Goal: Task Accomplishment & Management: Complete application form

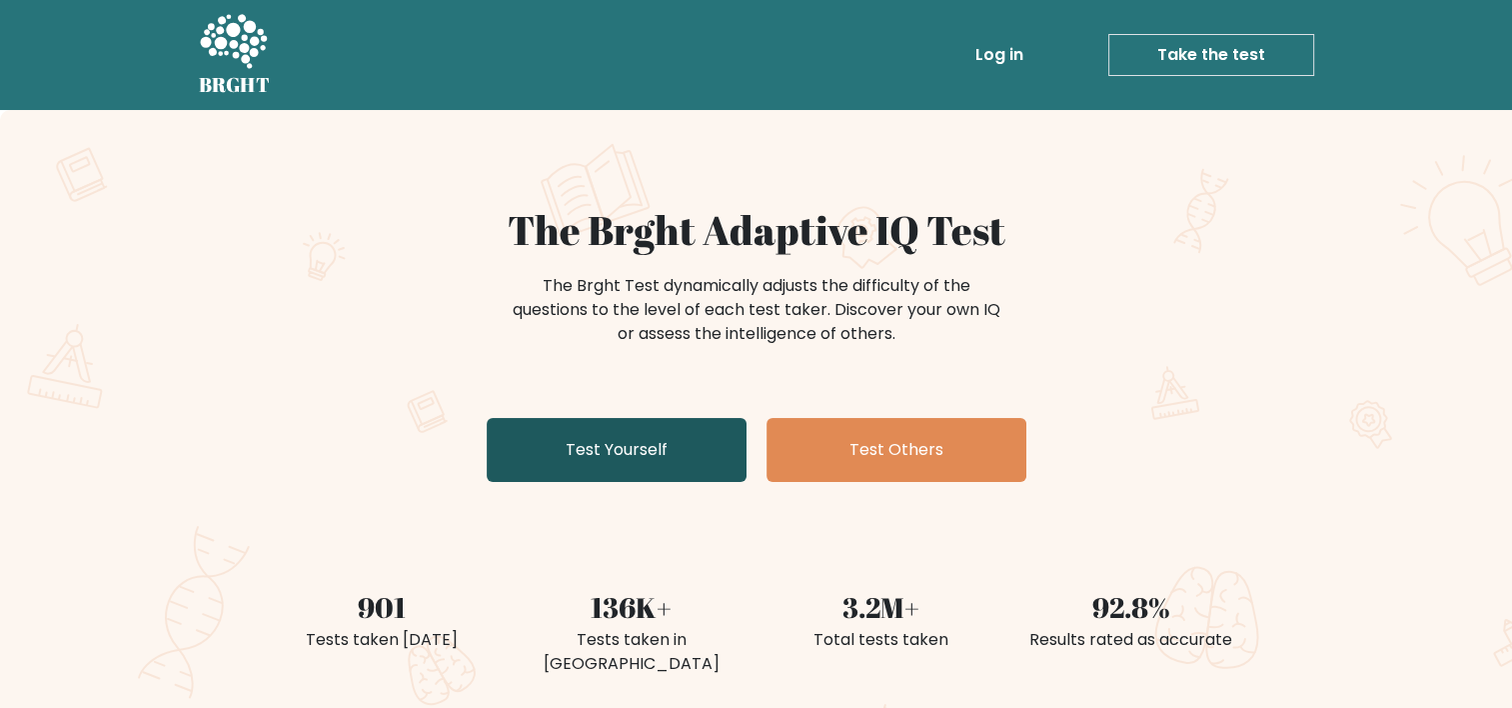
click at [616, 452] on link "Test Yourself" at bounding box center [617, 450] width 260 height 64
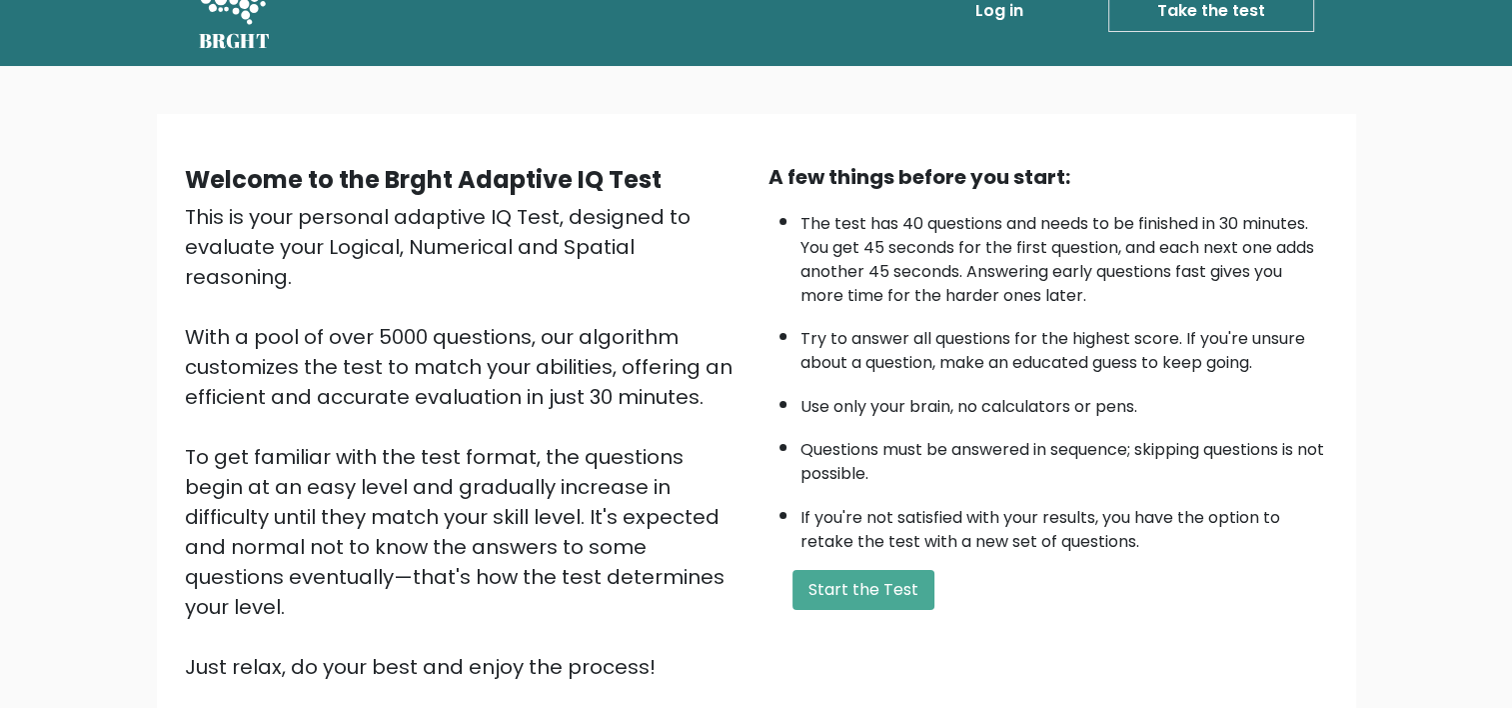
scroll to position [44, 0]
click at [870, 584] on button "Start the Test" at bounding box center [863, 590] width 142 height 40
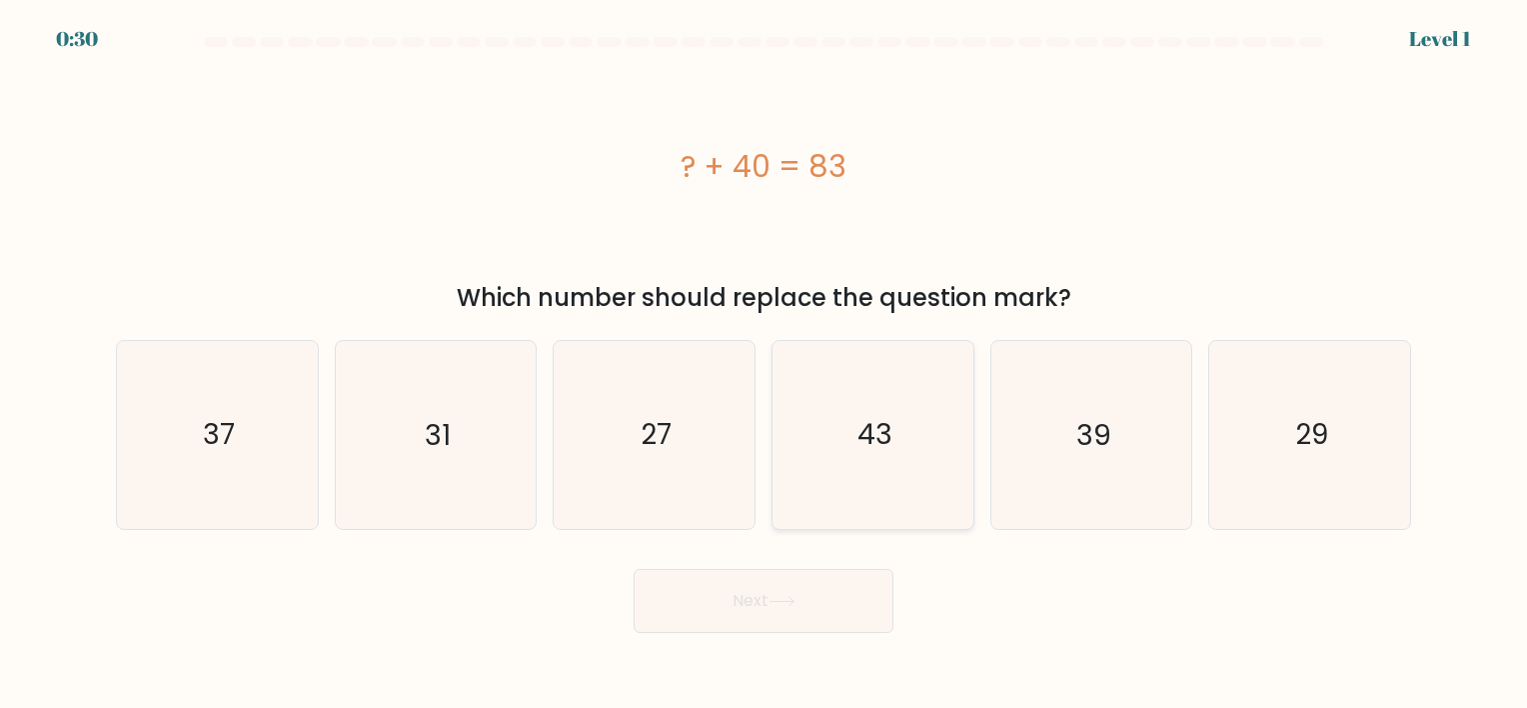
click at [845, 472] on icon "43" at bounding box center [872, 434] width 187 height 187
click at [764, 364] on input "d. 43" at bounding box center [763, 359] width 1 height 10
radio input "true"
click at [694, 616] on button "Next" at bounding box center [764, 601] width 260 height 64
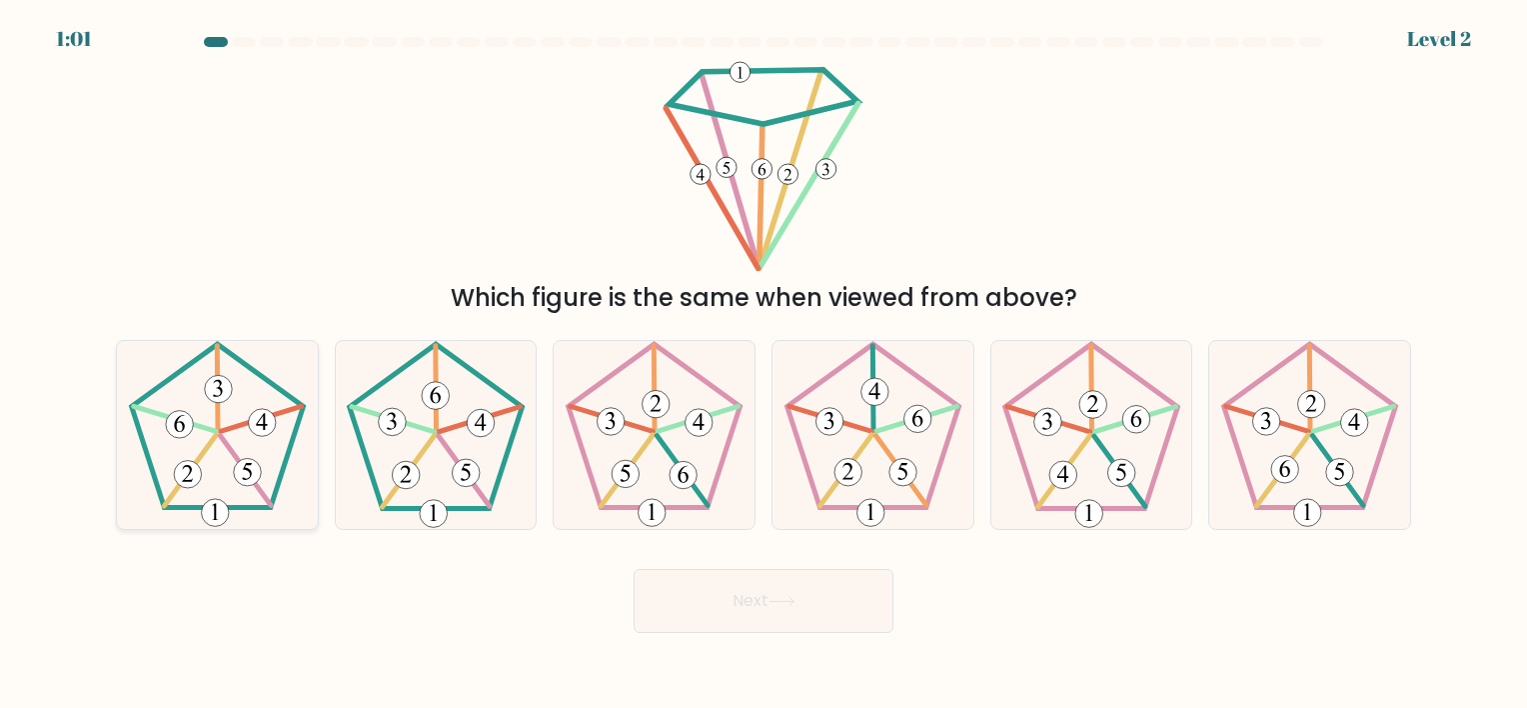
click at [218, 415] on 347 at bounding box center [217, 388] width 1 height 85
click at [763, 364] on input "a." at bounding box center [763, 359] width 1 height 10
radio input "true"
click at [448, 512] on icon at bounding box center [435, 434] width 187 height 187
click at [763, 364] on input "b." at bounding box center [763, 359] width 1 height 10
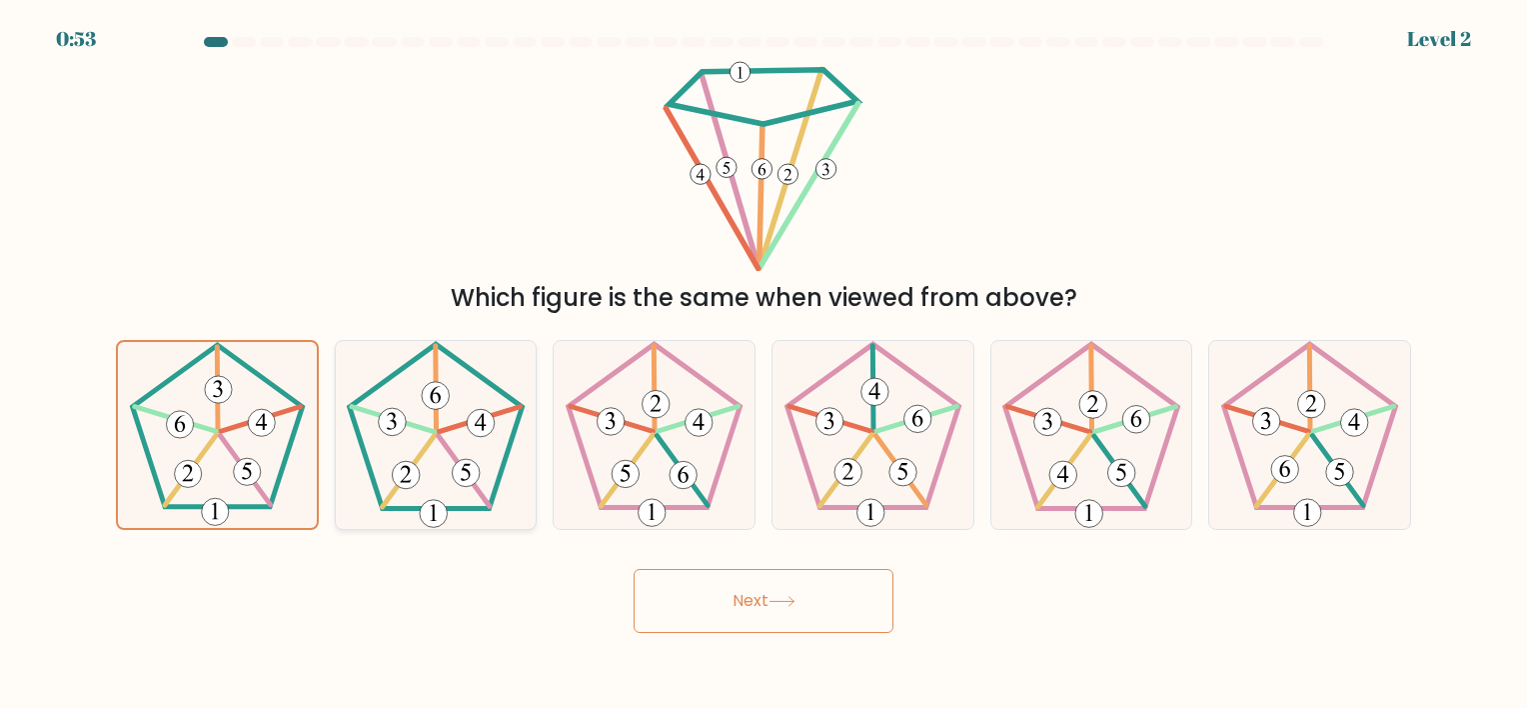
radio input "true"
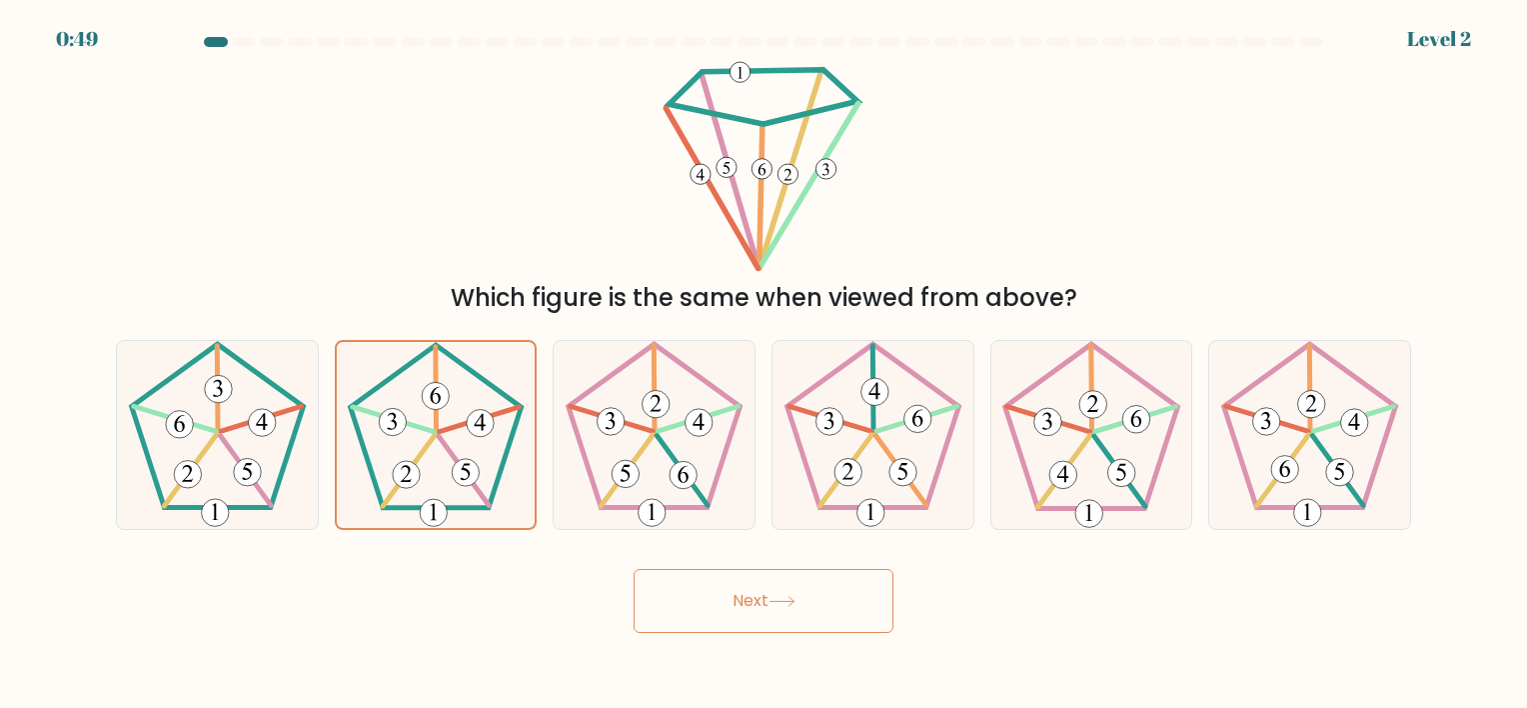
click at [770, 625] on button "Next" at bounding box center [764, 601] width 260 height 64
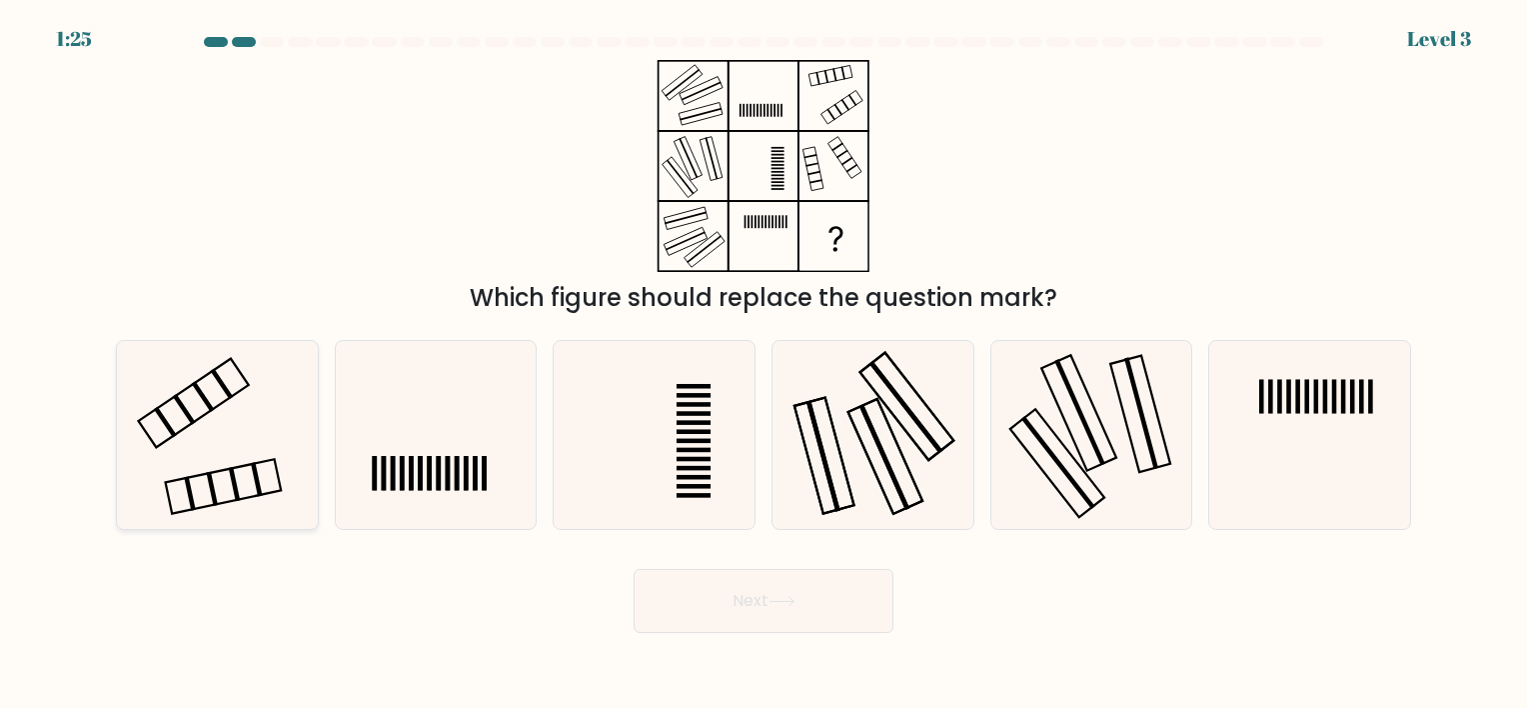
click at [189, 411] on icon at bounding box center [217, 434] width 187 height 187
click at [763, 364] on input "a." at bounding box center [763, 359] width 1 height 10
radio input "true"
click at [751, 617] on button "Next" at bounding box center [764, 601] width 260 height 64
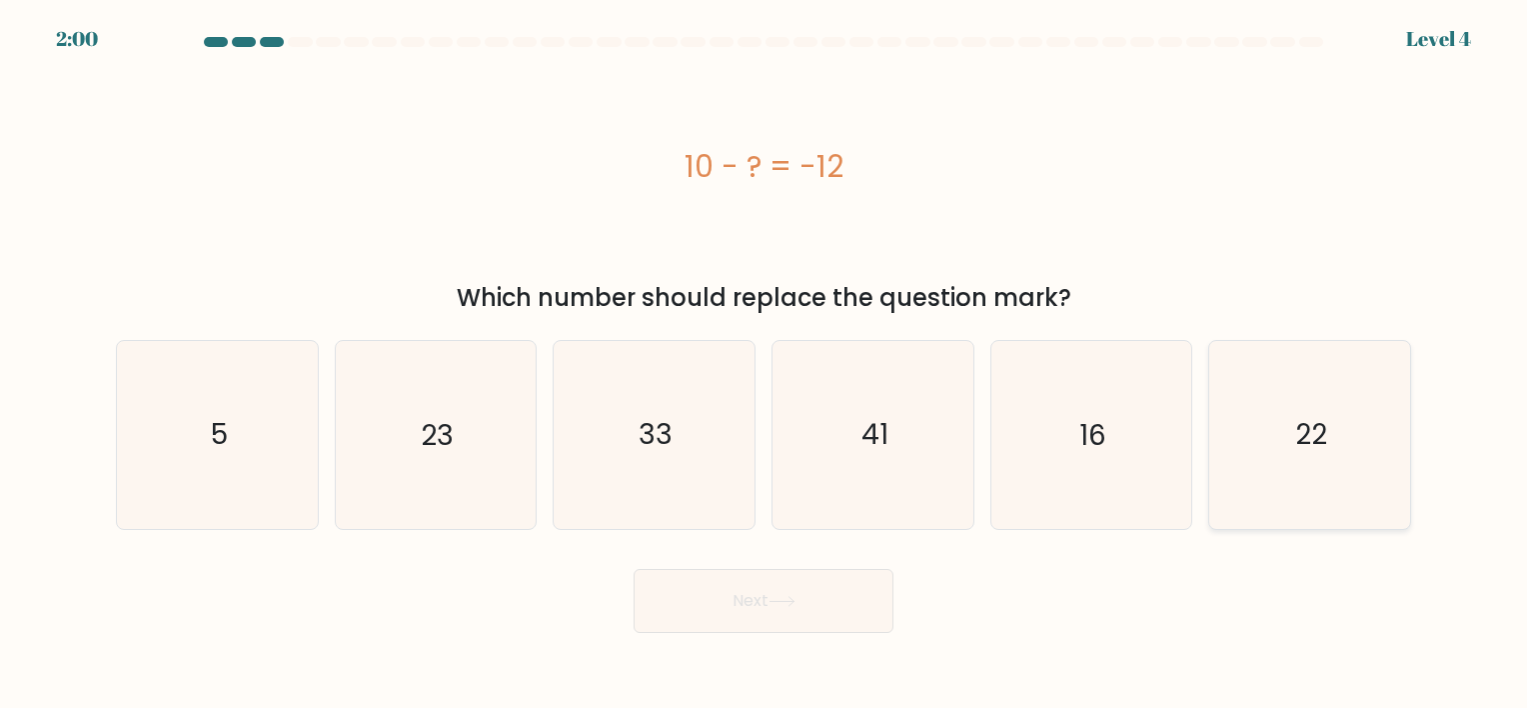
click at [1280, 438] on icon "22" at bounding box center [1309, 434] width 187 height 187
click at [764, 364] on input "f. 22" at bounding box center [763, 359] width 1 height 10
radio input "true"
click at [720, 611] on button "Next" at bounding box center [764, 601] width 260 height 64
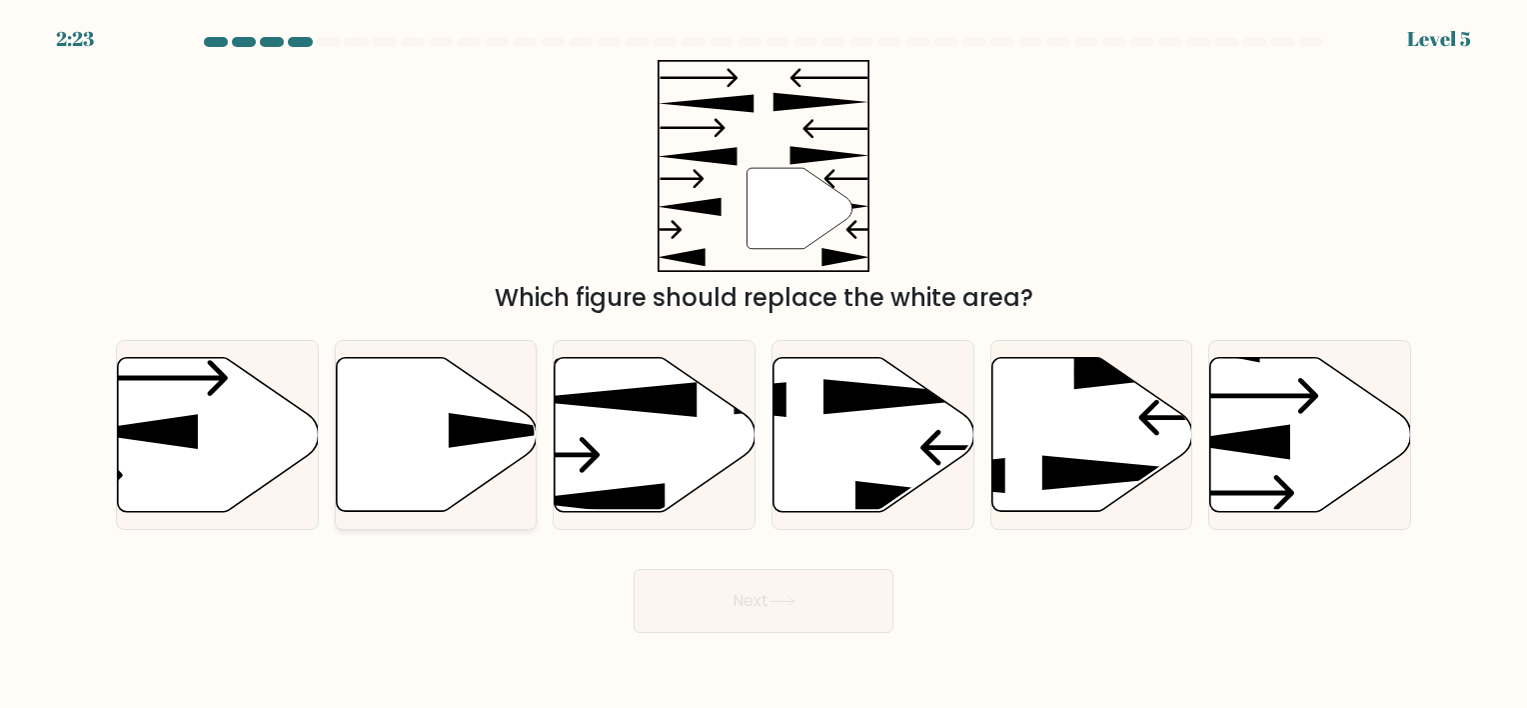
click at [438, 463] on icon at bounding box center [436, 434] width 201 height 154
click at [763, 364] on input "b." at bounding box center [763, 359] width 1 height 10
radio input "true"
click at [753, 617] on button "Next" at bounding box center [764, 601] width 260 height 64
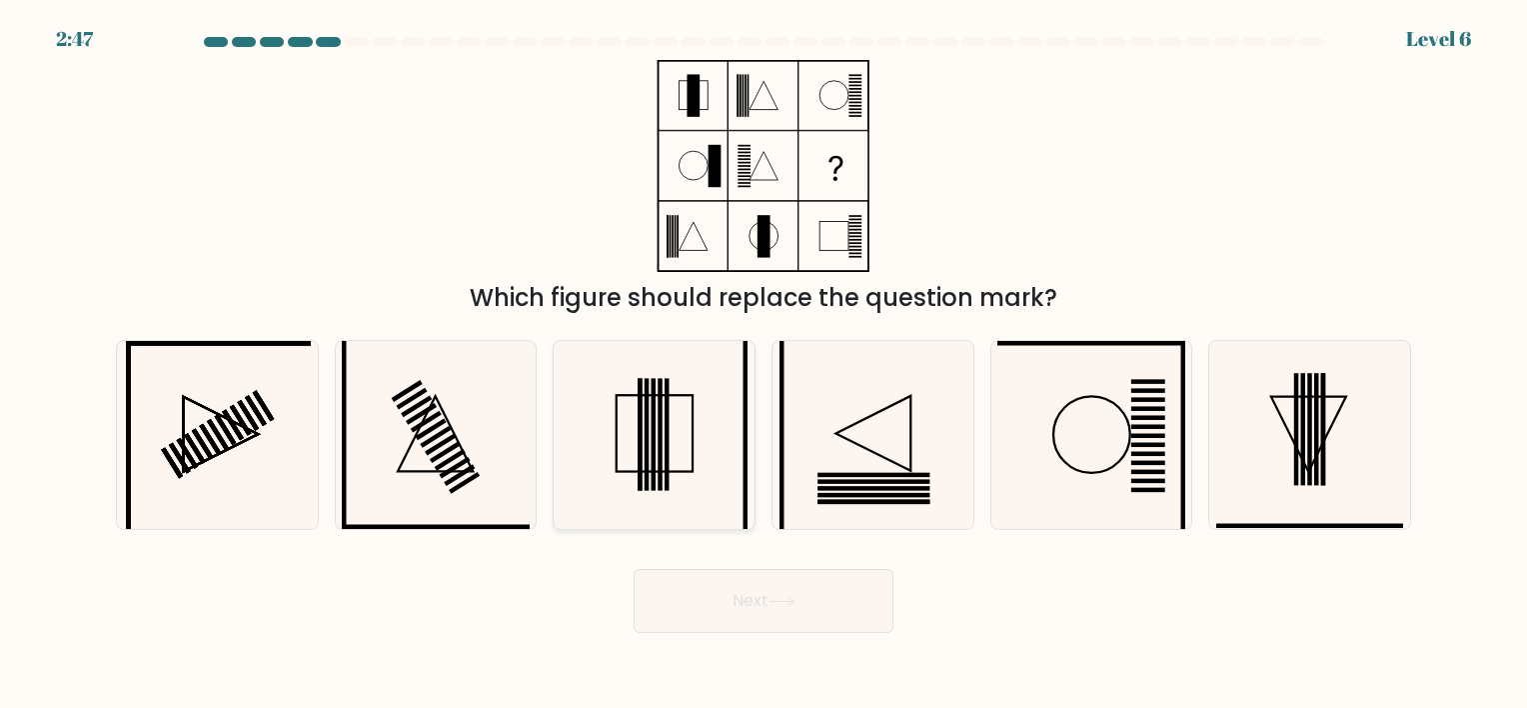
click at [667, 429] on rect at bounding box center [667, 435] width 4 height 112
click at [763, 364] on input "c." at bounding box center [763, 359] width 1 height 10
radio input "true"
click at [763, 605] on button "Next" at bounding box center [764, 601] width 260 height 64
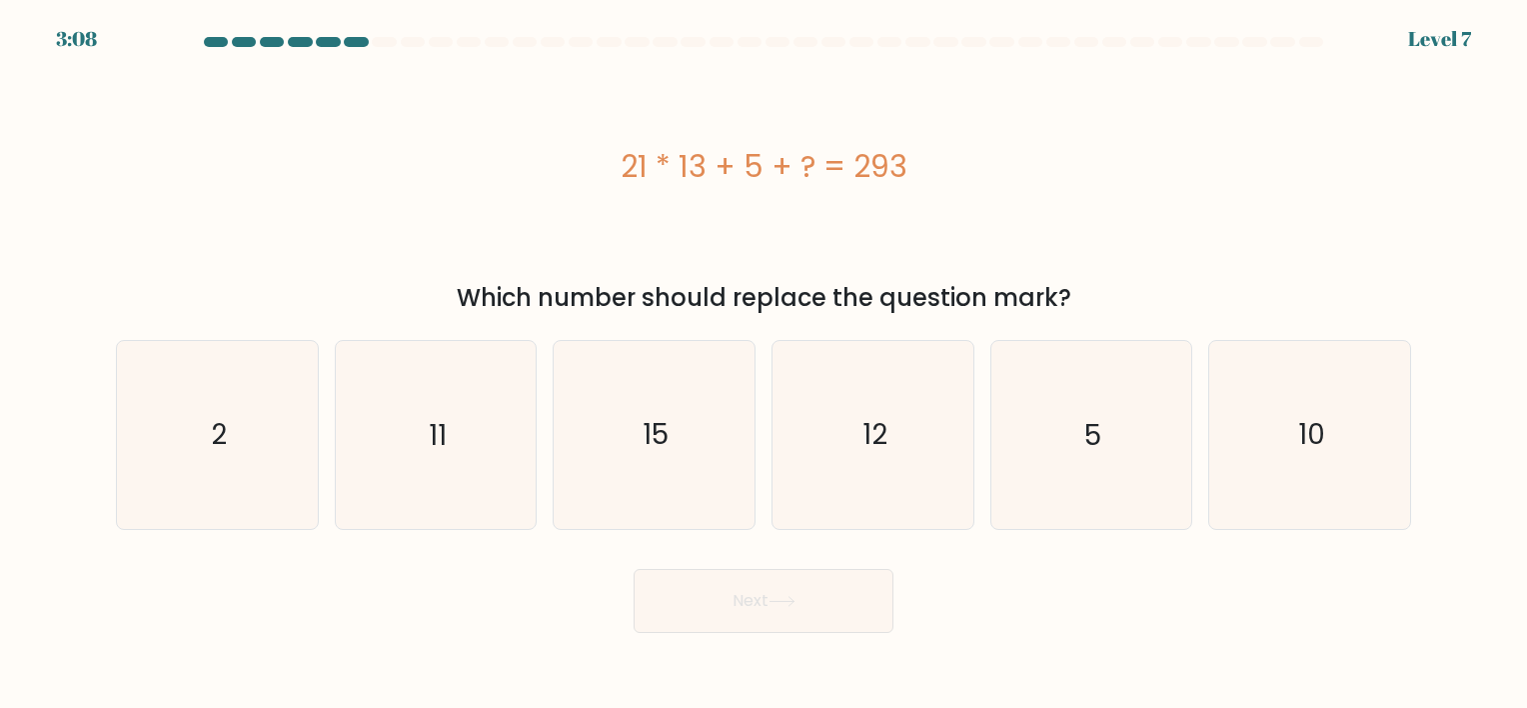
click at [460, 536] on form "a. 2" at bounding box center [763, 335] width 1527 height 596
click at [465, 494] on icon "11" at bounding box center [435, 434] width 187 height 187
click at [763, 364] on input "b. 11" at bounding box center [763, 359] width 1 height 10
radio input "true"
click at [769, 604] on button "Next" at bounding box center [764, 601] width 260 height 64
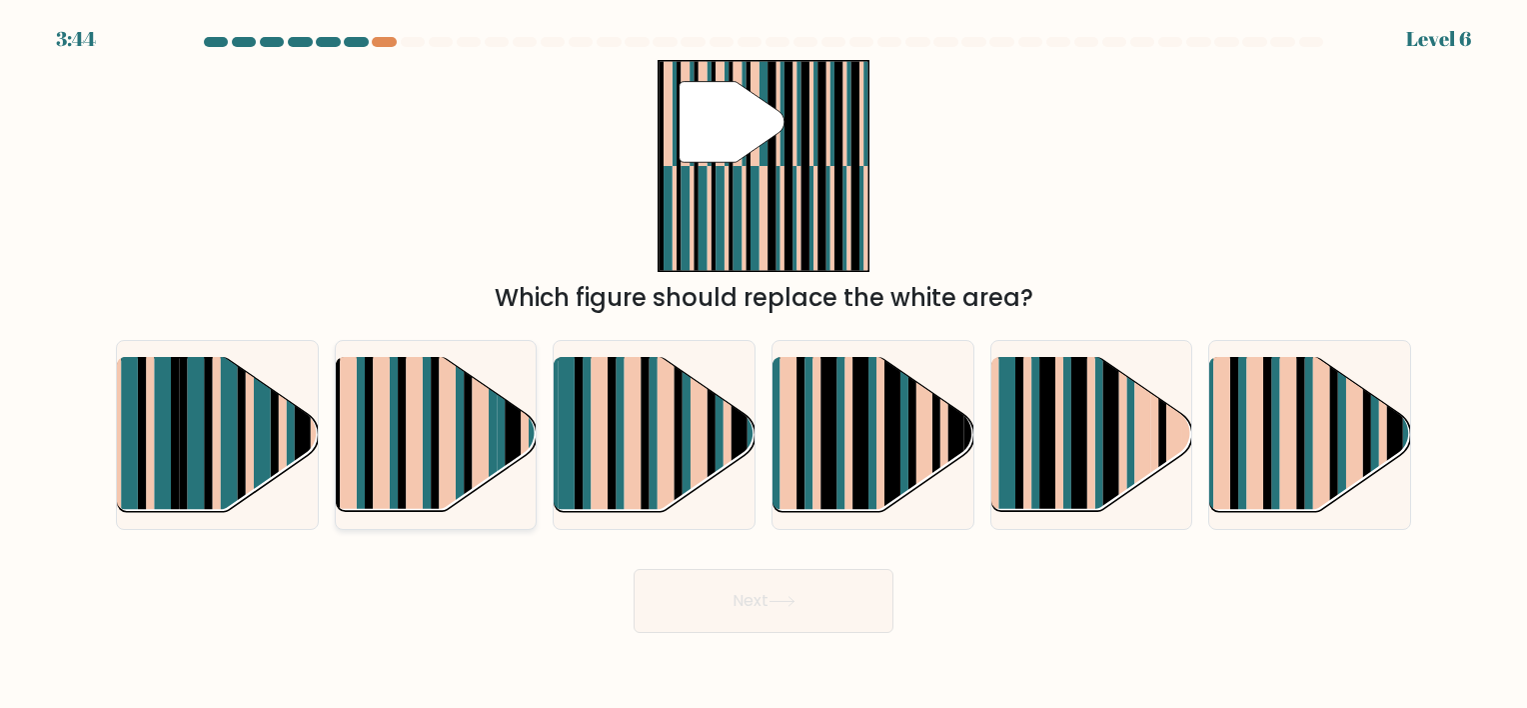
click at [420, 449] on rect at bounding box center [414, 418] width 17 height 199
click at [763, 364] on input "b." at bounding box center [763, 359] width 1 height 10
radio input "true"
click at [823, 606] on button "Next" at bounding box center [764, 601] width 260 height 64
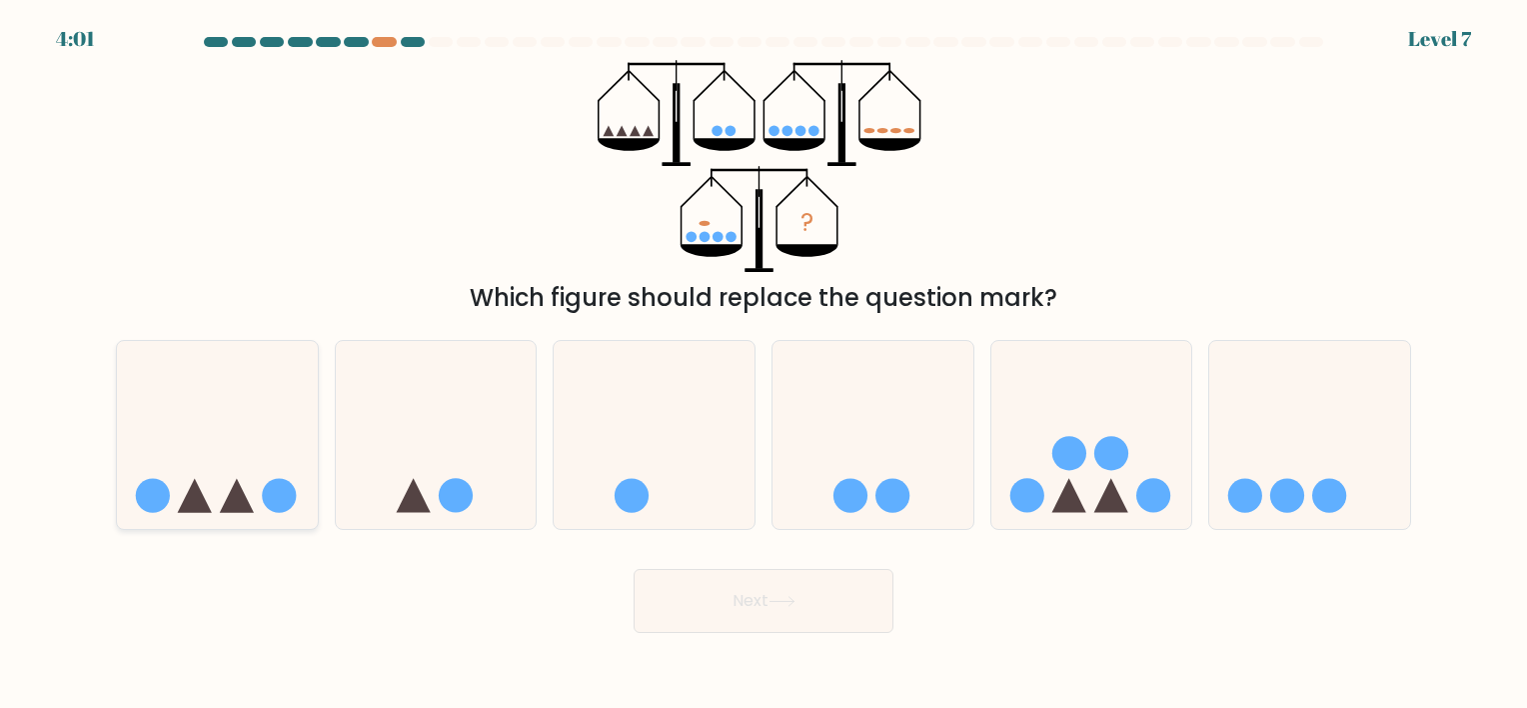
click at [229, 462] on icon at bounding box center [217, 435] width 201 height 166
click at [763, 364] on input "a." at bounding box center [763, 359] width 1 height 10
radio input "true"
click at [1057, 507] on icon at bounding box center [1068, 496] width 34 height 34
click at [764, 364] on input "e." at bounding box center [763, 359] width 1 height 10
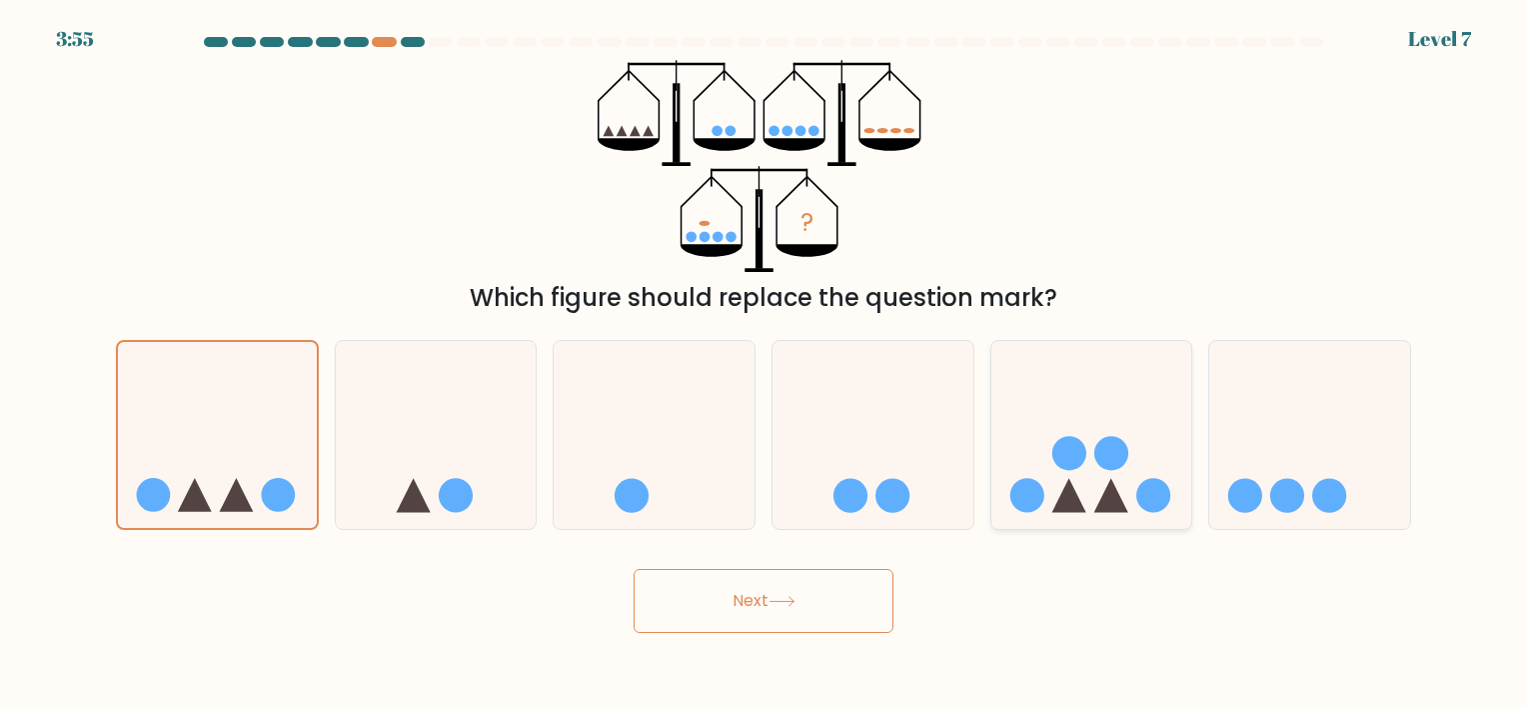
radio input "true"
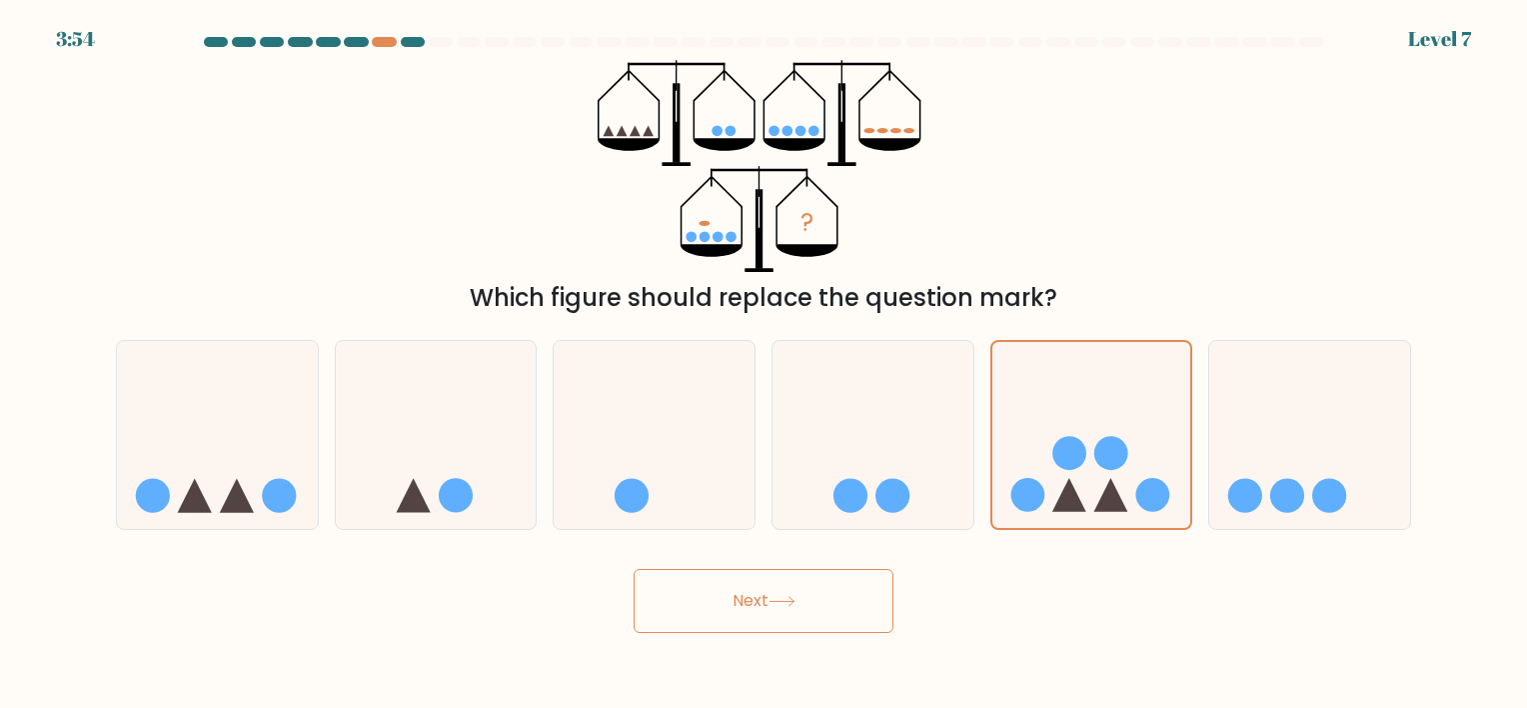
click at [727, 593] on button "Next" at bounding box center [764, 601] width 260 height 64
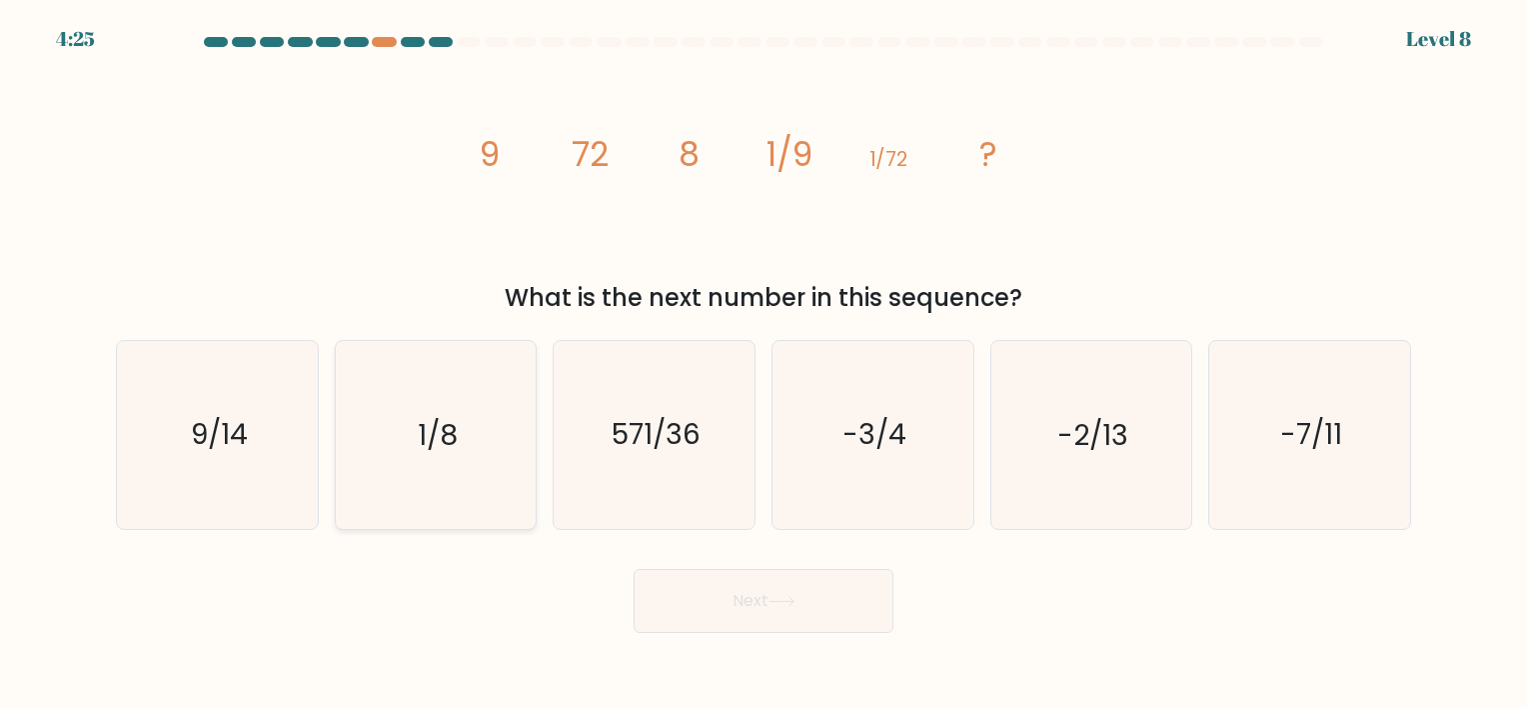
click at [386, 440] on icon "1/8" at bounding box center [435, 434] width 187 height 187
click at [763, 364] on input "b. 1/8" at bounding box center [763, 359] width 1 height 10
radio input "true"
click at [752, 611] on button "Next" at bounding box center [764, 601] width 260 height 64
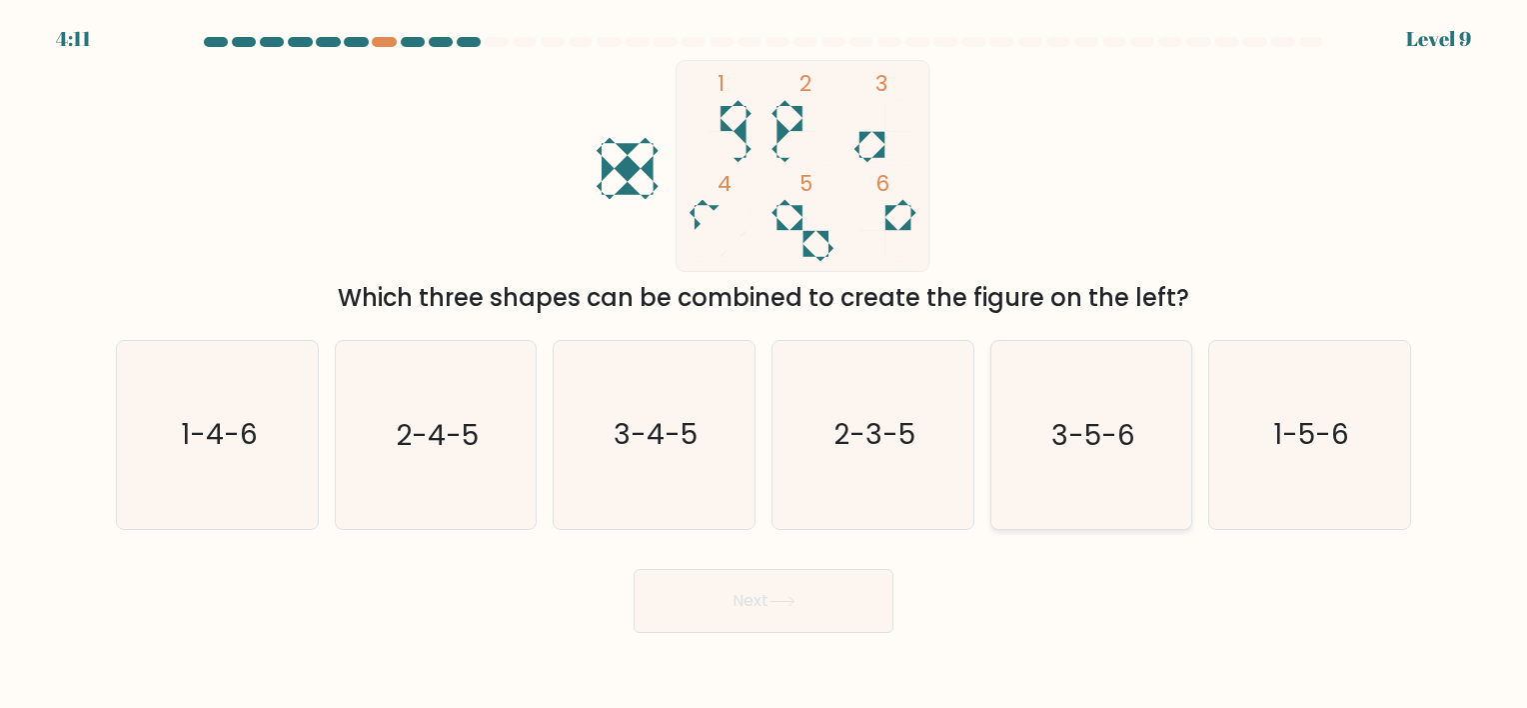
click at [1099, 460] on icon "3-5-6" at bounding box center [1090, 434] width 187 height 187
click at [764, 364] on input "e. 3-5-6" at bounding box center [763, 359] width 1 height 10
radio input "true"
click at [763, 620] on button "Next" at bounding box center [764, 601] width 260 height 64
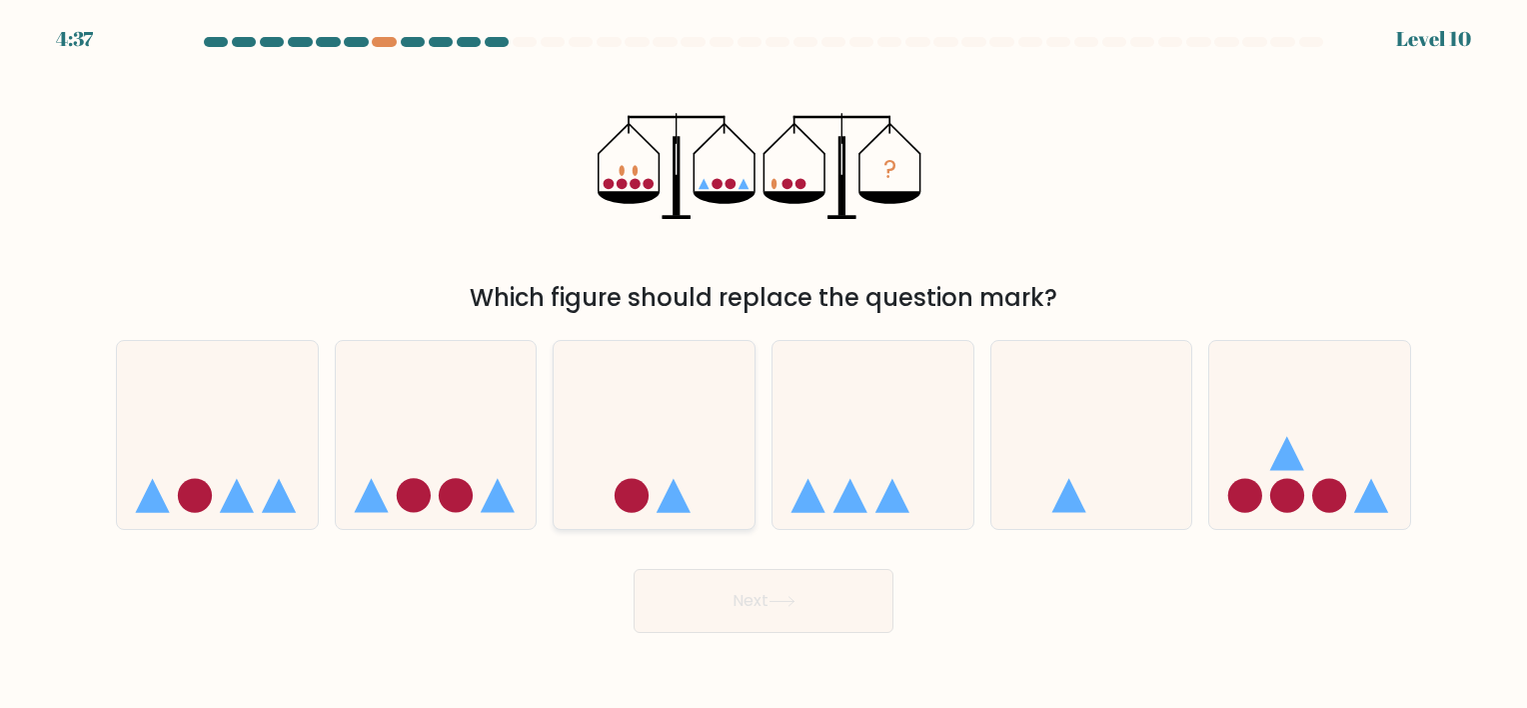
click at [657, 466] on icon at bounding box center [654, 435] width 201 height 166
click at [763, 364] on input "c." at bounding box center [763, 359] width 1 height 10
radio input "true"
click at [823, 595] on button "Next" at bounding box center [764, 601] width 260 height 64
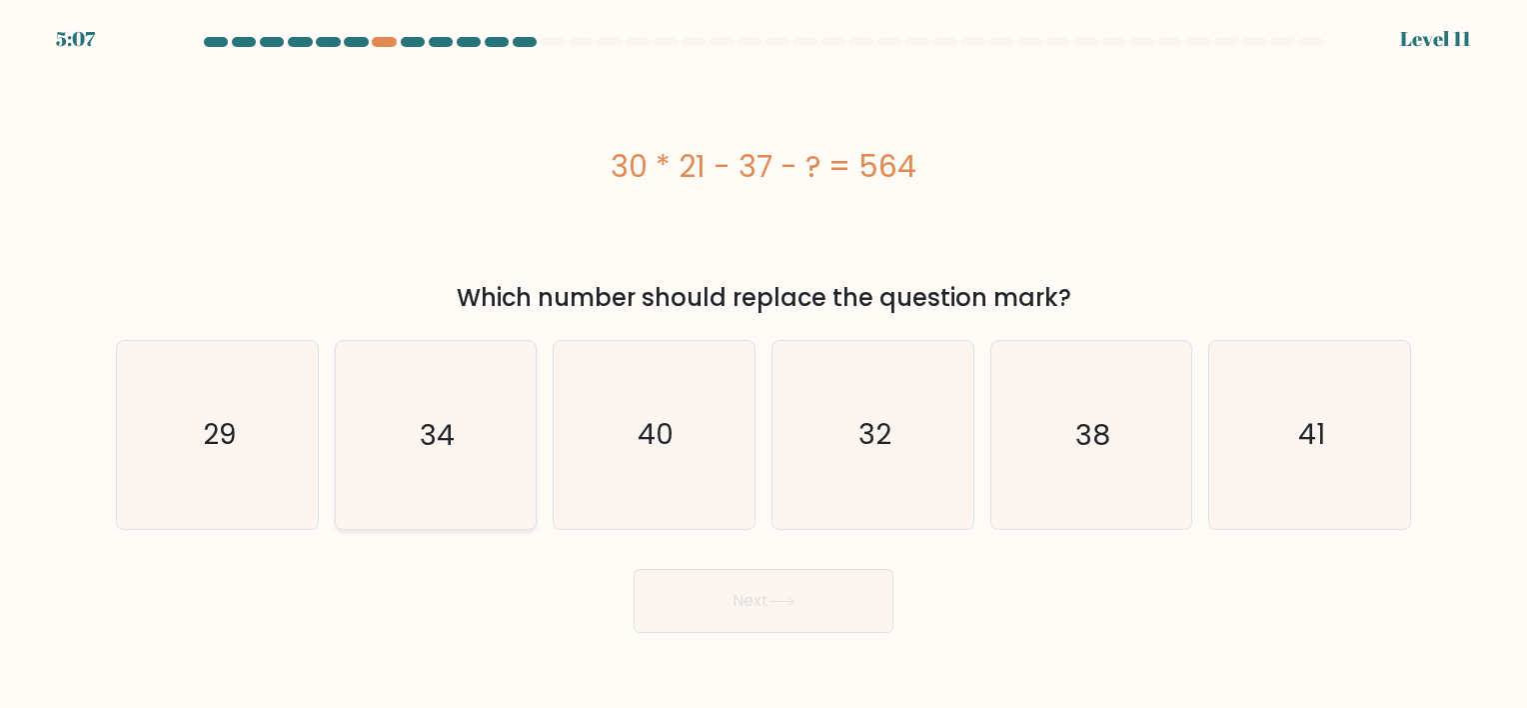
click at [422, 458] on icon "34" at bounding box center [435, 434] width 187 height 187
click at [763, 364] on input "b. 34" at bounding box center [763, 359] width 1 height 10
radio input "true"
click at [728, 596] on button "Next" at bounding box center [764, 601] width 260 height 64
click at [772, 600] on icon at bounding box center [781, 601] width 27 height 11
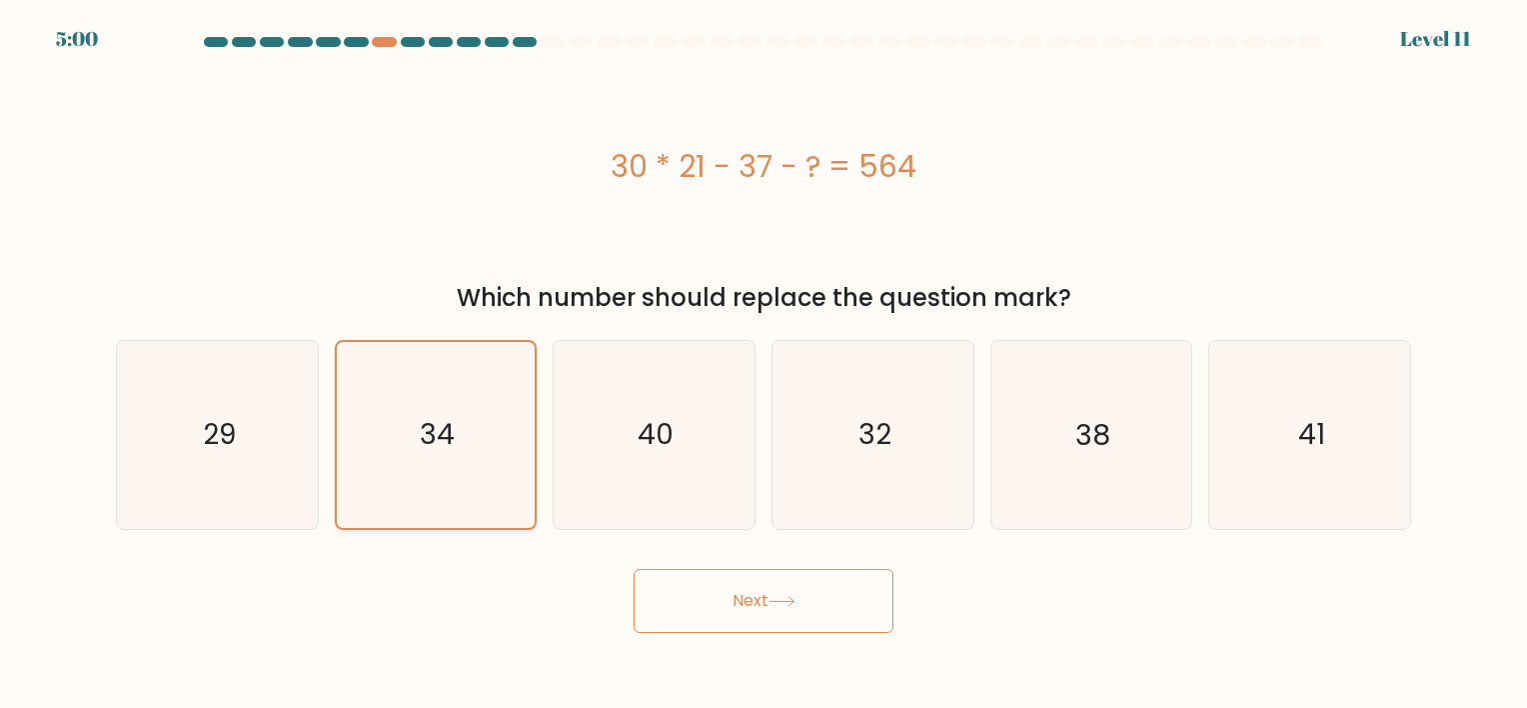
click at [389, 415] on icon "34" at bounding box center [435, 434] width 185 height 185
click at [763, 364] on input "b. 34" at bounding box center [763, 359] width 1 height 10
click at [735, 596] on button "Next" at bounding box center [764, 601] width 260 height 64
click at [801, 607] on button "Next" at bounding box center [764, 601] width 260 height 64
click at [734, 573] on button "Next" at bounding box center [764, 601] width 260 height 64
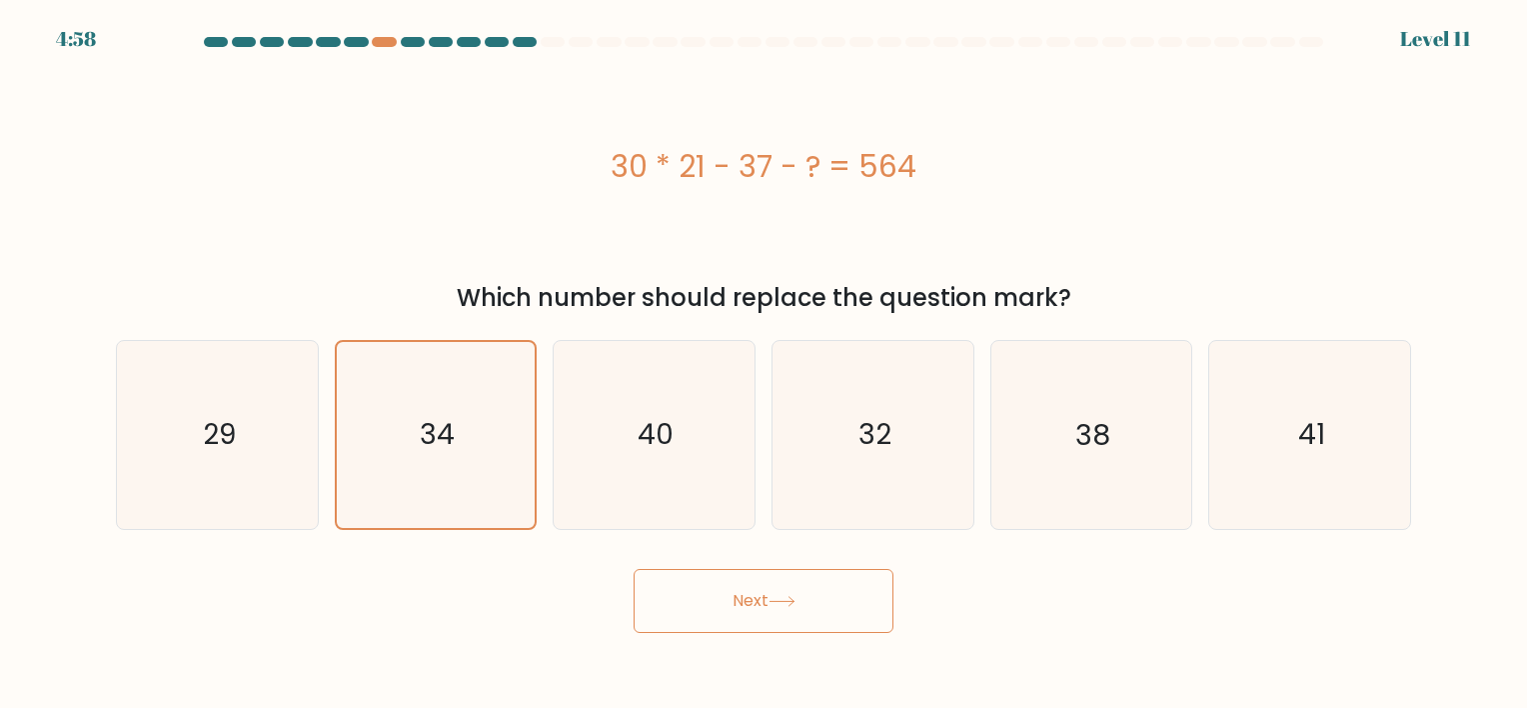
click at [615, 580] on div "Next" at bounding box center [763, 593] width 1319 height 79
click at [788, 616] on button "Next" at bounding box center [764, 601] width 260 height 64
click at [786, 616] on button "Next" at bounding box center [764, 601] width 260 height 64
click at [664, 477] on icon "40" at bounding box center [654, 434] width 187 height 187
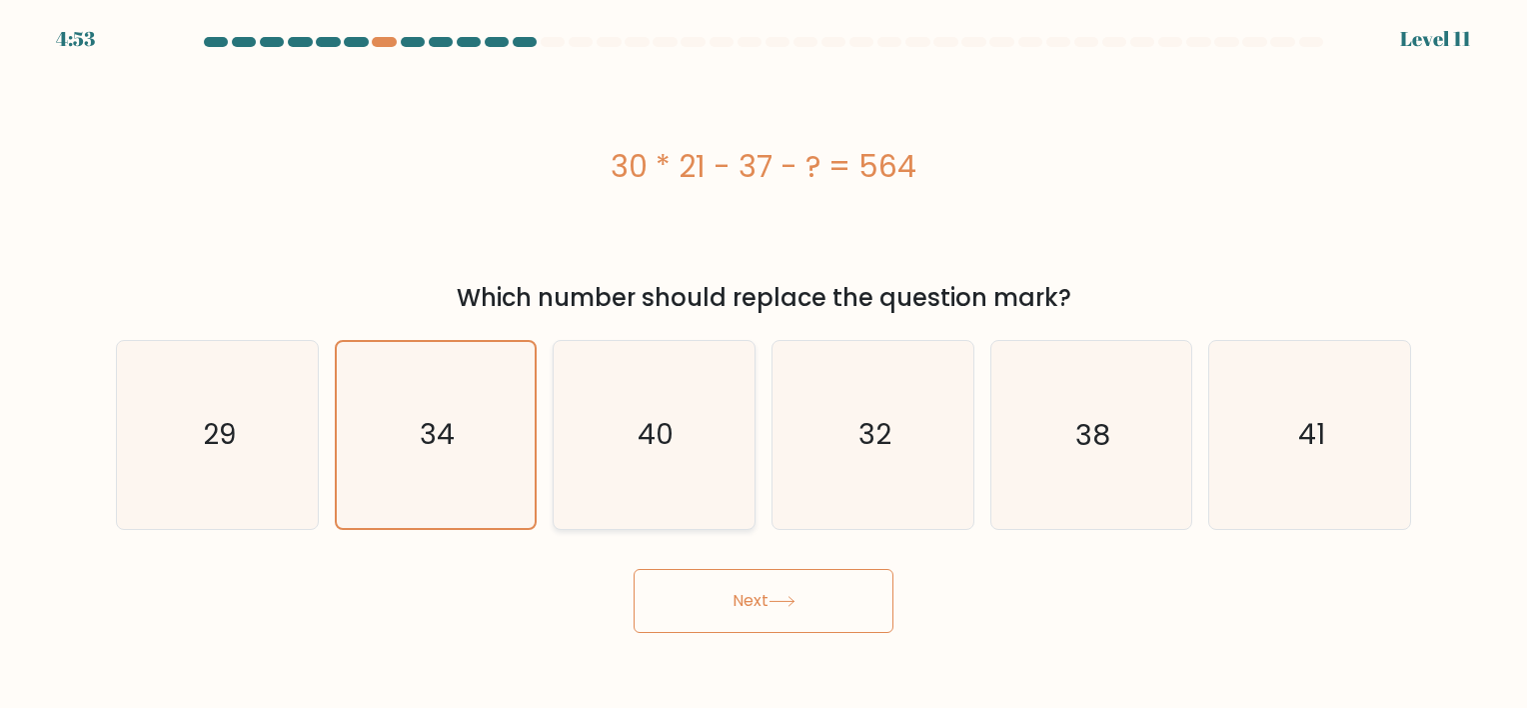
click at [763, 364] on input "c. 40" at bounding box center [763, 359] width 1 height 10
radio input "true"
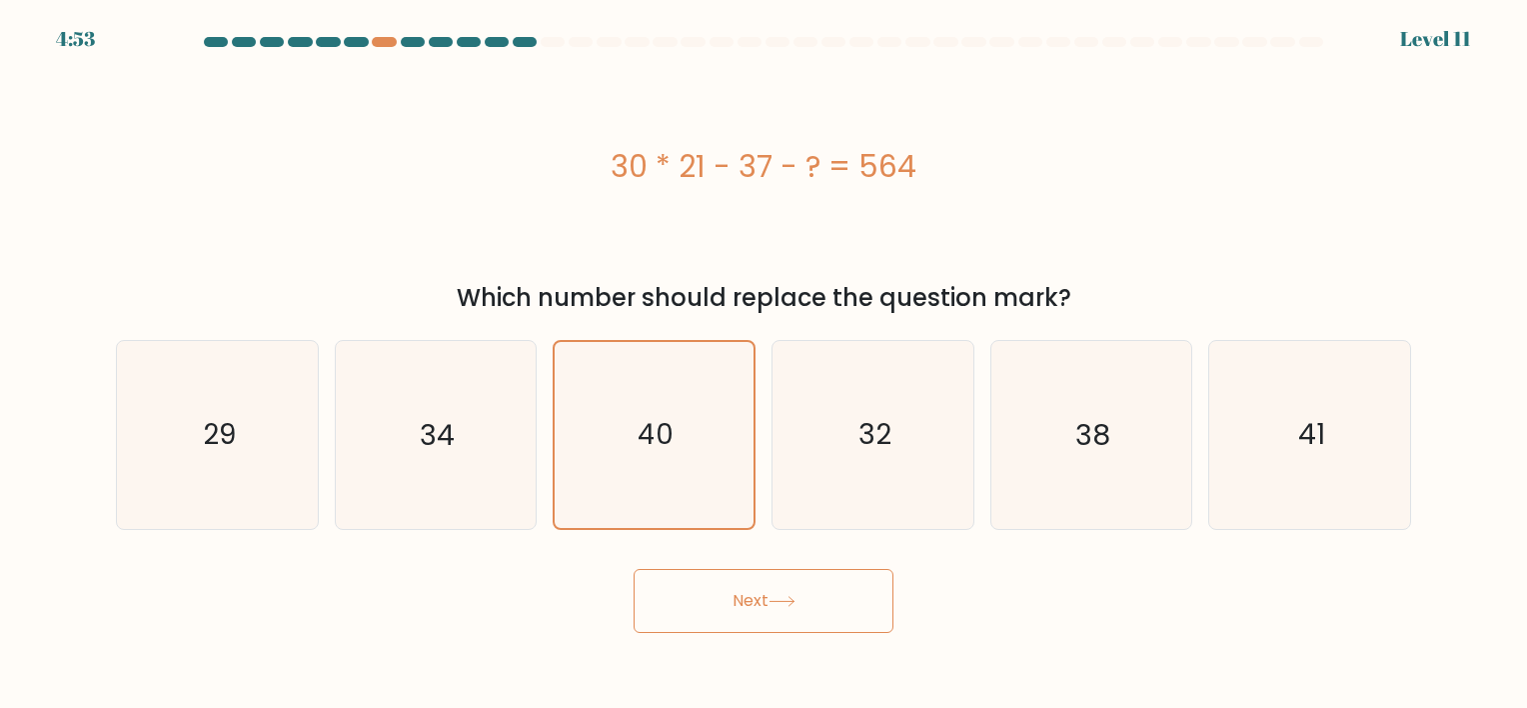
click at [695, 586] on button "Next" at bounding box center [764, 601] width 260 height 64
click at [694, 584] on button "Next" at bounding box center [764, 601] width 260 height 64
click at [695, 584] on button "Next" at bounding box center [764, 601] width 260 height 64
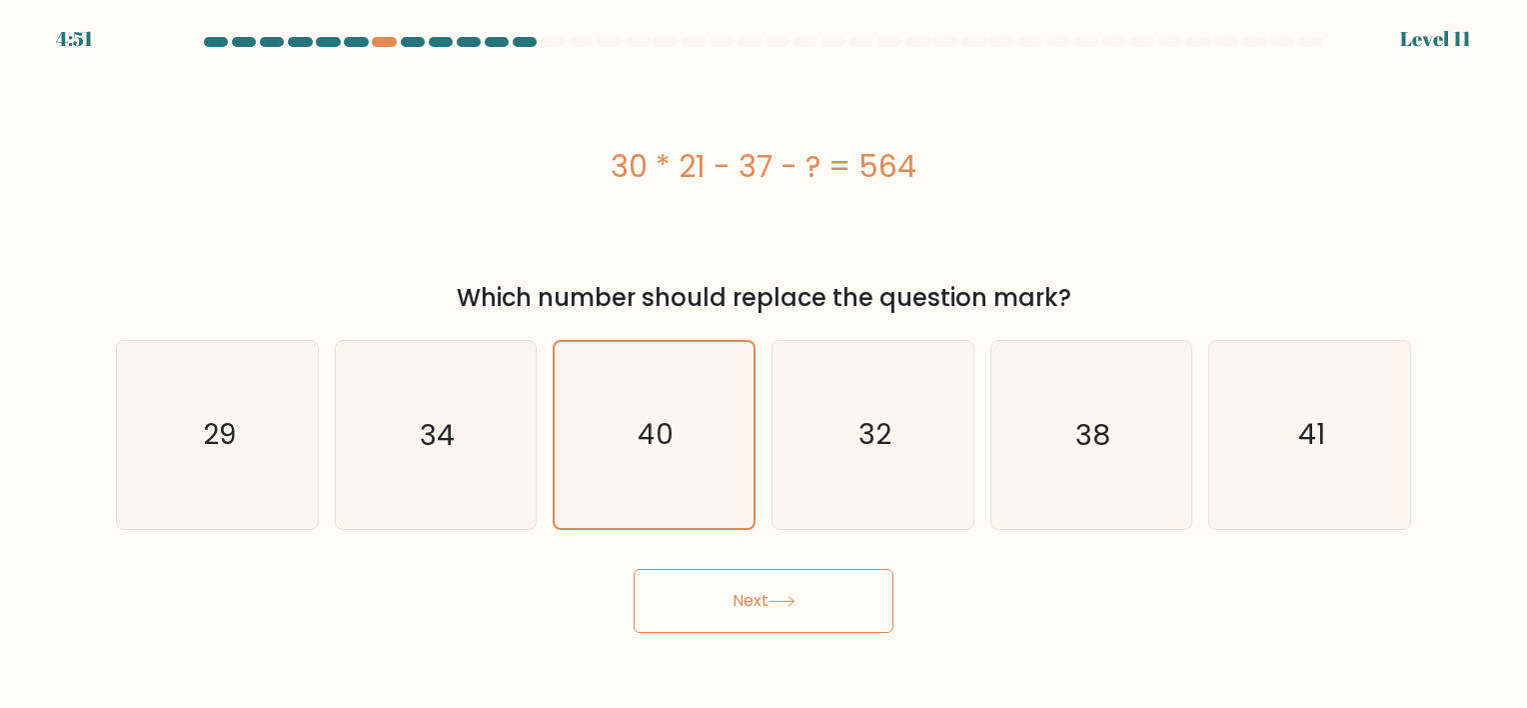
click at [695, 584] on button "Next" at bounding box center [764, 601] width 260 height 64
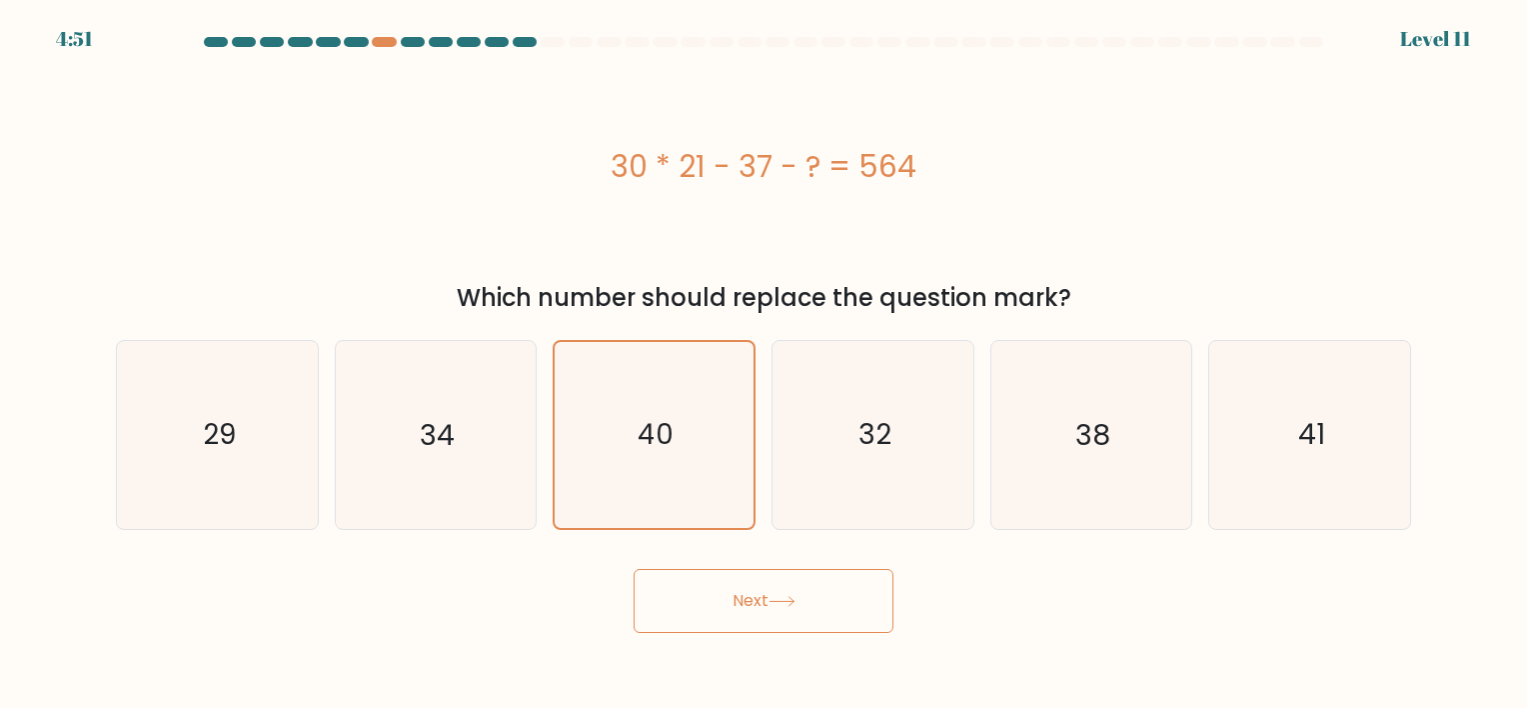
drag, startPoint x: 695, startPoint y: 584, endPoint x: 552, endPoint y: 528, distance: 153.5
click at [693, 583] on button "Next" at bounding box center [764, 601] width 260 height 64
click at [144, 433] on icon "29" at bounding box center [217, 434] width 187 height 187
click at [763, 364] on input "a. 29" at bounding box center [763, 359] width 1 height 10
radio input "true"
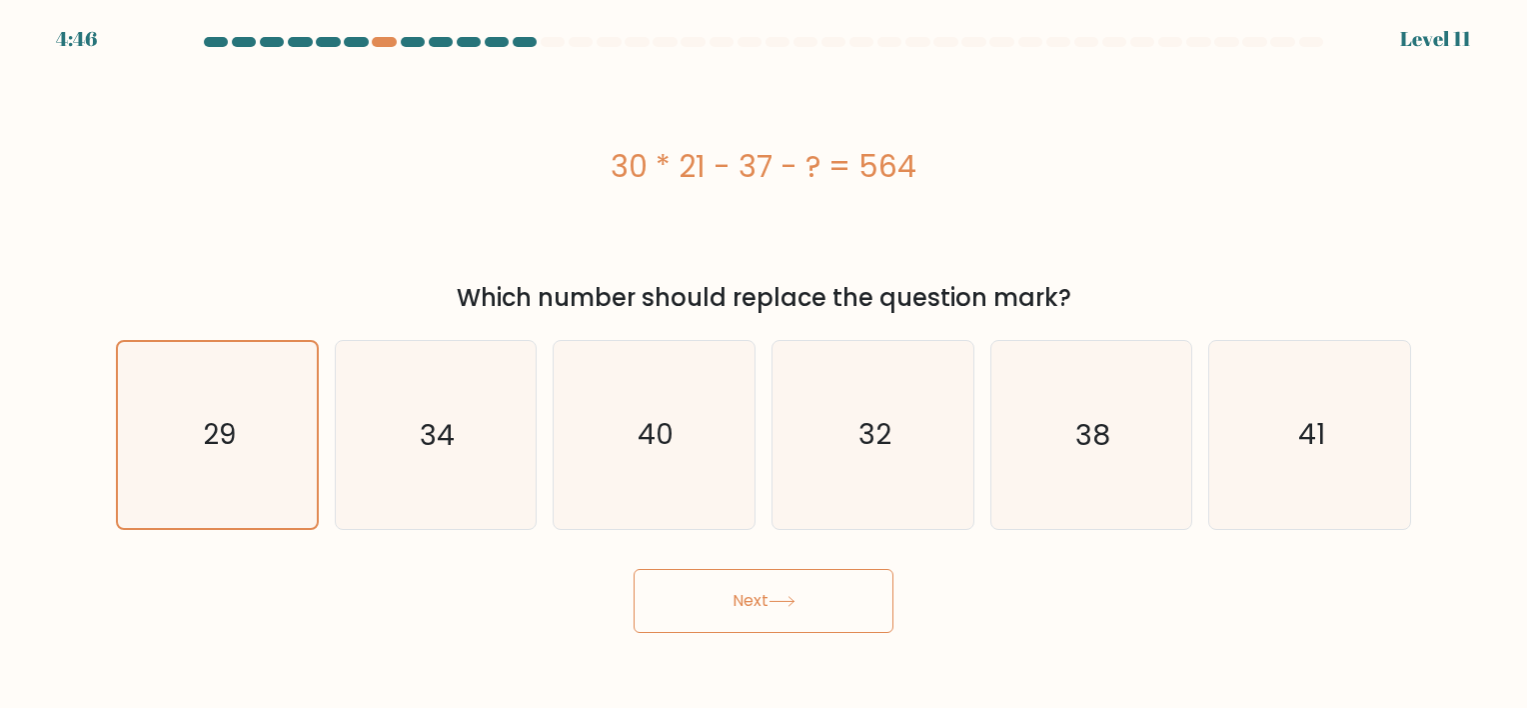
drag, startPoint x: 703, startPoint y: 584, endPoint x: 685, endPoint y: 596, distance: 21.6
click at [685, 597] on button "Next" at bounding box center [764, 601] width 260 height 64
click at [715, 609] on button "Next" at bounding box center [764, 601] width 260 height 64
click at [429, 434] on text "34" at bounding box center [437, 435] width 35 height 39
click at [763, 364] on input "b. 34" at bounding box center [763, 359] width 1 height 10
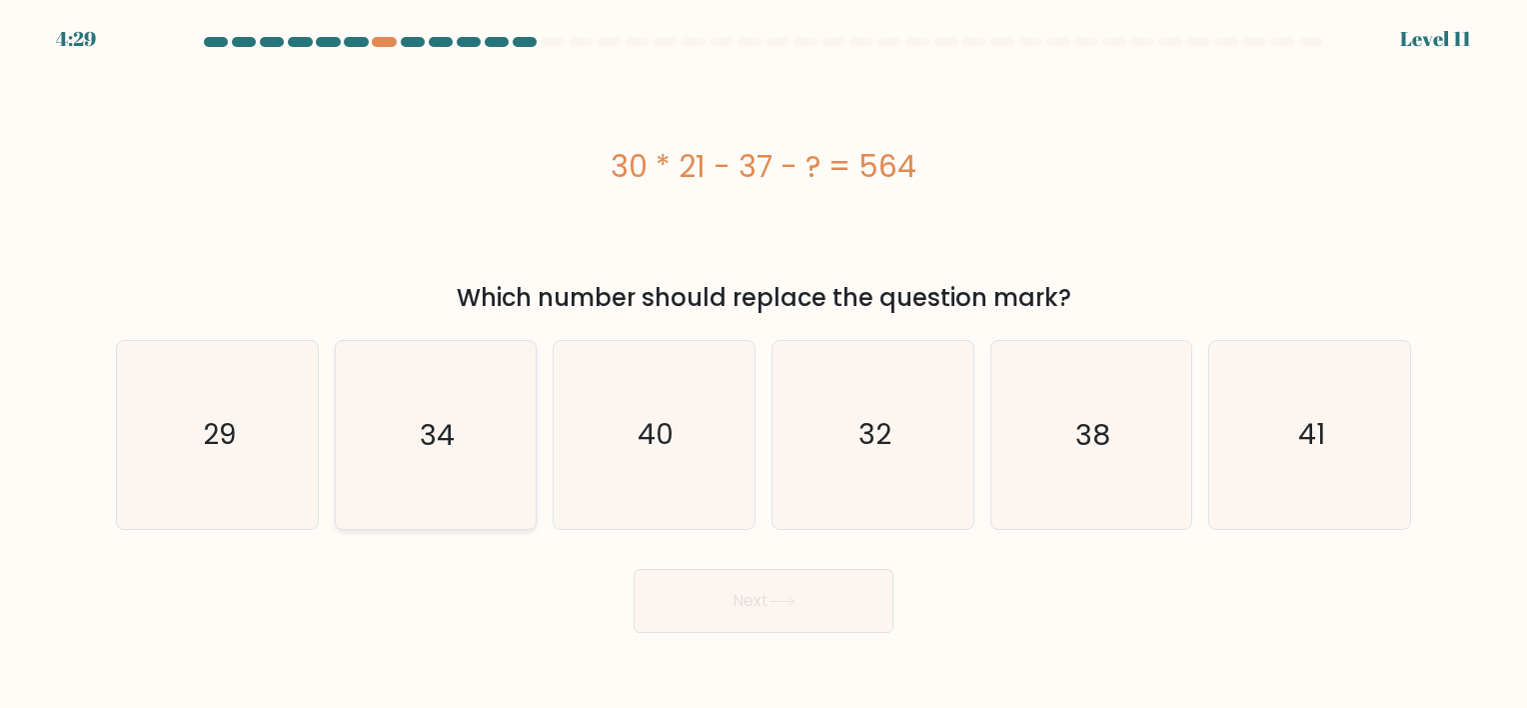
radio input "true"
click at [712, 596] on button "Next" at bounding box center [764, 601] width 260 height 64
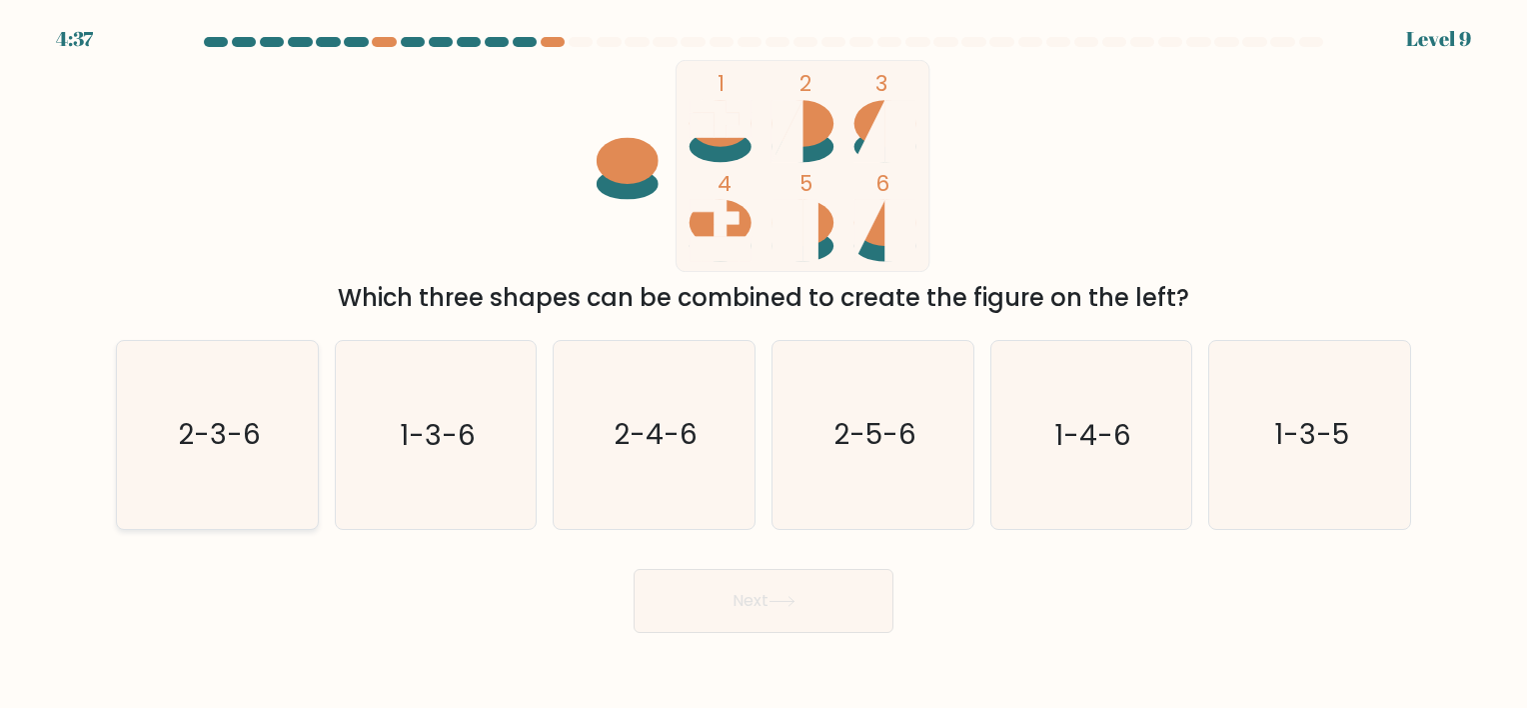
click at [162, 438] on icon "2-3-6" at bounding box center [217, 434] width 187 height 187
click at [763, 364] on input "a. 2-3-6" at bounding box center [763, 359] width 1 height 10
radio input "true"
click at [762, 609] on button "Next" at bounding box center [764, 601] width 260 height 64
click at [748, 591] on button "Next" at bounding box center [764, 601] width 260 height 64
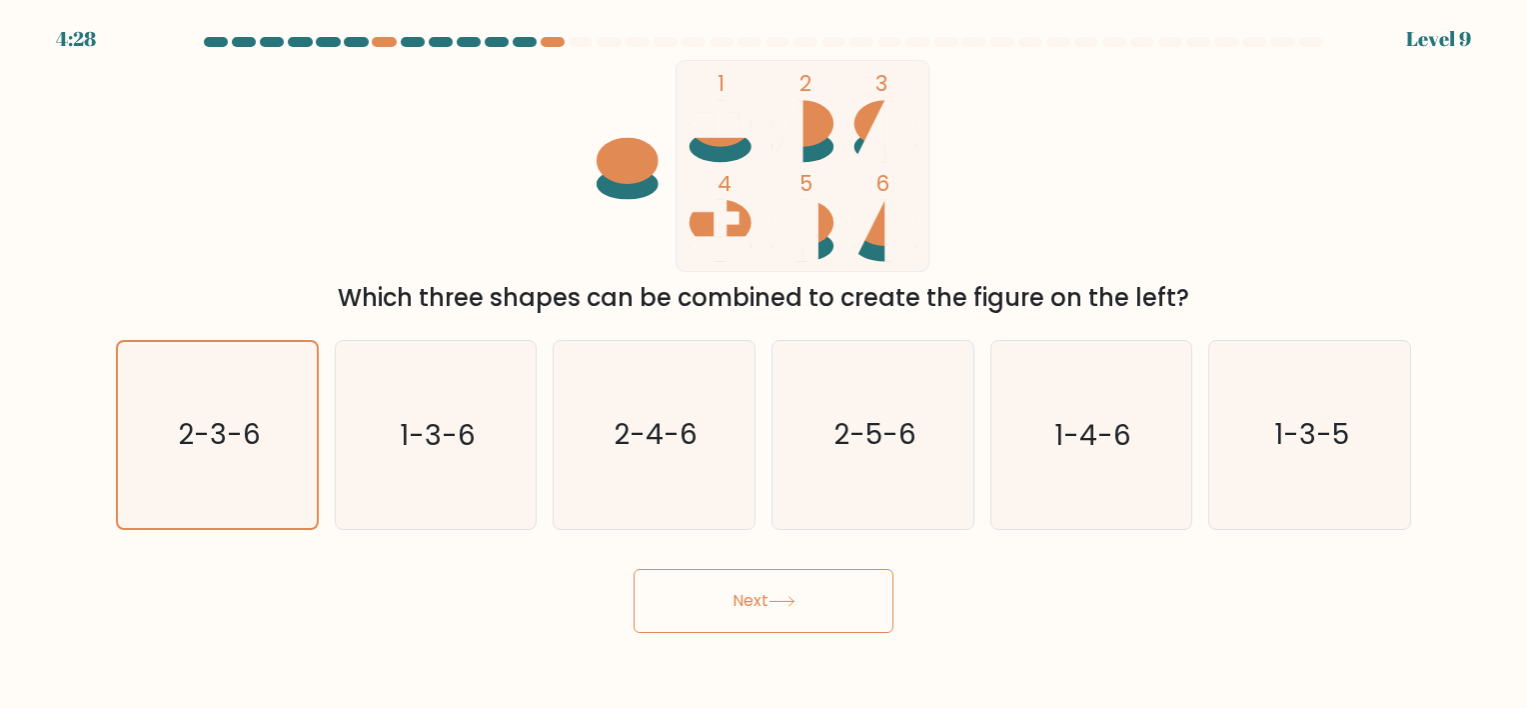
click at [748, 591] on button "Next" at bounding box center [764, 601] width 260 height 64
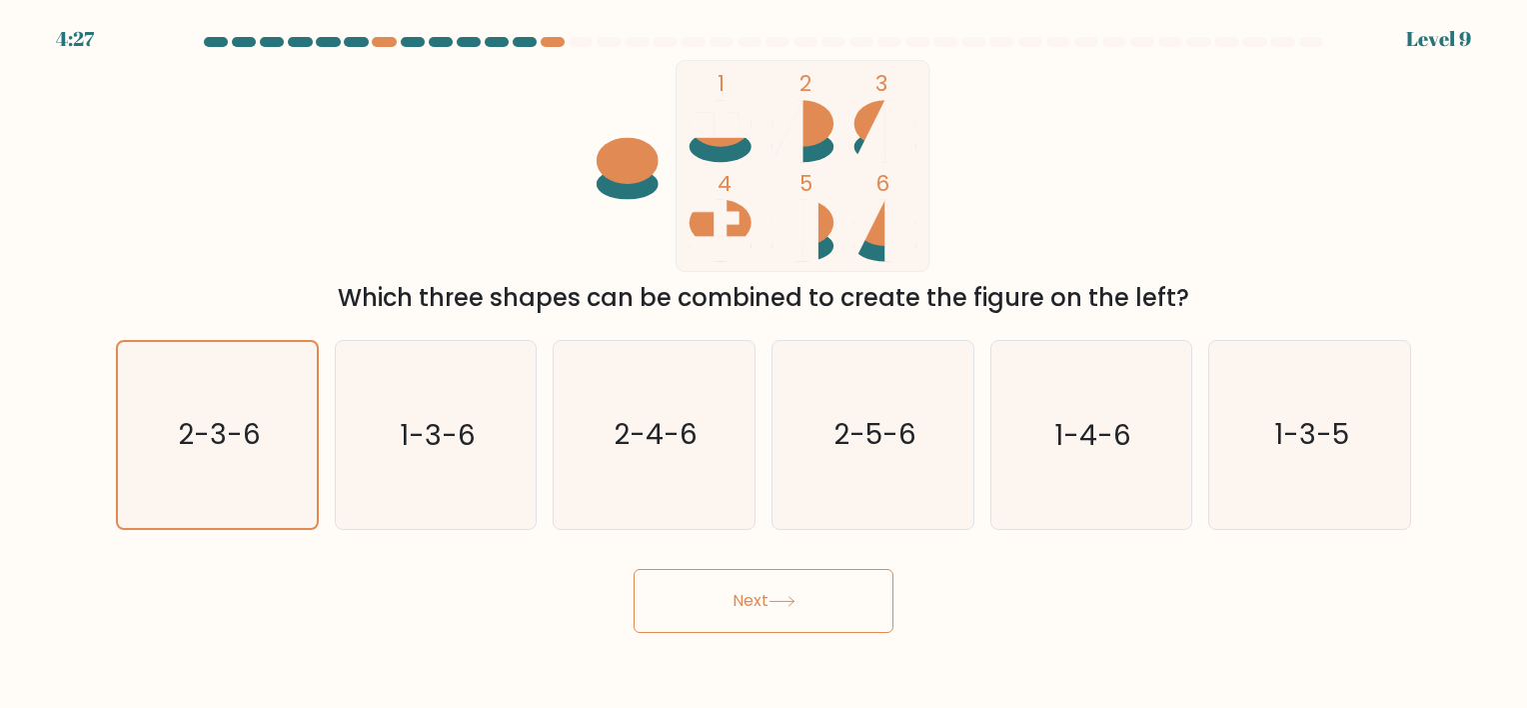
click at [748, 591] on button "Next" at bounding box center [764, 601] width 260 height 64
drag, startPoint x: 686, startPoint y: 586, endPoint x: 664, endPoint y: 584, distance: 22.1
click at [675, 585] on button "Next" at bounding box center [764, 601] width 260 height 64
drag, startPoint x: 562, startPoint y: 578, endPoint x: 540, endPoint y: 557, distance: 30.4
click at [540, 557] on div "Next" at bounding box center [763, 593] width 1319 height 79
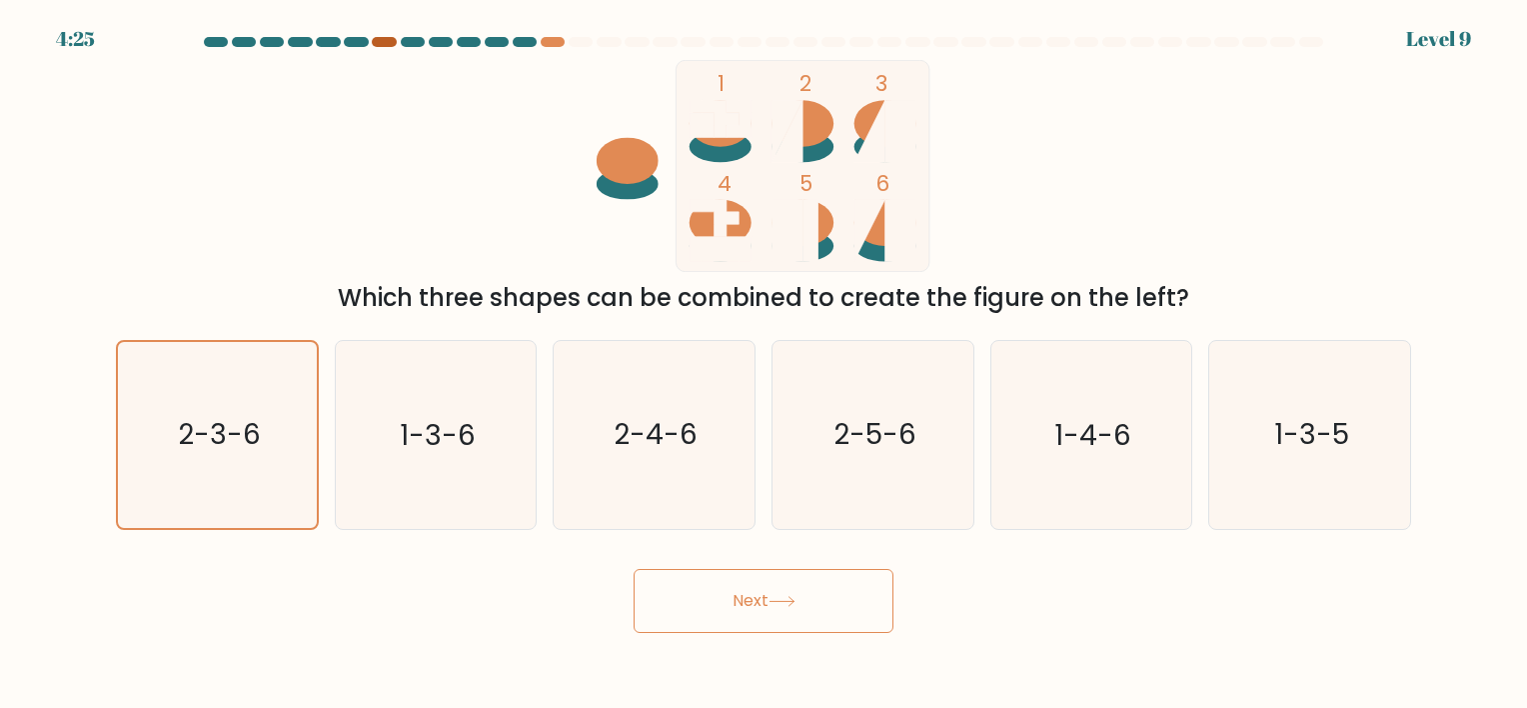
click at [384, 44] on div at bounding box center [384, 42] width 24 height 10
click at [727, 603] on button "Next" at bounding box center [764, 601] width 260 height 64
drag, startPoint x: 781, startPoint y: 624, endPoint x: 560, endPoint y: 586, distance: 225.1
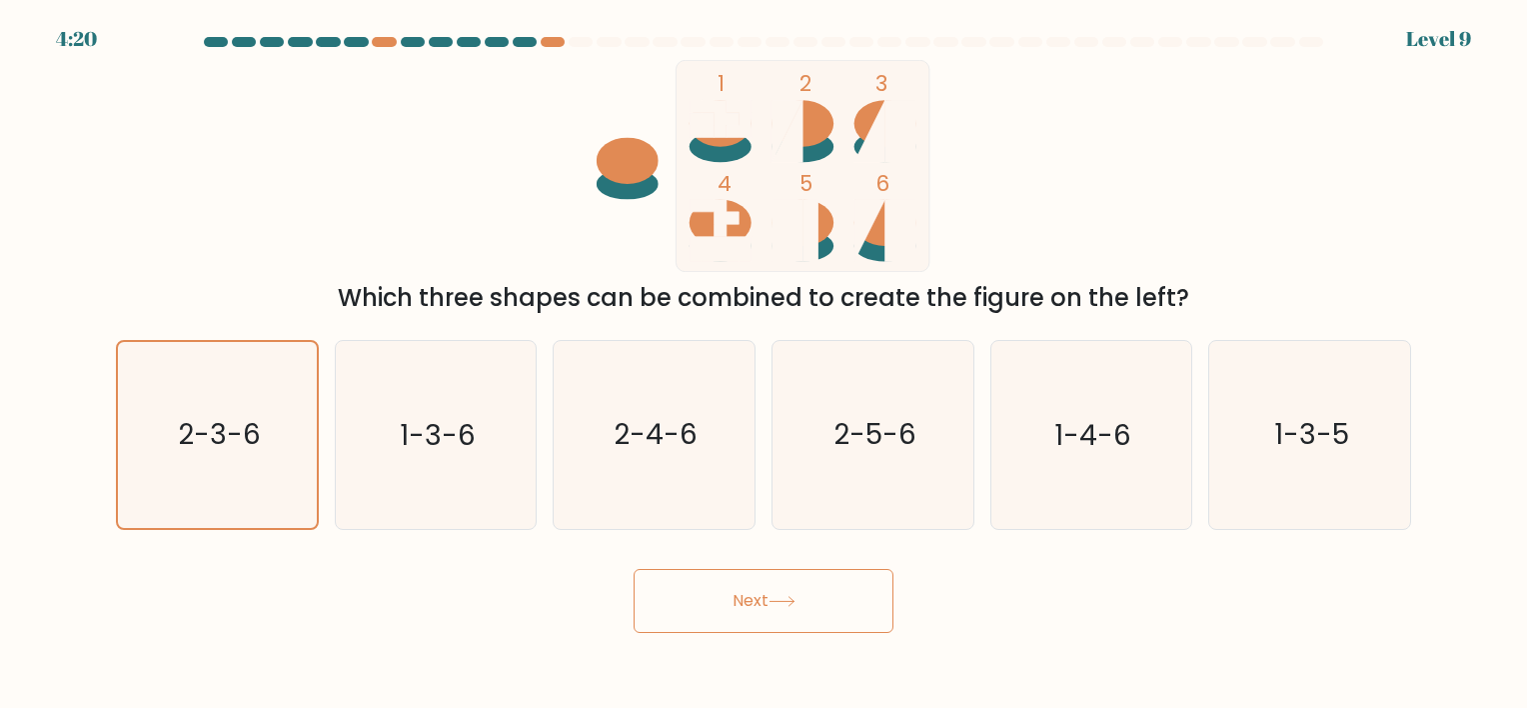
click at [560, 586] on div "Next" at bounding box center [763, 593] width 1319 height 79
click at [254, 454] on icon "2-3-6" at bounding box center [217, 434] width 187 height 187
click at [763, 364] on input "a. 2-3-6" at bounding box center [763, 359] width 1 height 10
radio input "true"
click at [716, 593] on button "Next" at bounding box center [764, 601] width 260 height 64
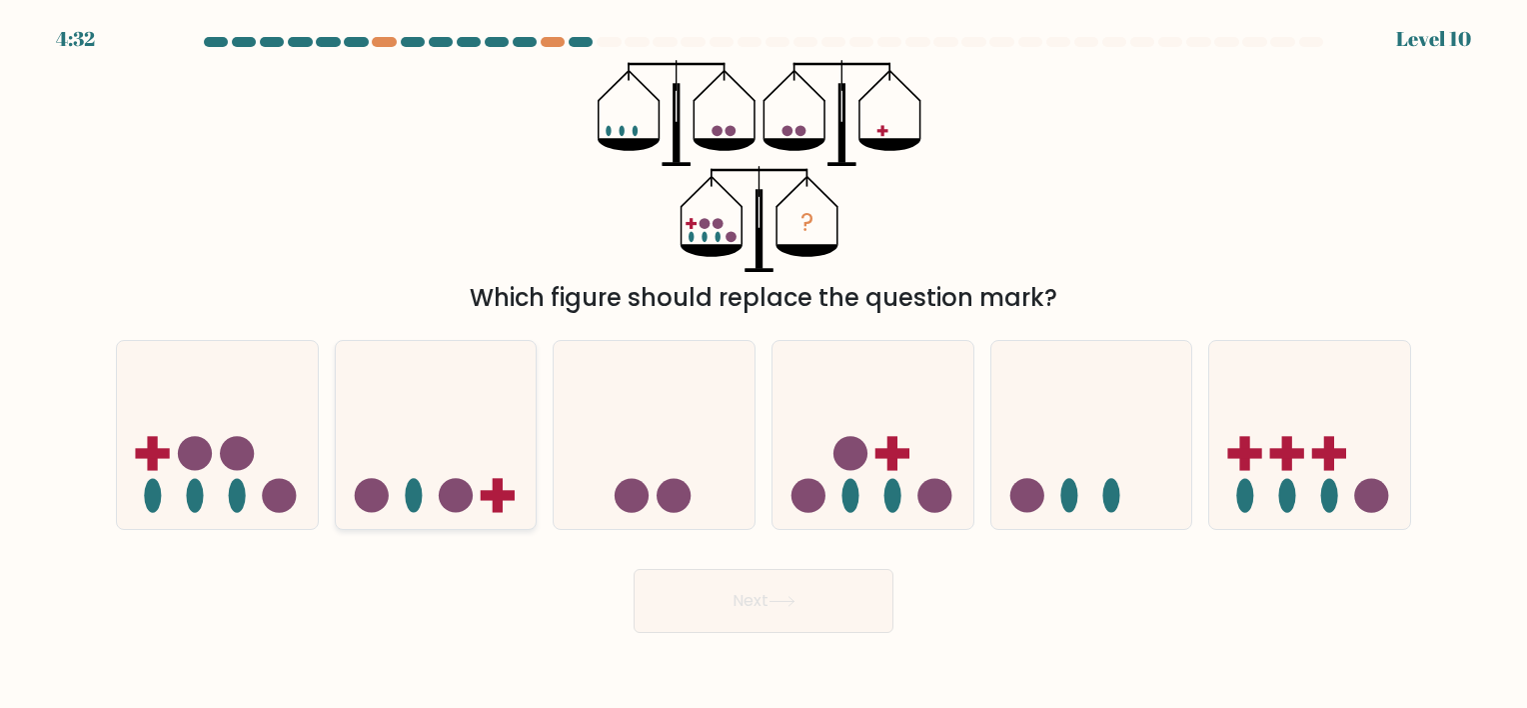
click at [455, 518] on icon at bounding box center [436, 435] width 201 height 166
click at [763, 364] on input "b." at bounding box center [763, 359] width 1 height 10
radio input "true"
click at [733, 598] on button "Next" at bounding box center [764, 601] width 260 height 64
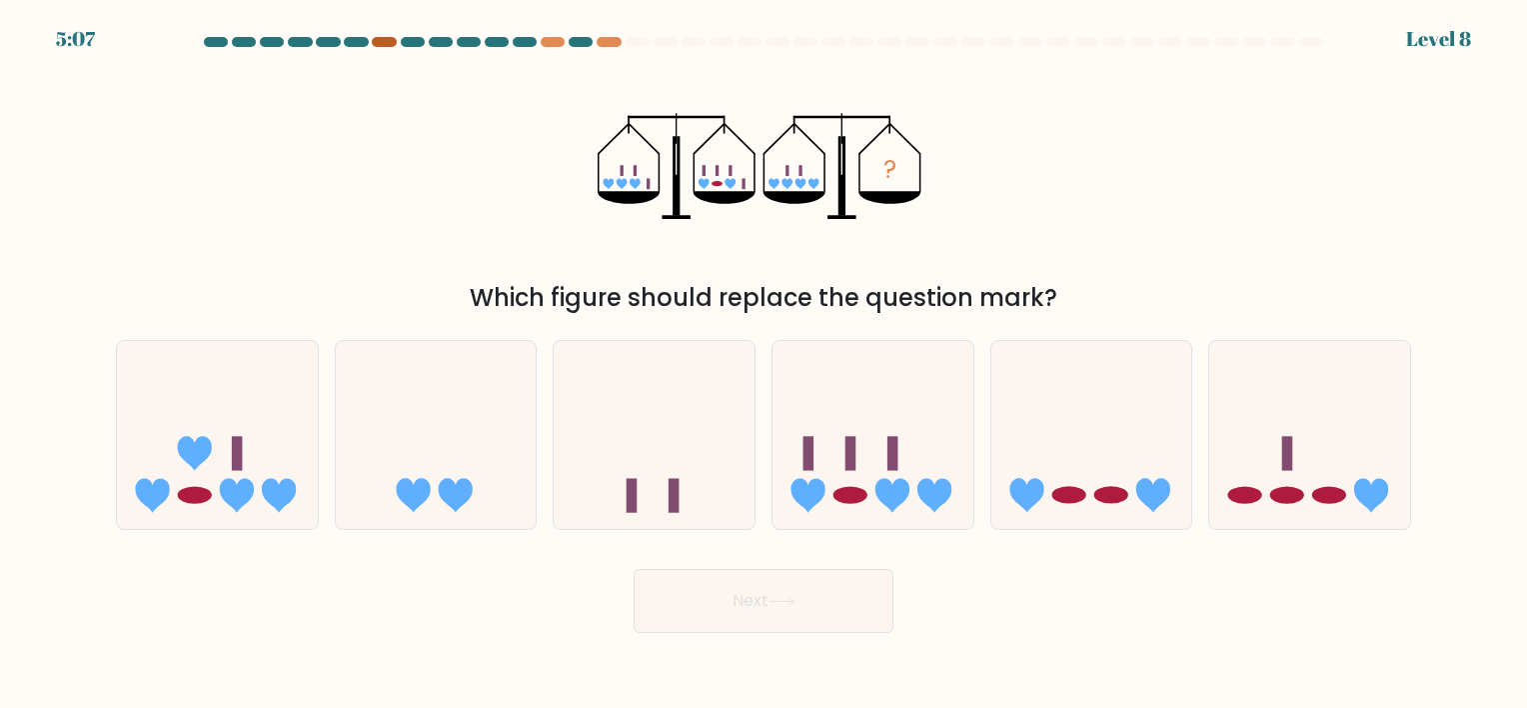
click at [385, 42] on div at bounding box center [384, 42] width 24 height 10
click at [563, 44] on div at bounding box center [553, 42] width 24 height 10
click at [575, 44] on div at bounding box center [581, 42] width 24 height 10
click at [1072, 448] on icon at bounding box center [1091, 435] width 201 height 166
click at [764, 364] on input "e." at bounding box center [763, 359] width 1 height 10
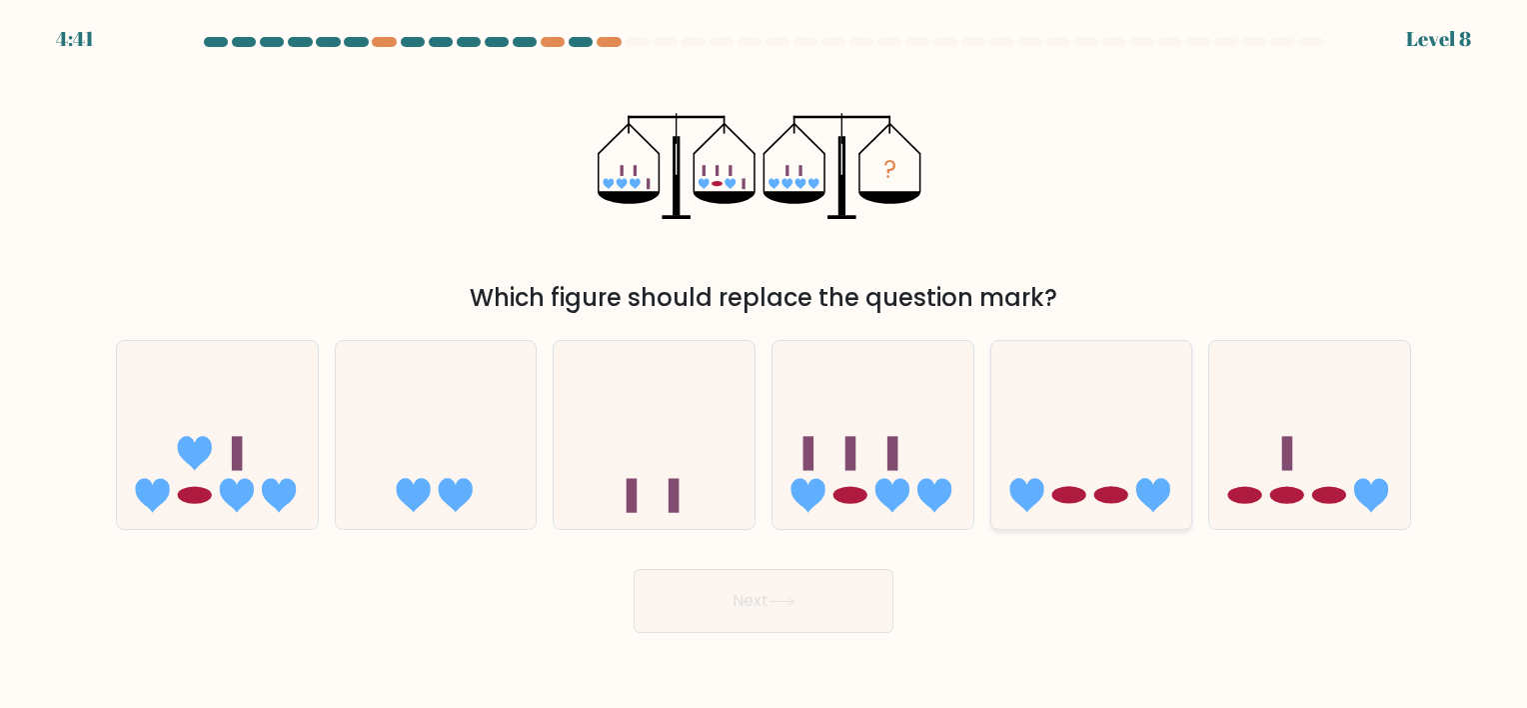
radio input "true"
click at [688, 615] on button "Next" at bounding box center [764, 601] width 260 height 64
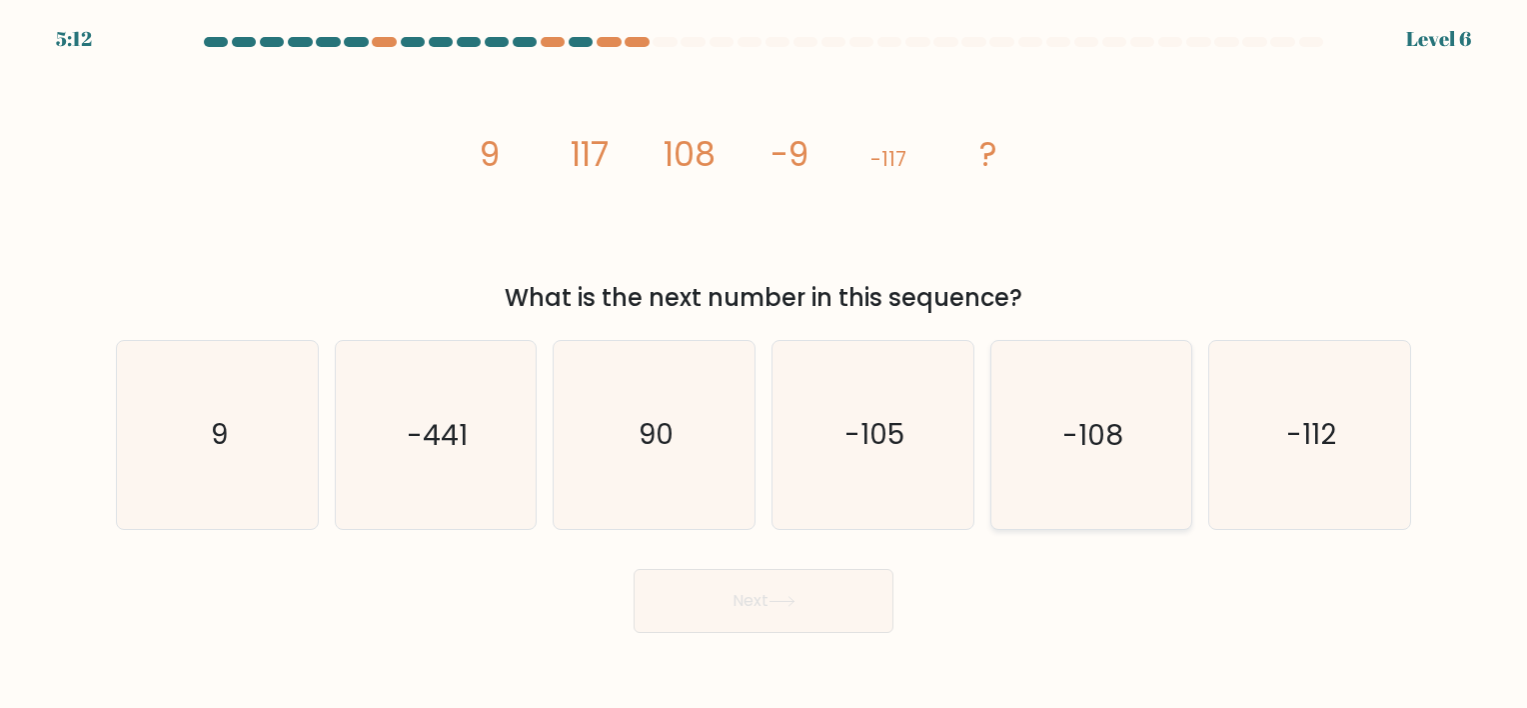
click at [1055, 502] on icon "-108" at bounding box center [1090, 434] width 187 height 187
click at [764, 364] on input "e. -108" at bounding box center [763, 359] width 1 height 10
radio input "true"
click at [747, 593] on button "Next" at bounding box center [764, 601] width 260 height 64
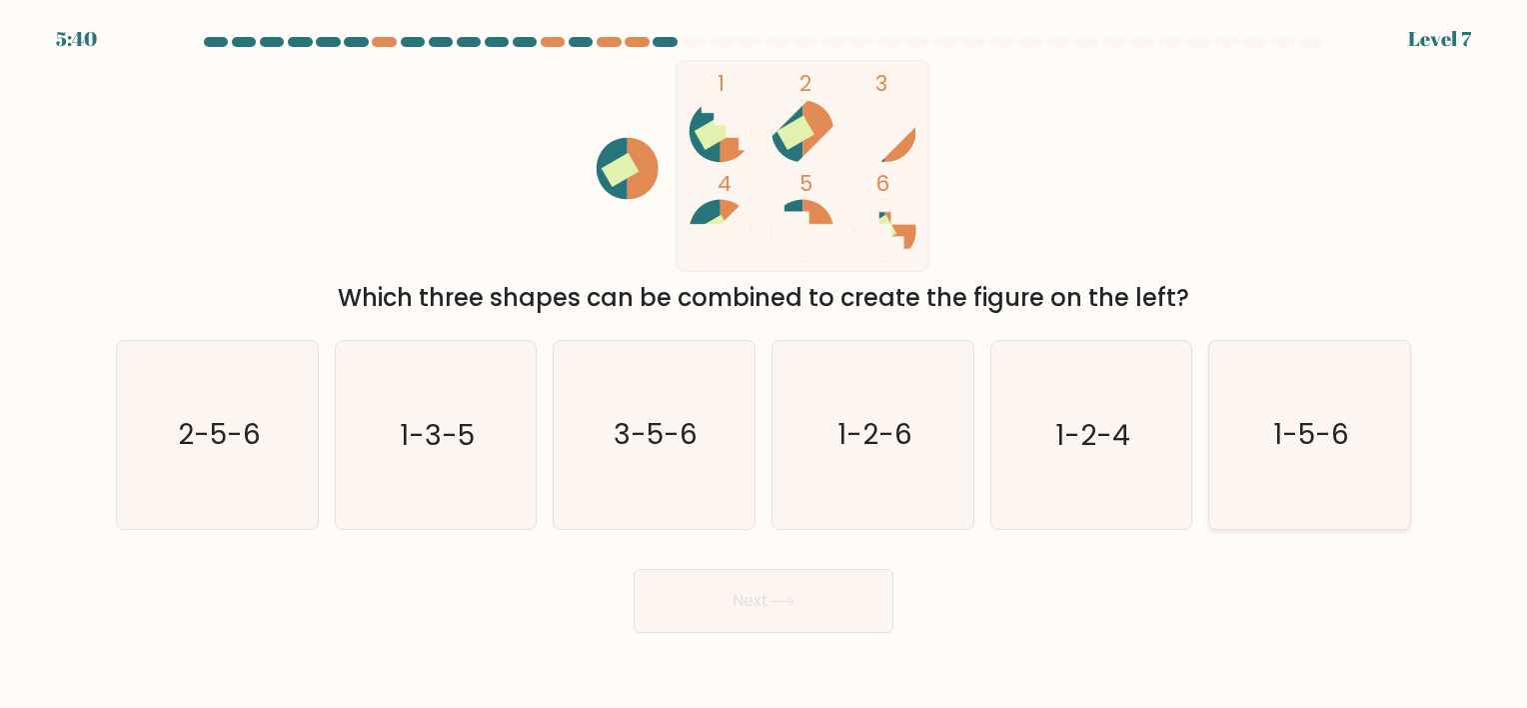
click at [1289, 484] on icon "1-5-6" at bounding box center [1309, 434] width 187 height 187
click at [764, 364] on input "f. 1-5-6" at bounding box center [763, 359] width 1 height 10
radio input "true"
click at [708, 593] on button "Next" at bounding box center [764, 601] width 260 height 64
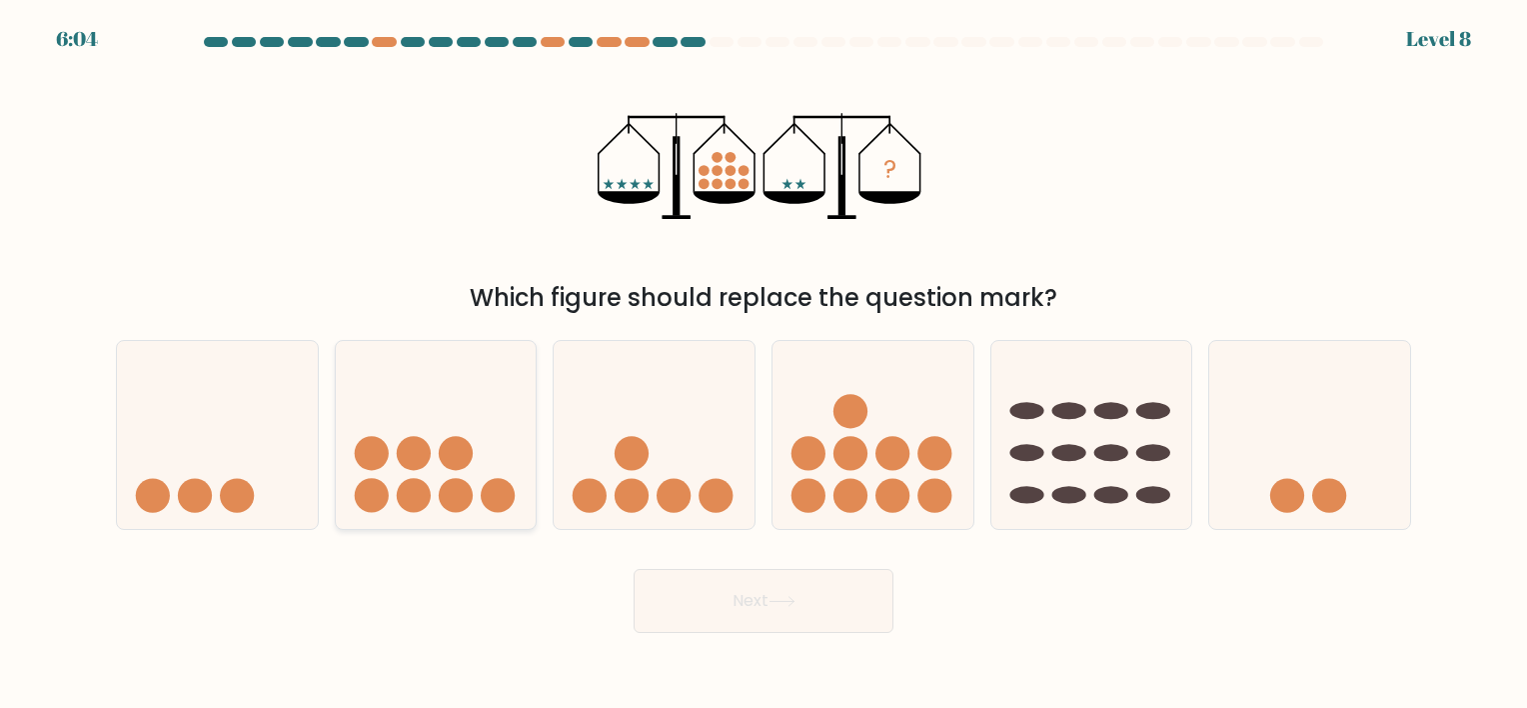
click at [460, 480] on circle at bounding box center [456, 496] width 34 height 34
click at [763, 364] on input "b." at bounding box center [763, 359] width 1 height 10
radio input "true"
click at [736, 595] on button "Next" at bounding box center [764, 601] width 260 height 64
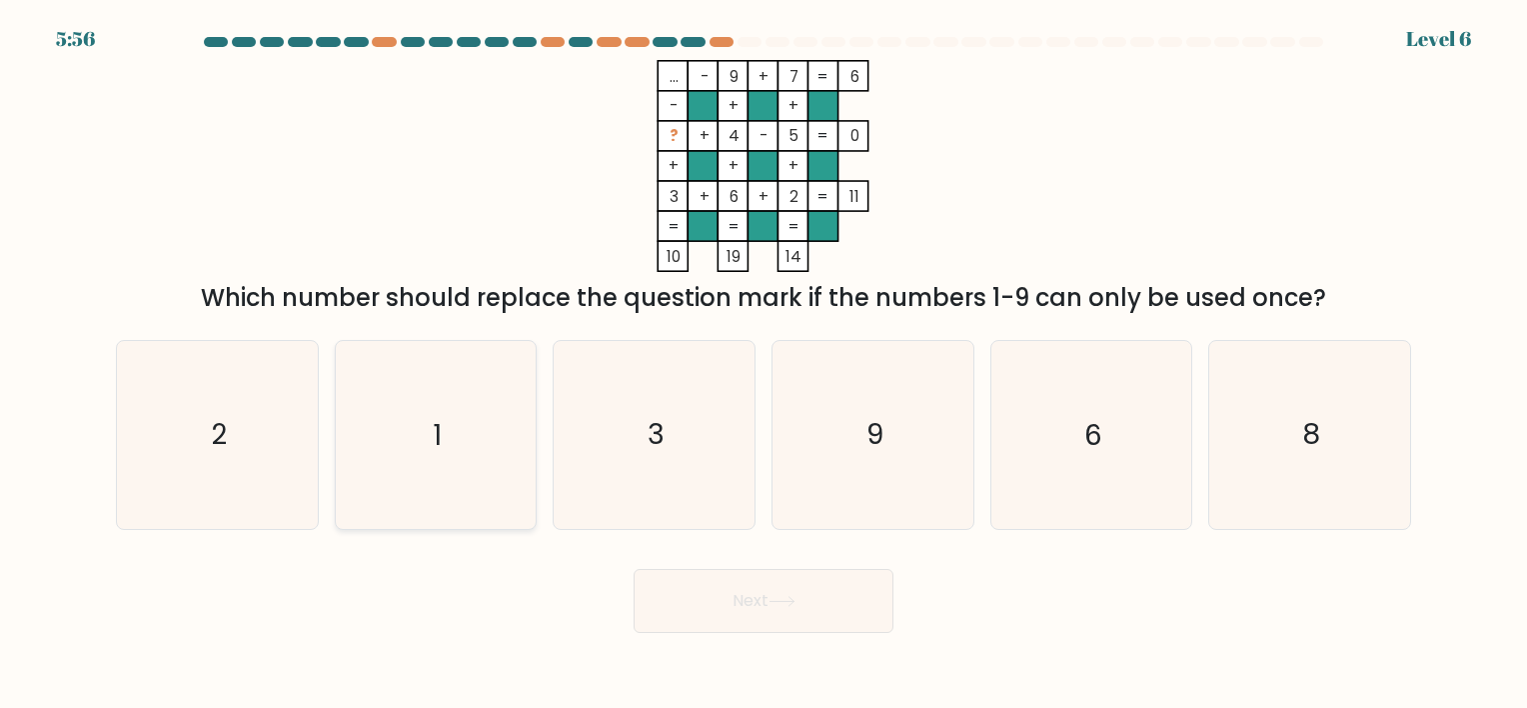
click at [492, 496] on icon "1" at bounding box center [435, 434] width 187 height 187
click at [763, 364] on input "b. 1" at bounding box center [763, 359] width 1 height 10
radio input "true"
click at [719, 584] on button "Next" at bounding box center [764, 601] width 260 height 64
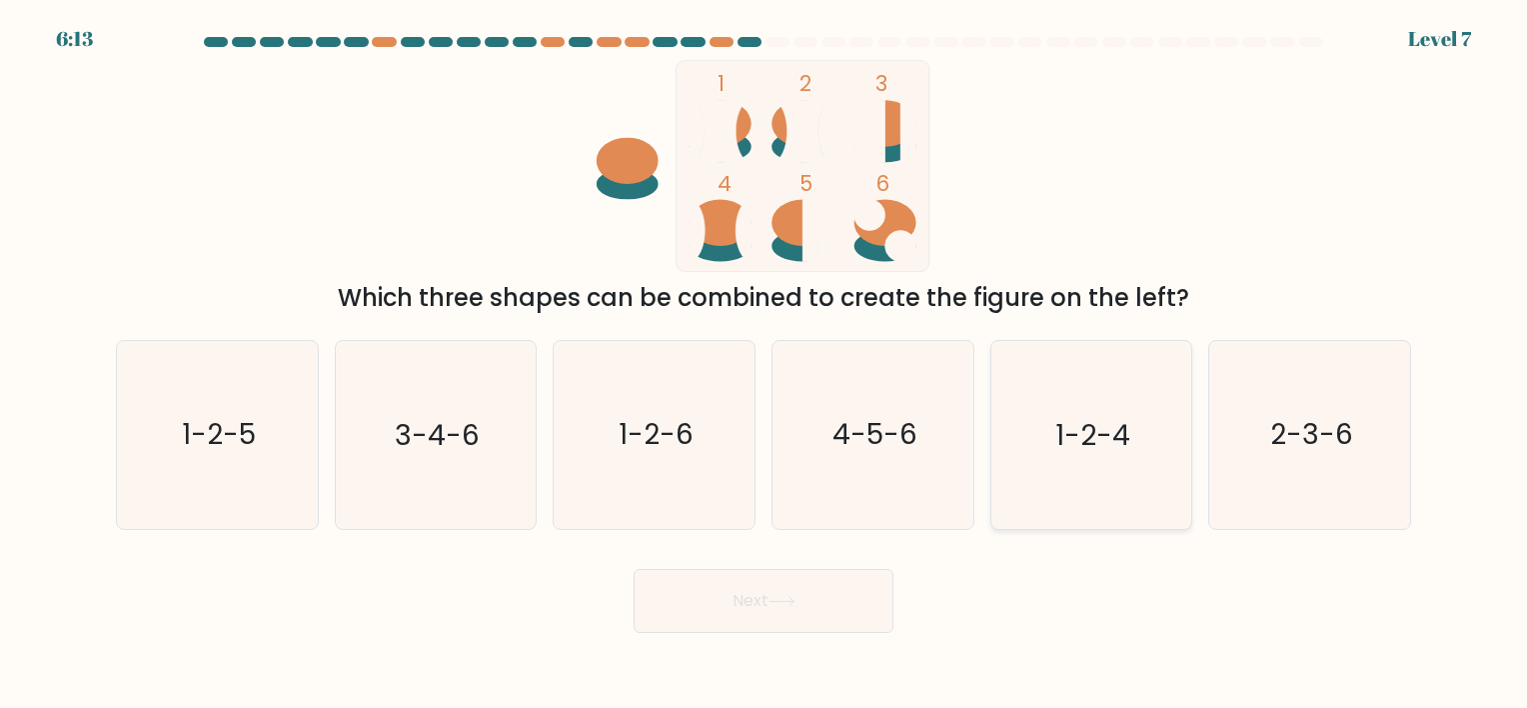
click at [1070, 472] on icon "1-2-4" at bounding box center [1090, 434] width 187 height 187
click at [764, 364] on input "e. 1-2-4" at bounding box center [763, 359] width 1 height 10
radio input "true"
click at [757, 620] on button "Next" at bounding box center [764, 601] width 260 height 64
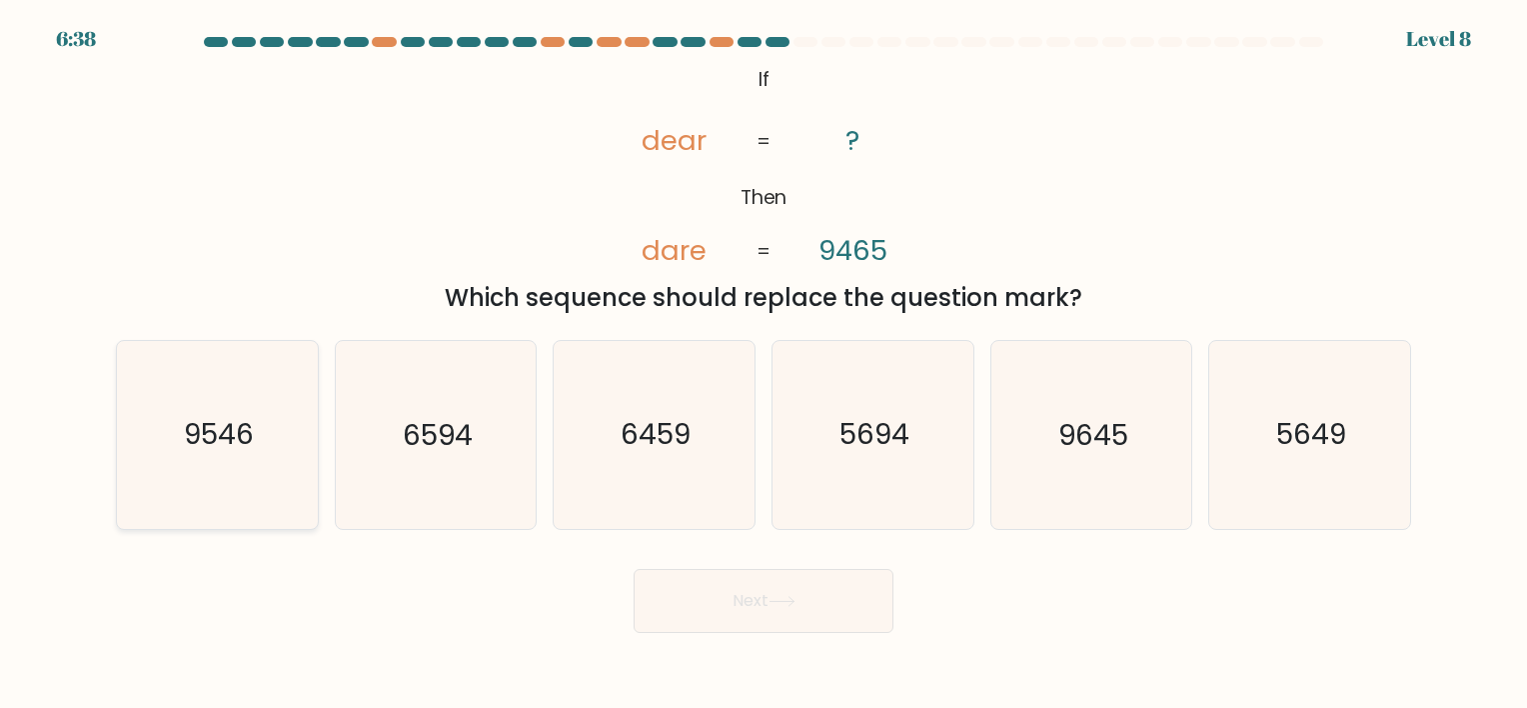
click at [232, 488] on icon "9546" at bounding box center [217, 434] width 187 height 187
click at [763, 364] on input "a. 9546" at bounding box center [763, 359] width 1 height 10
radio input "true"
click at [762, 606] on button "Next" at bounding box center [764, 601] width 260 height 64
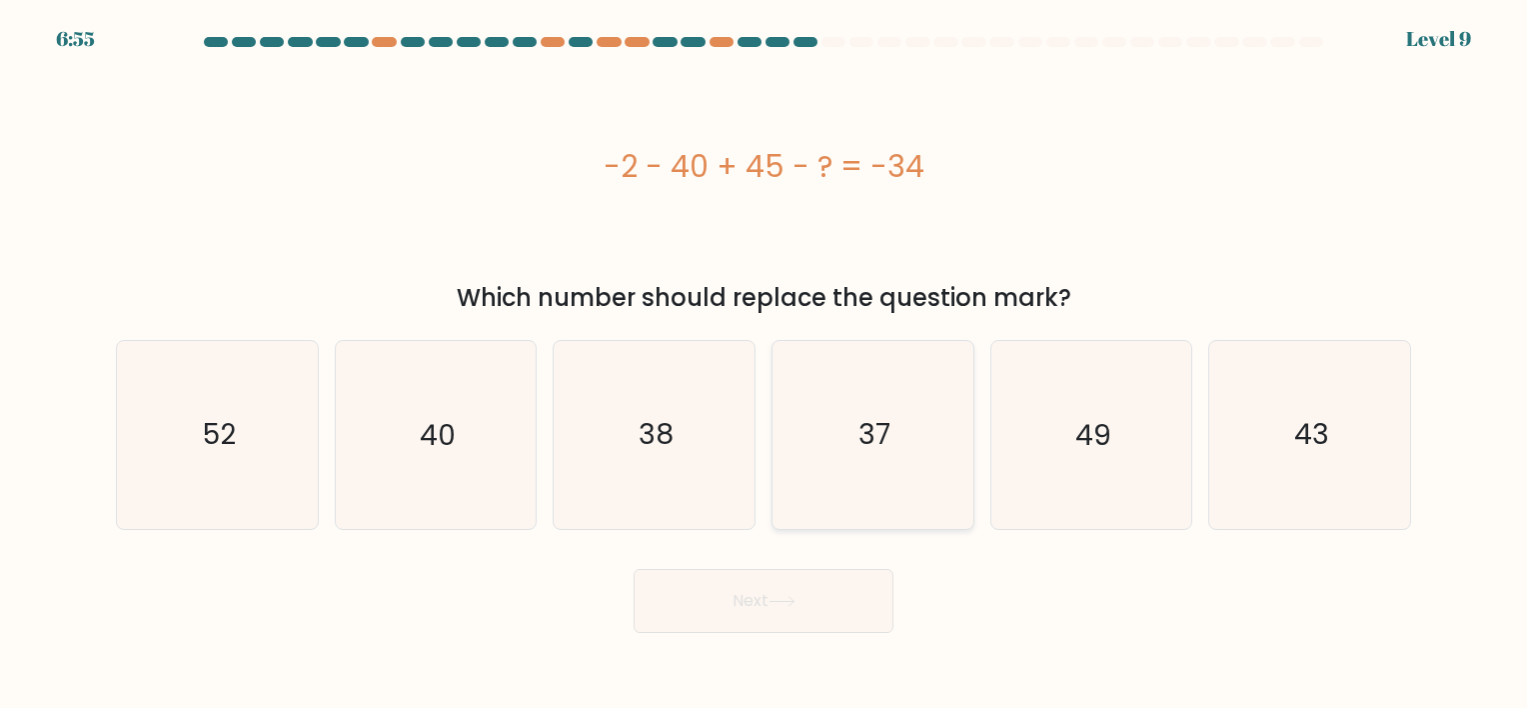
click at [860, 471] on icon "37" at bounding box center [872, 434] width 187 height 187
click at [764, 364] on input "d. 37" at bounding box center [763, 359] width 1 height 10
radio input "true"
click at [755, 599] on button "Next" at bounding box center [764, 601] width 260 height 64
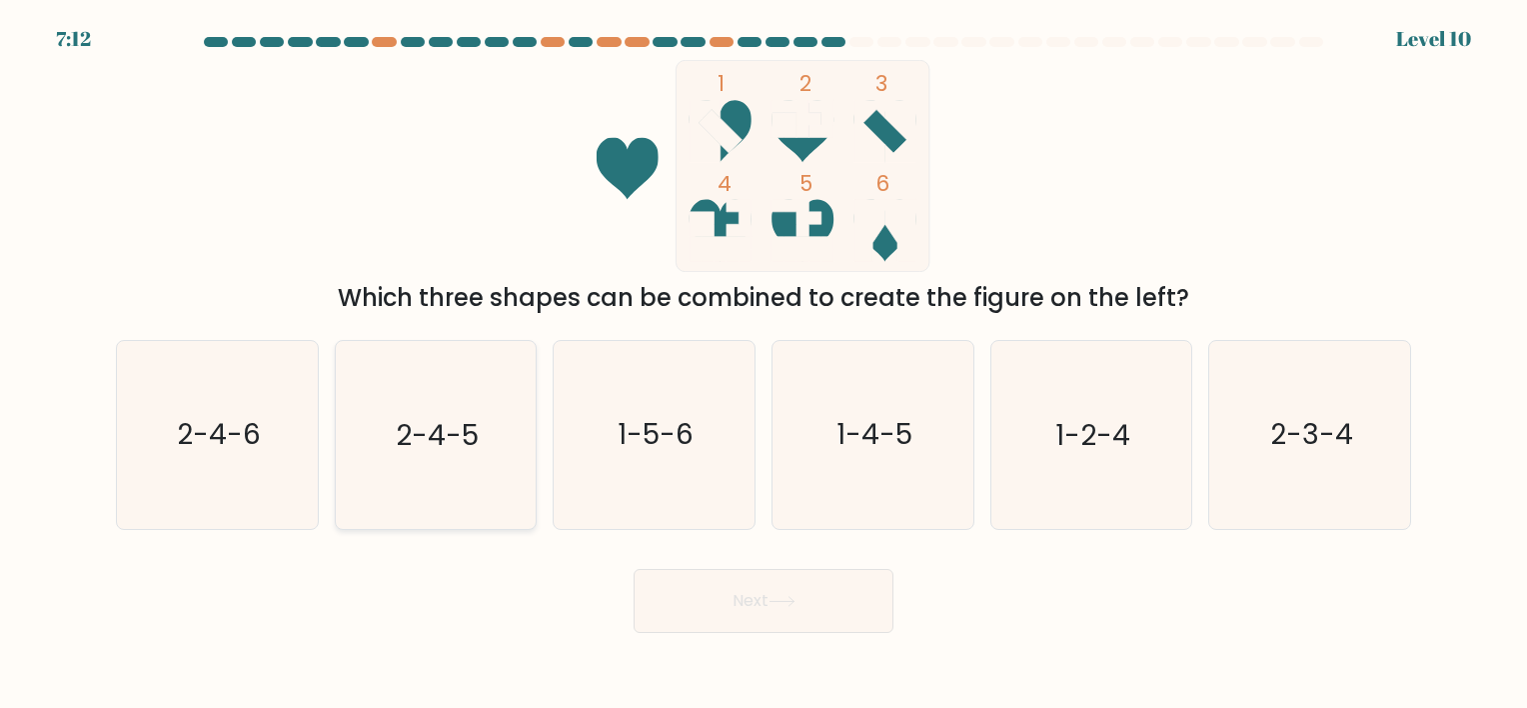
click at [428, 483] on icon "2-4-5" at bounding box center [435, 434] width 187 height 187
click at [763, 364] on input "b. 2-4-5" at bounding box center [763, 359] width 1 height 10
radio input "true"
click at [727, 585] on button "Next" at bounding box center [764, 601] width 260 height 64
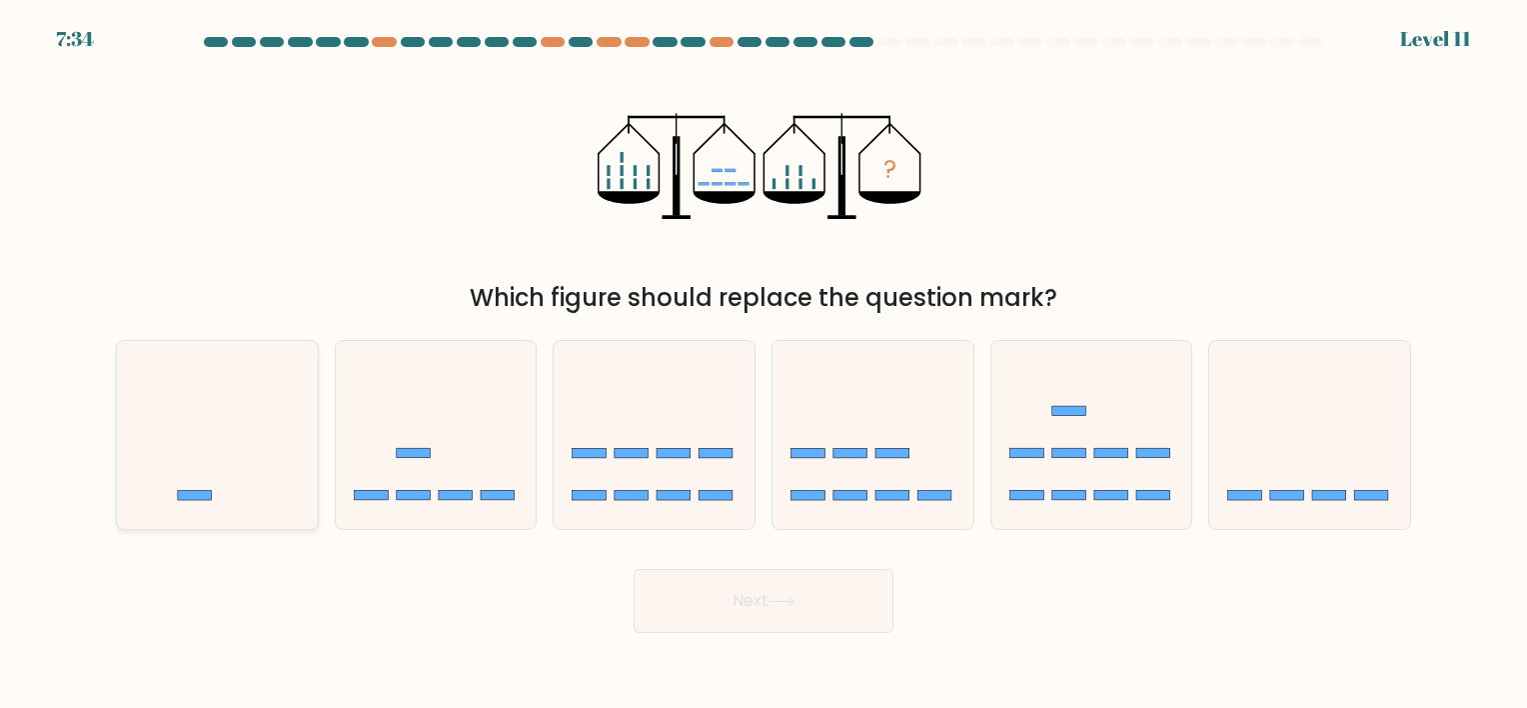
click at [286, 425] on icon at bounding box center [217, 435] width 201 height 166
click at [763, 364] on input "a." at bounding box center [763, 359] width 1 height 10
radio input "true"
click at [1245, 482] on icon at bounding box center [1309, 435] width 201 height 166
click at [764, 364] on input "f." at bounding box center [763, 359] width 1 height 10
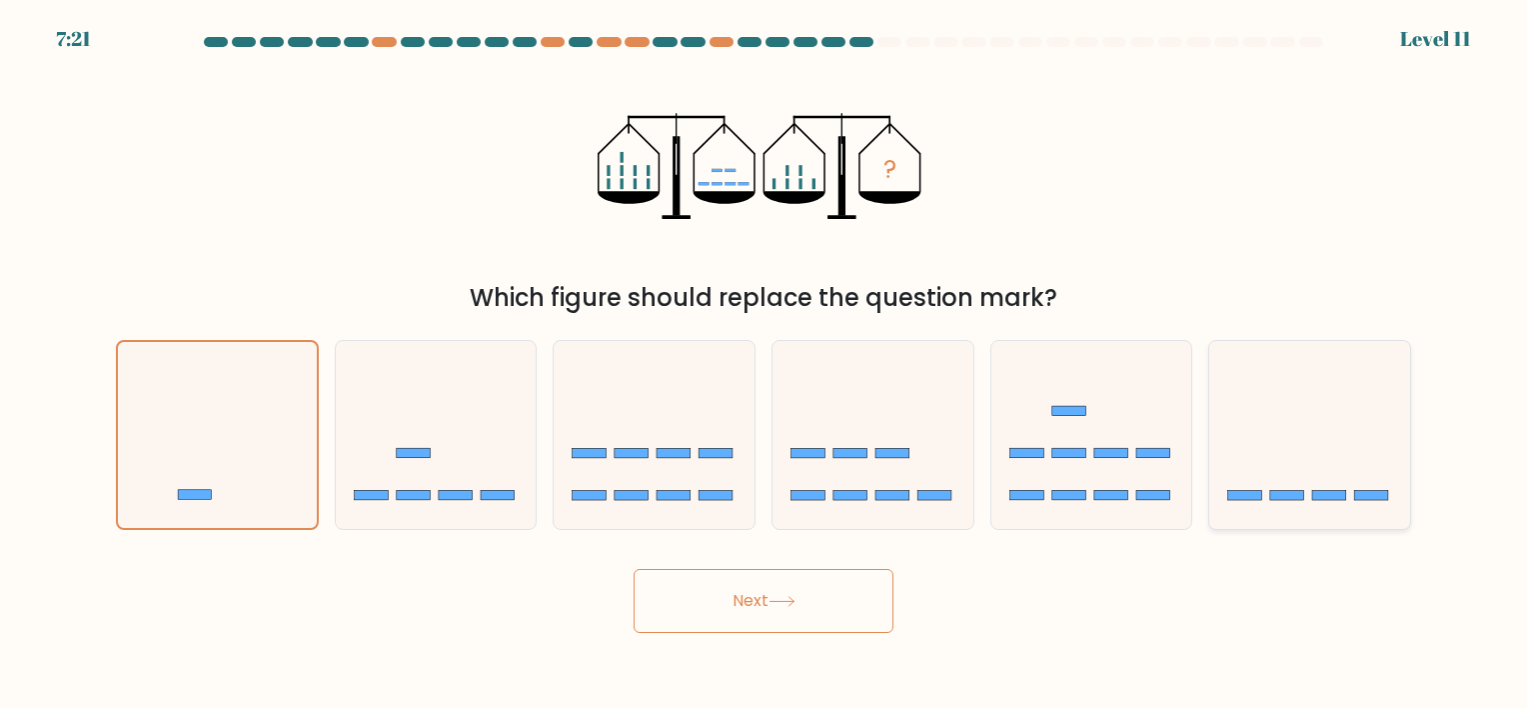
radio input "true"
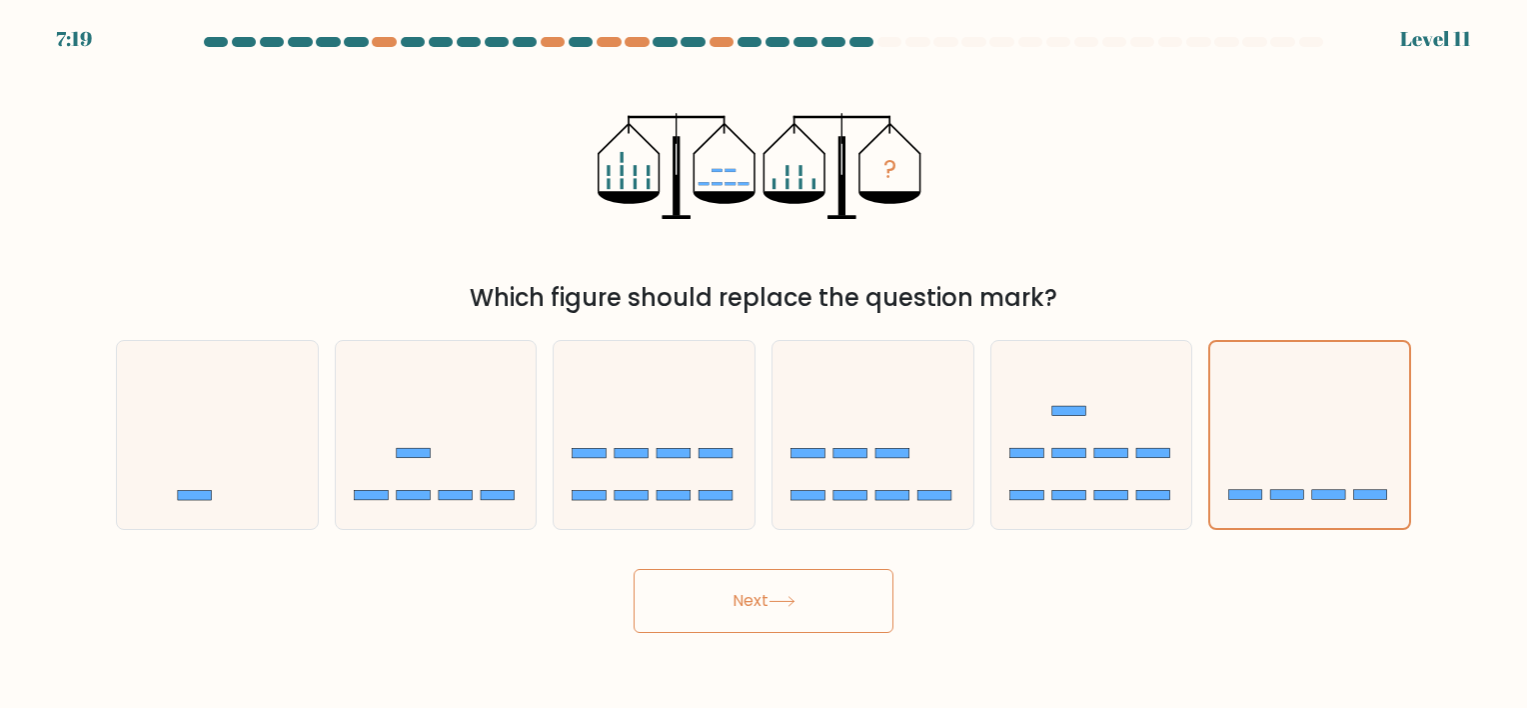
click at [673, 606] on button "Next" at bounding box center [764, 601] width 260 height 64
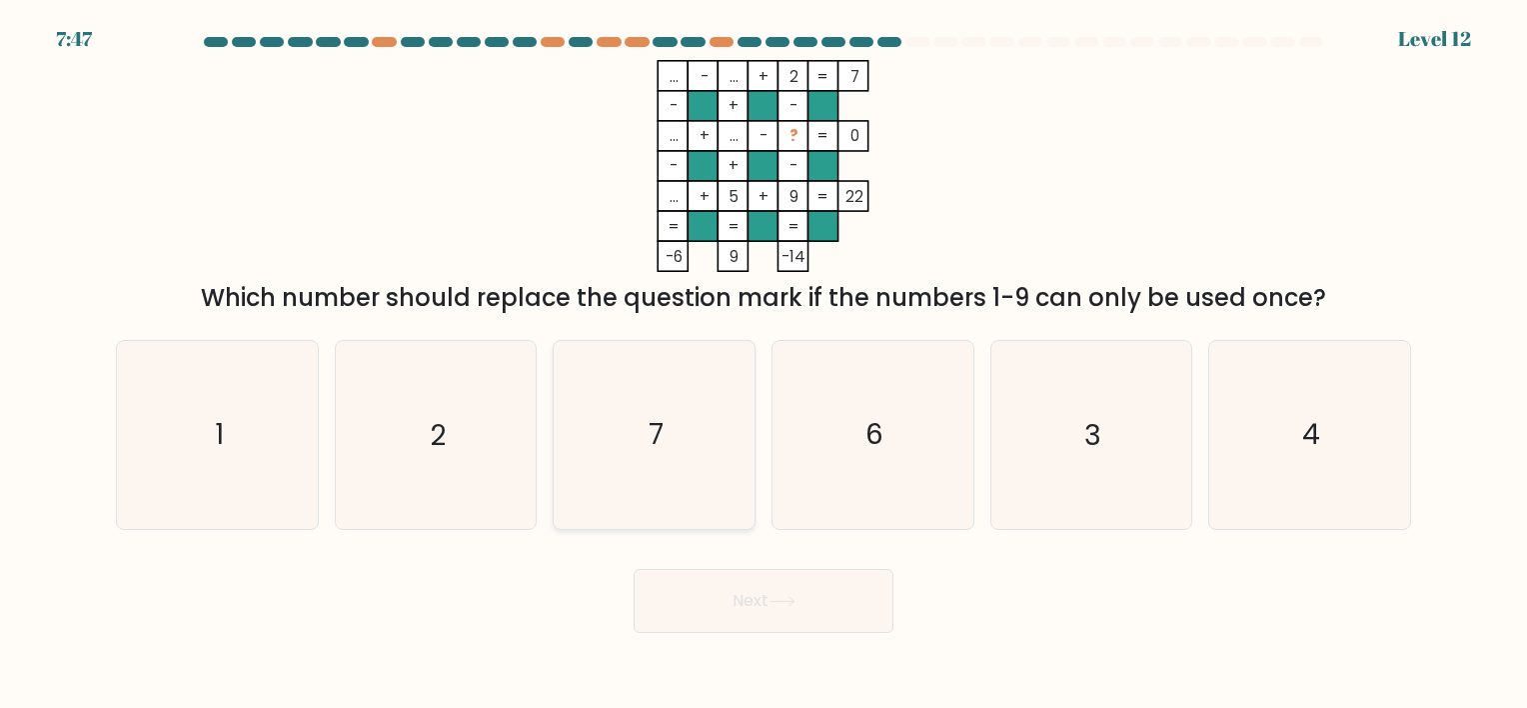
click at [686, 484] on icon "7" at bounding box center [654, 434] width 187 height 187
click at [763, 364] on input "c. 7" at bounding box center [763, 359] width 1 height 10
radio input "true"
click at [736, 601] on button "Next" at bounding box center [764, 601] width 260 height 64
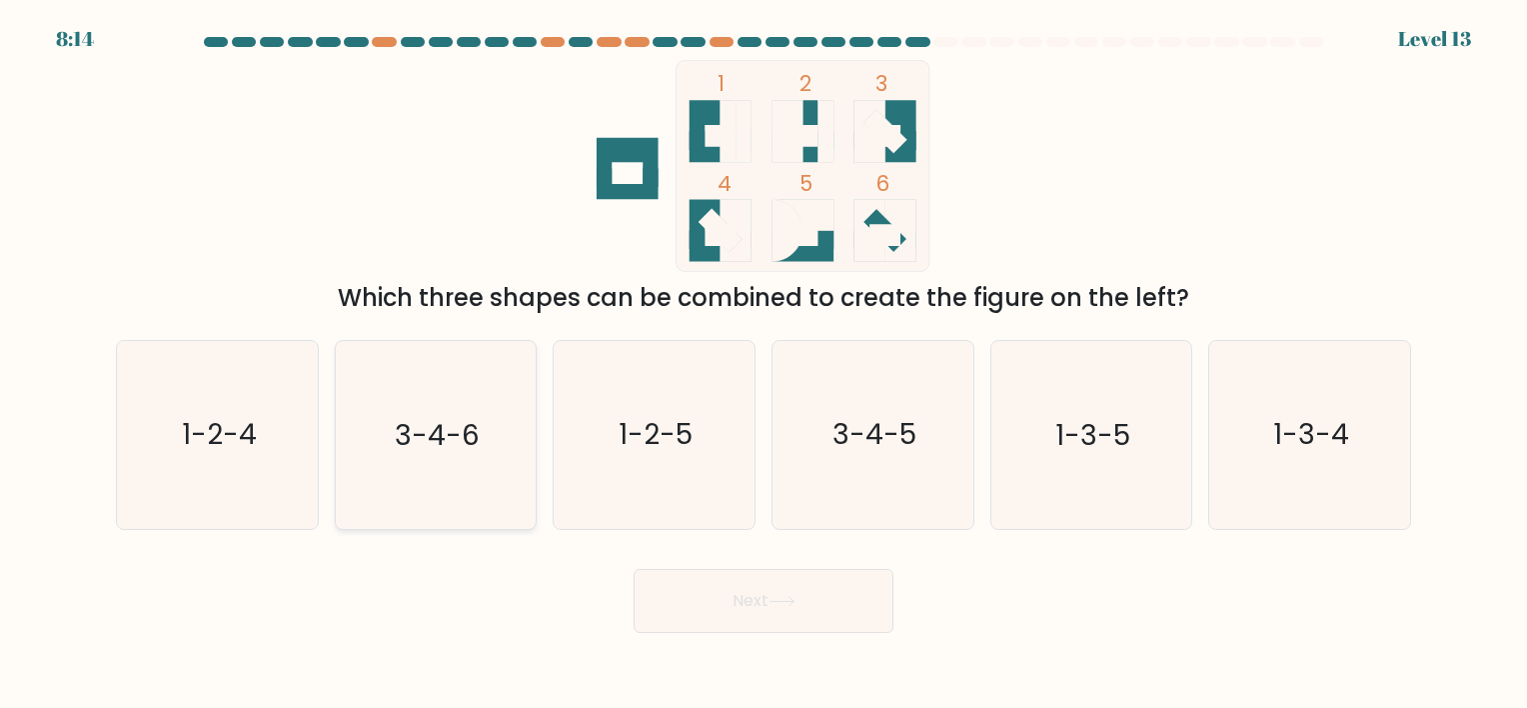
click at [463, 491] on icon "3-4-6" at bounding box center [435, 434] width 187 height 187
click at [763, 364] on input "b. 3-4-6" at bounding box center [763, 359] width 1 height 10
radio input "true"
click at [760, 608] on button "Next" at bounding box center [764, 601] width 260 height 64
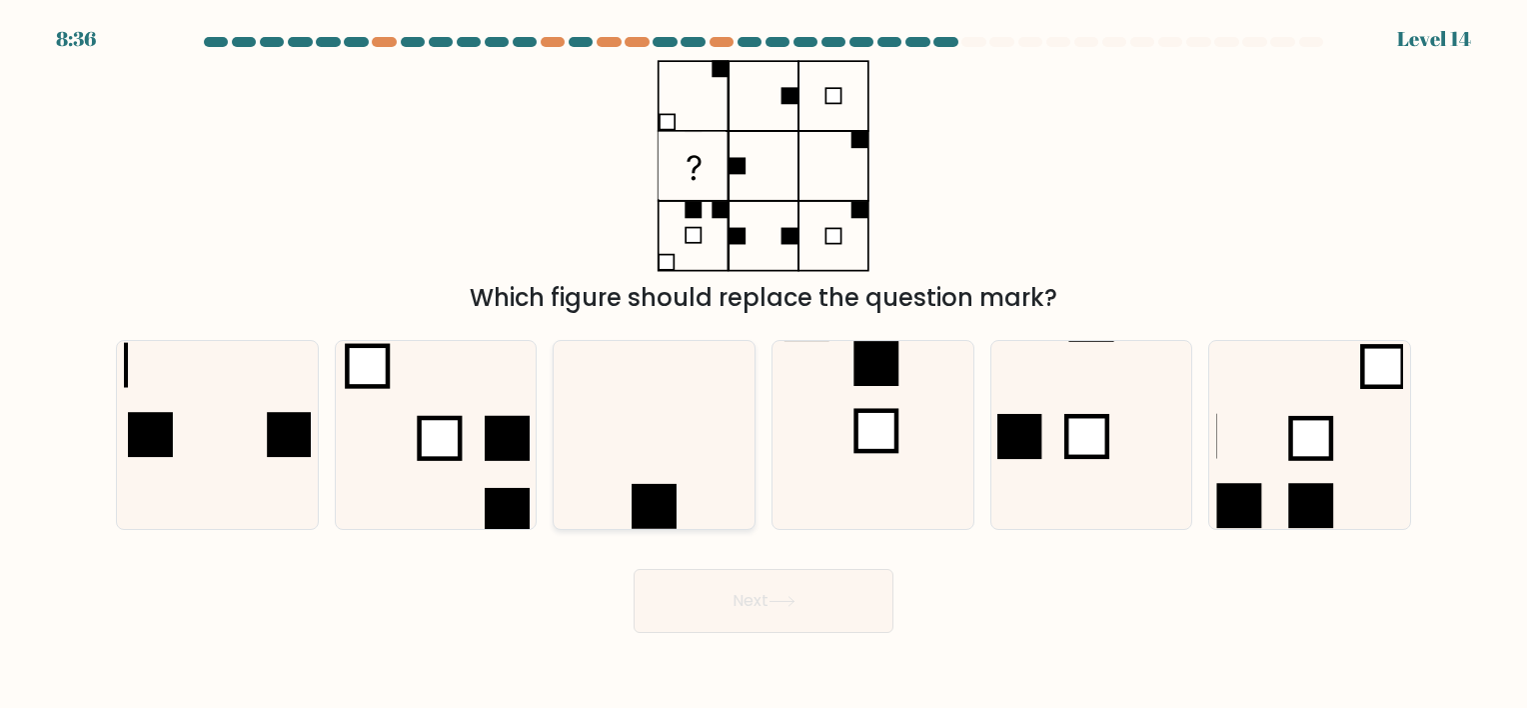
click at [642, 484] on icon at bounding box center [654, 434] width 187 height 187
click at [763, 364] on input "c." at bounding box center [763, 359] width 1 height 10
radio input "true"
click at [759, 601] on button "Next" at bounding box center [764, 601] width 260 height 64
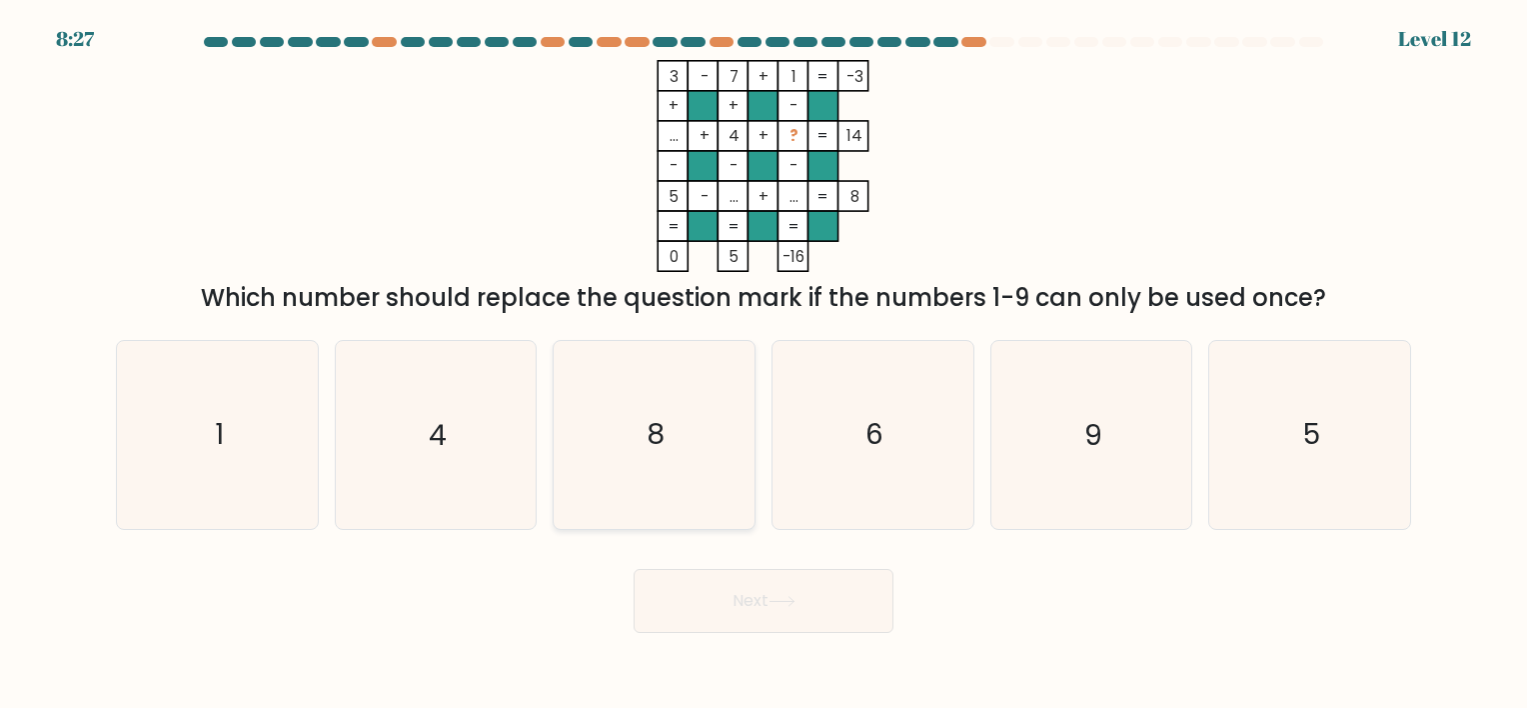
click at [671, 422] on icon "8" at bounding box center [654, 434] width 187 height 187
click at [763, 364] on input "c. 8" at bounding box center [763, 359] width 1 height 10
radio input "true"
click at [739, 616] on button "Next" at bounding box center [764, 601] width 260 height 64
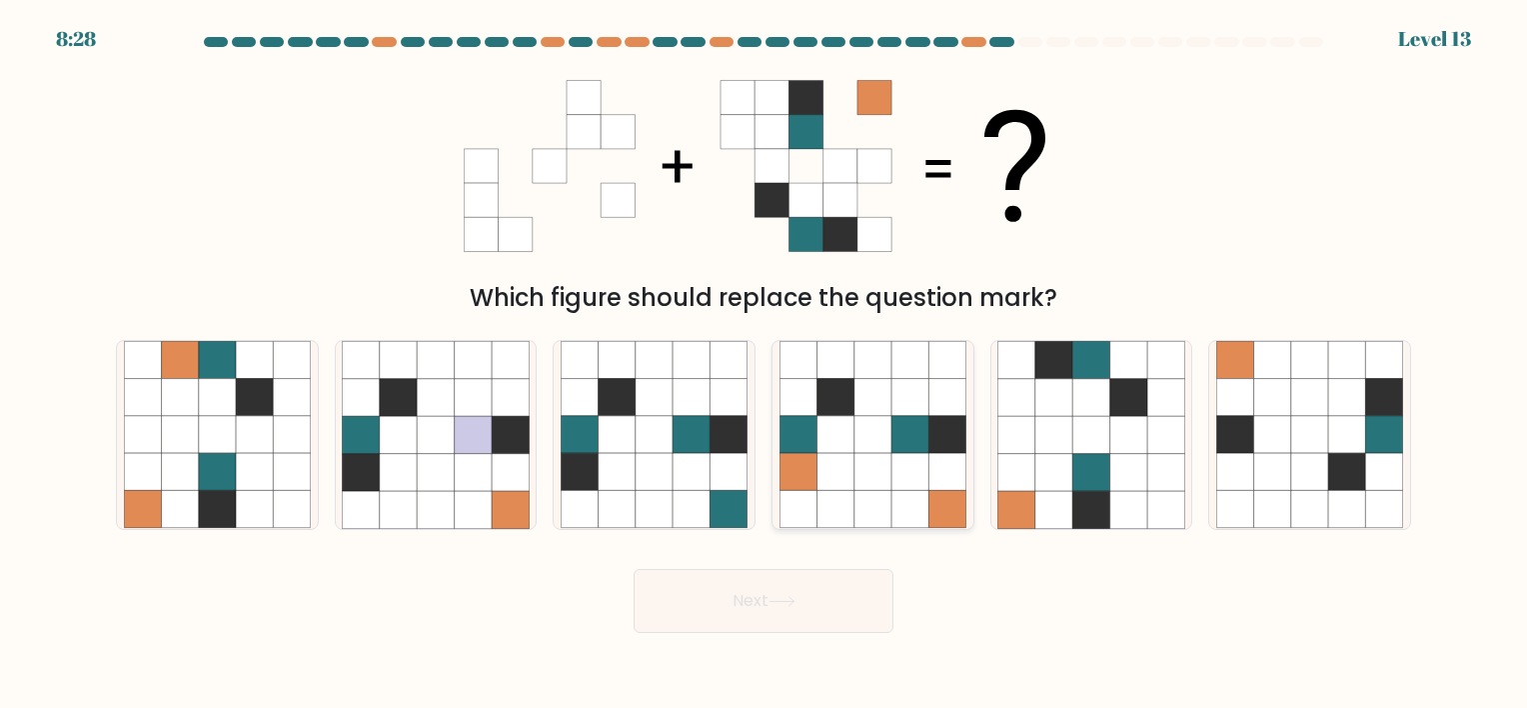
click at [877, 489] on icon at bounding box center [872, 472] width 37 height 37
click at [764, 364] on input "d." at bounding box center [763, 359] width 1 height 10
radio input "true"
click at [776, 586] on button "Next" at bounding box center [764, 601] width 260 height 64
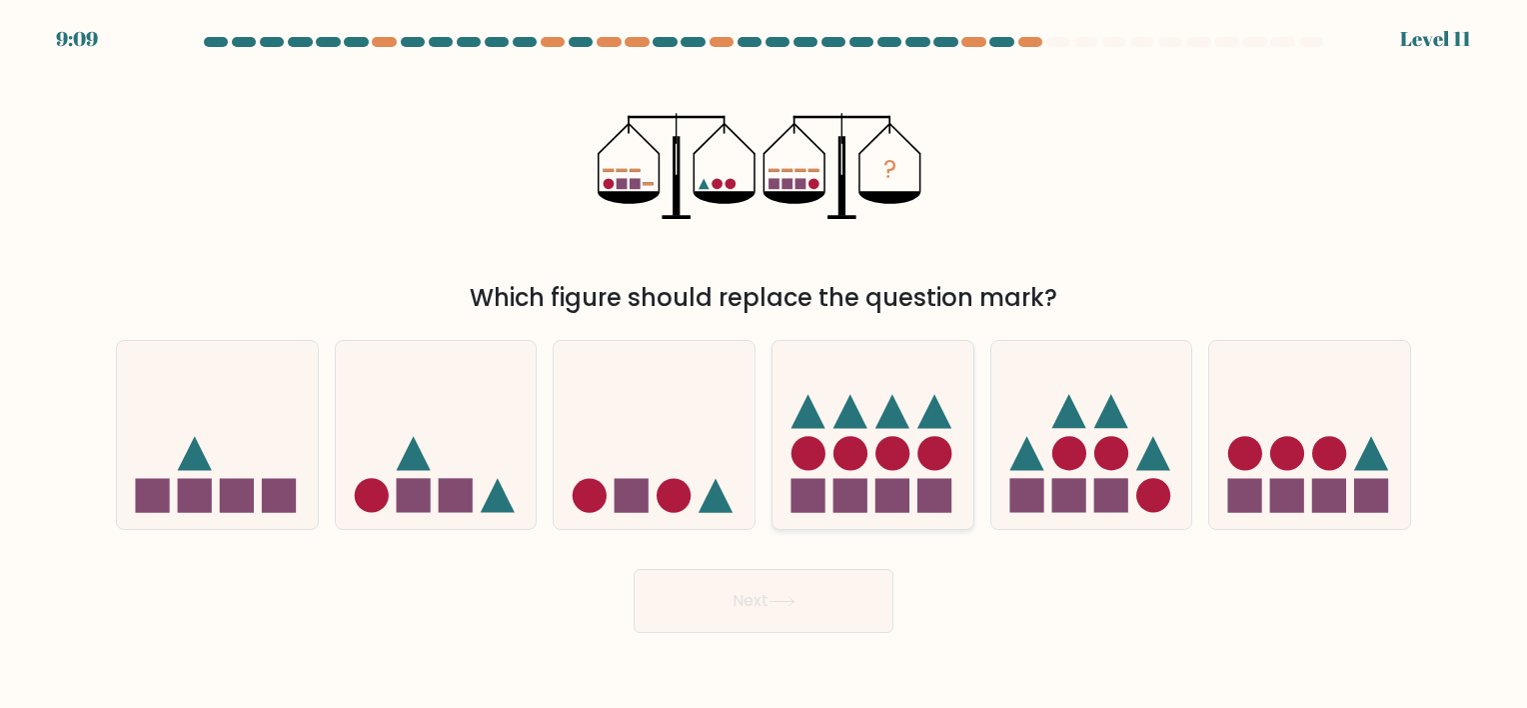
click at [845, 484] on rect at bounding box center [850, 496] width 34 height 34
click at [764, 364] on input "d." at bounding box center [763, 359] width 1 height 10
radio input "true"
click at [738, 603] on button "Next" at bounding box center [764, 601] width 260 height 64
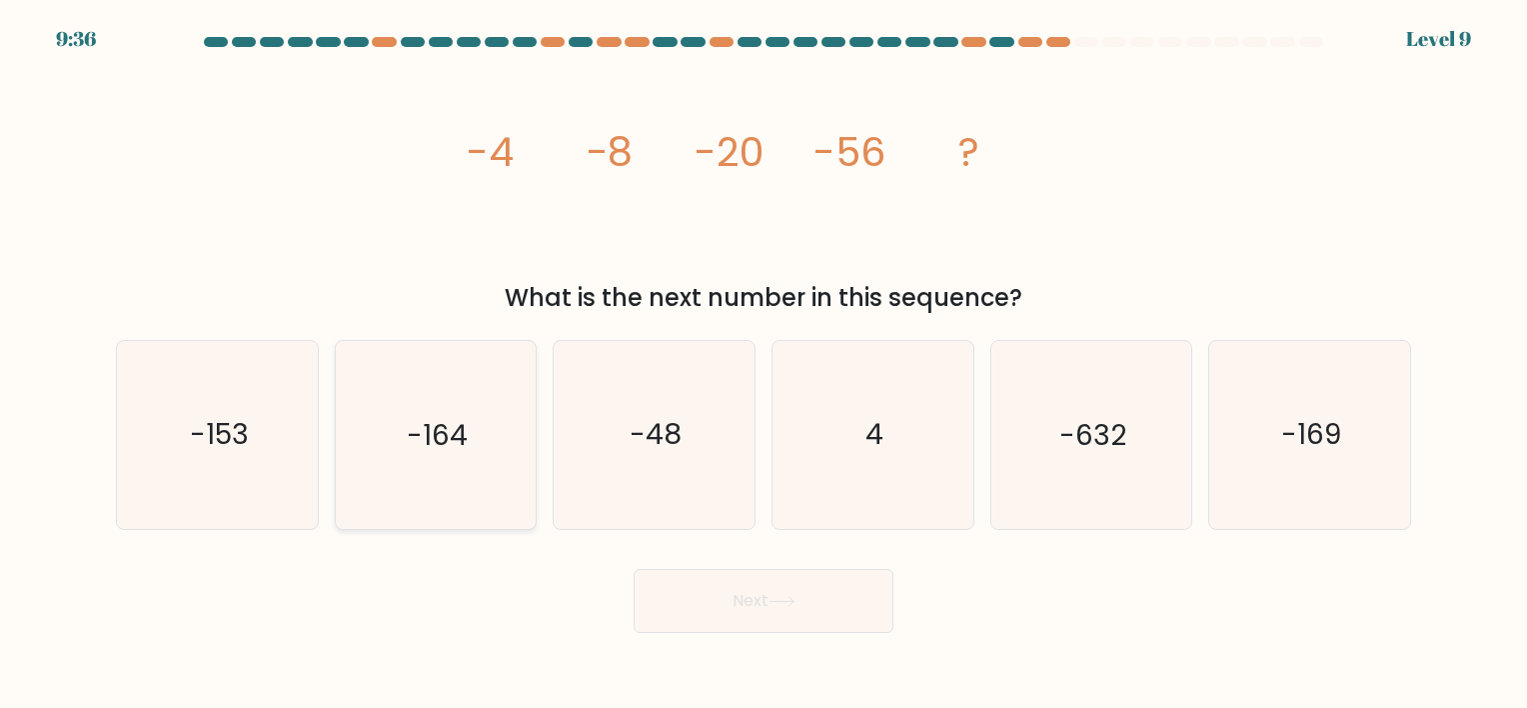
click at [421, 443] on text "-164" at bounding box center [437, 435] width 61 height 39
click at [763, 364] on input "b. -164" at bounding box center [763, 359] width 1 height 10
radio input "true"
click at [751, 600] on button "Next" at bounding box center [764, 601] width 260 height 64
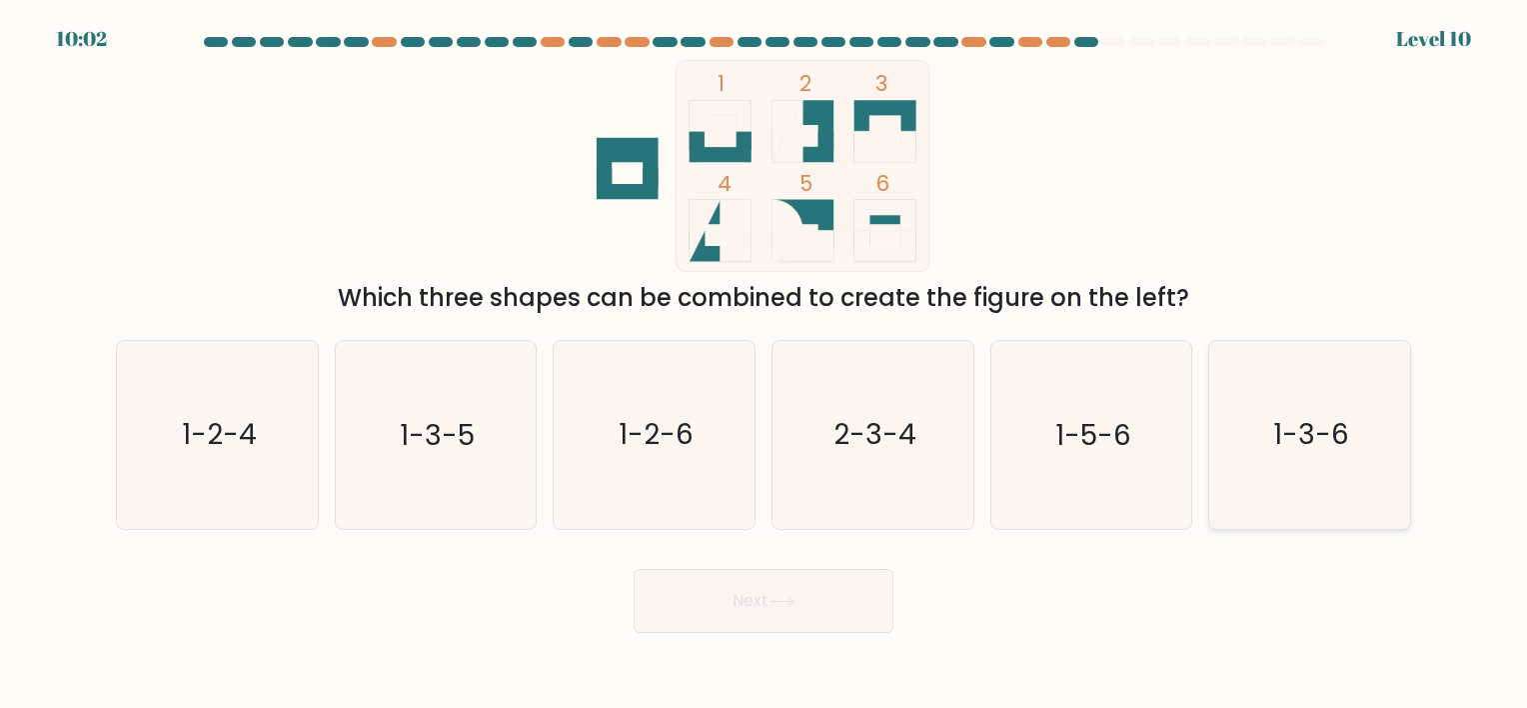
click at [1318, 435] on text "1-3-6" at bounding box center [1311, 435] width 76 height 39
click at [764, 364] on input "f. 1-3-6" at bounding box center [763, 359] width 1 height 10
radio input "true"
click at [772, 594] on button "Next" at bounding box center [764, 601] width 260 height 64
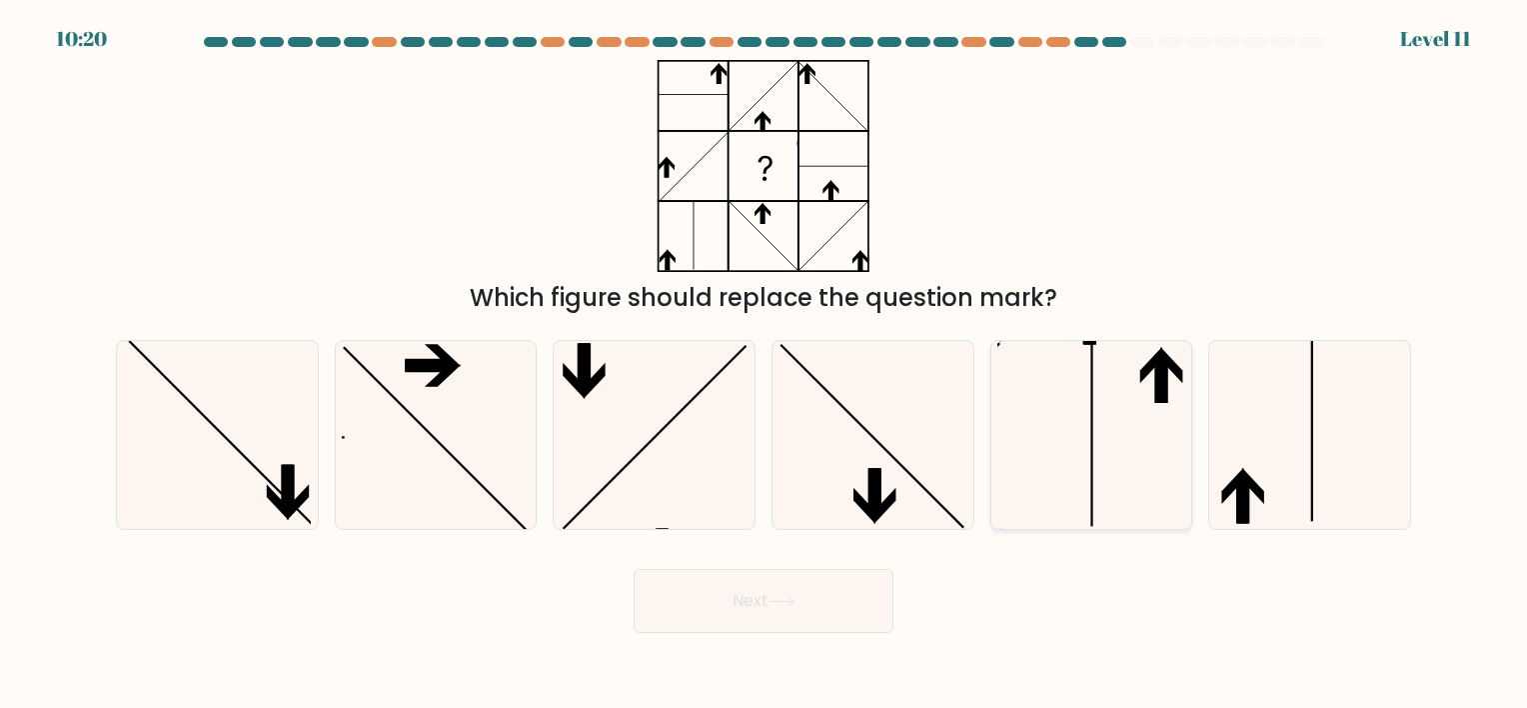
click at [1109, 464] on icon at bounding box center [1090, 434] width 187 height 187
click at [764, 364] on input "e." at bounding box center [763, 359] width 1 height 10
radio input "true"
click at [768, 604] on button "Next" at bounding box center [764, 601] width 260 height 64
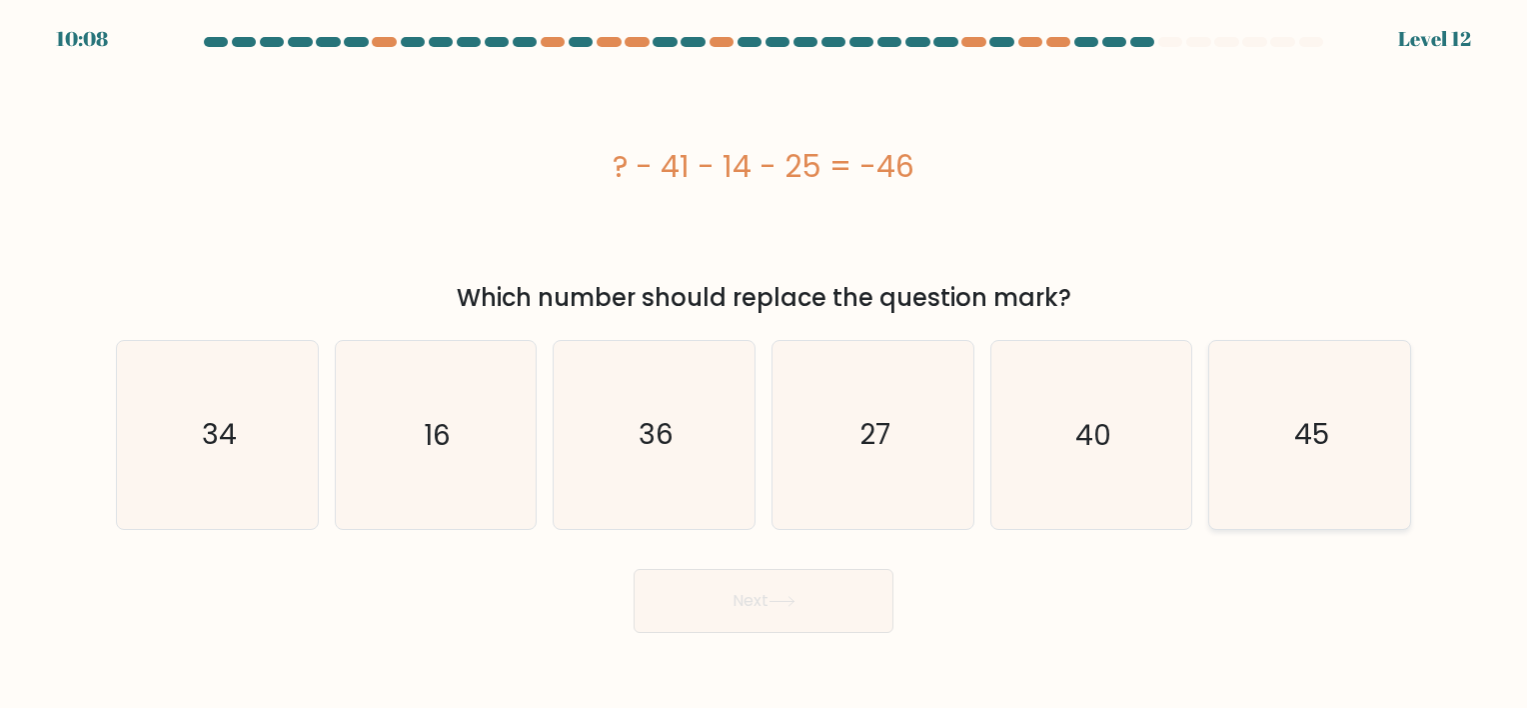
click at [1327, 448] on text "45" at bounding box center [1311, 435] width 35 height 39
click at [764, 364] on input "f. 45" at bounding box center [763, 359] width 1 height 10
radio input "true"
click at [743, 607] on button "Next" at bounding box center [764, 601] width 260 height 64
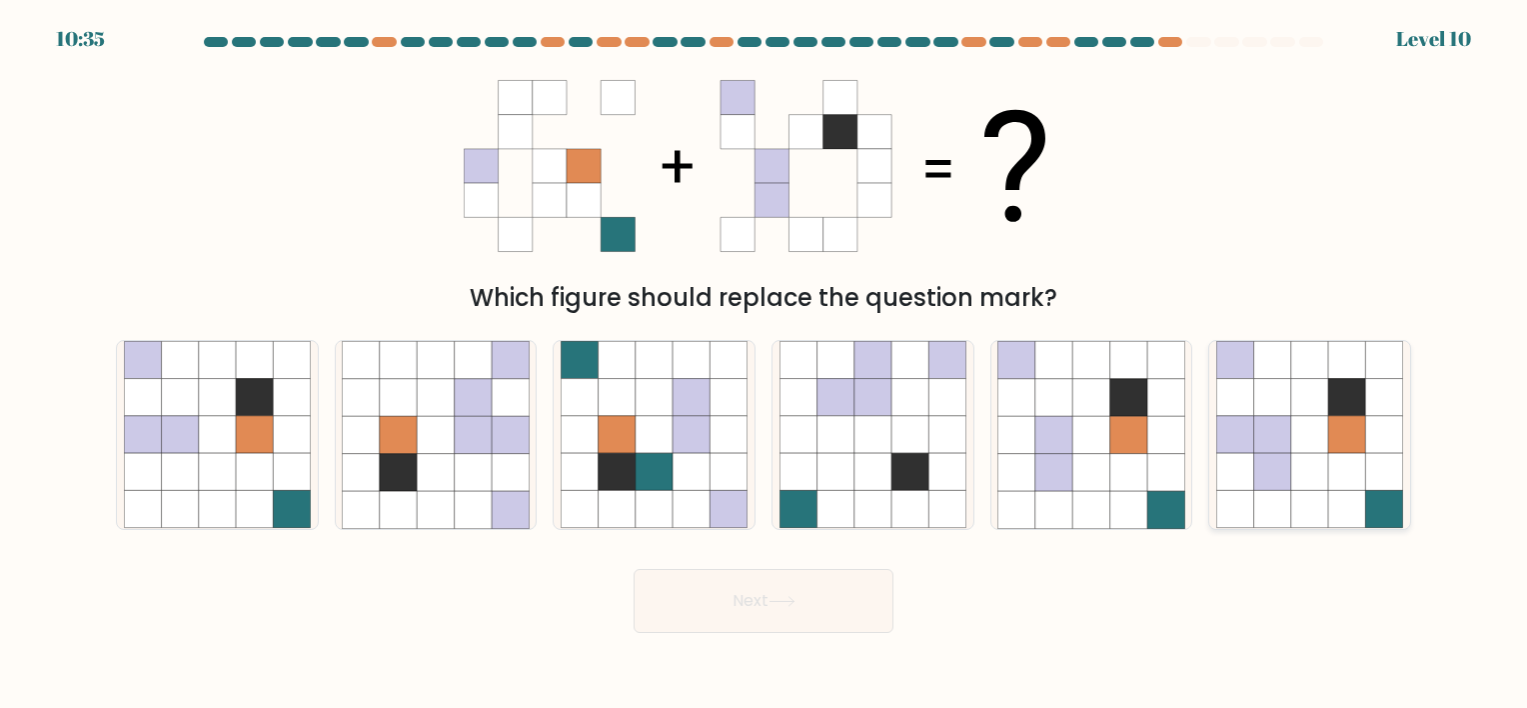
click at [1291, 458] on icon at bounding box center [1309, 472] width 37 height 37
click at [764, 364] on input "f." at bounding box center [763, 359] width 1 height 10
radio input "true"
click at [795, 607] on icon at bounding box center [781, 601] width 27 height 11
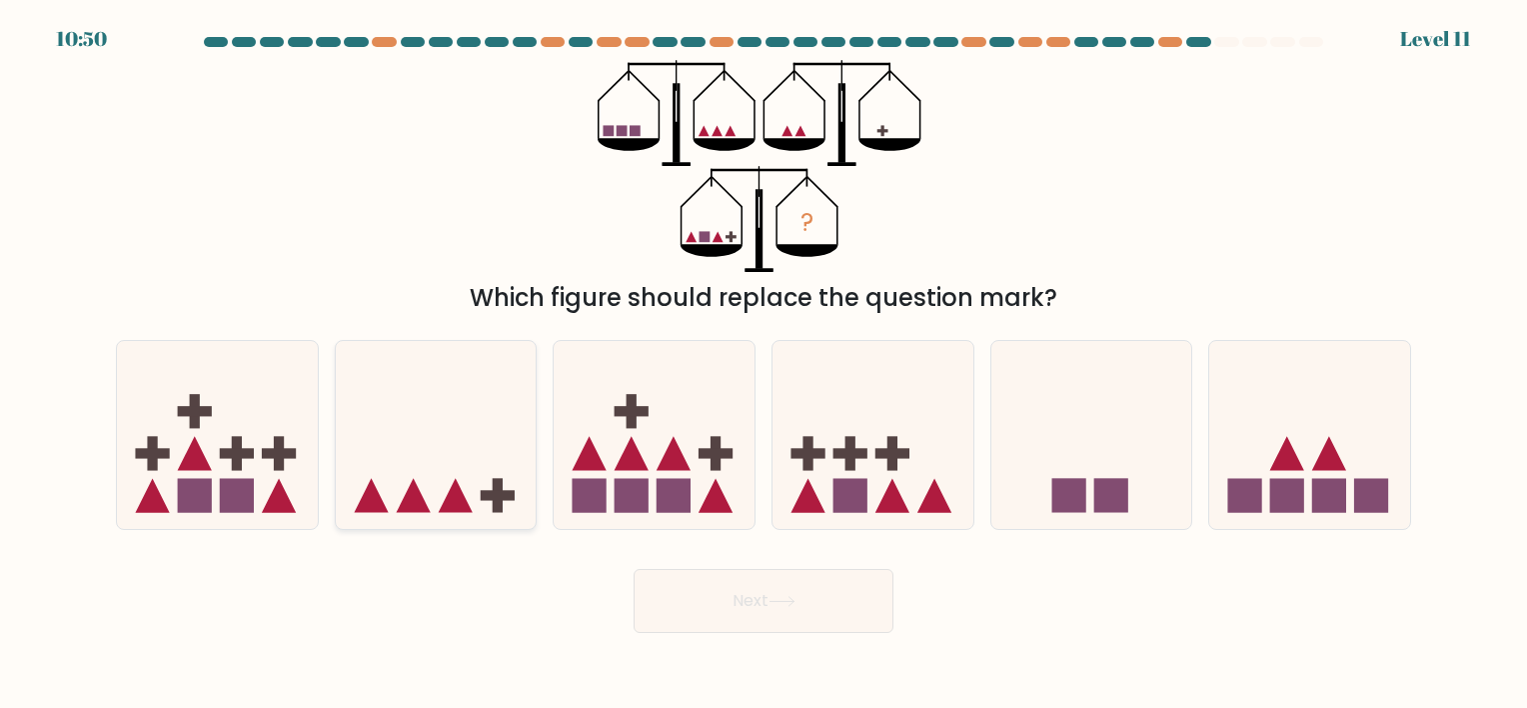
click at [443, 481] on icon at bounding box center [436, 435] width 201 height 166
click at [763, 364] on input "b." at bounding box center [763, 359] width 1 height 10
radio input "true"
click at [746, 591] on button "Next" at bounding box center [764, 601] width 260 height 64
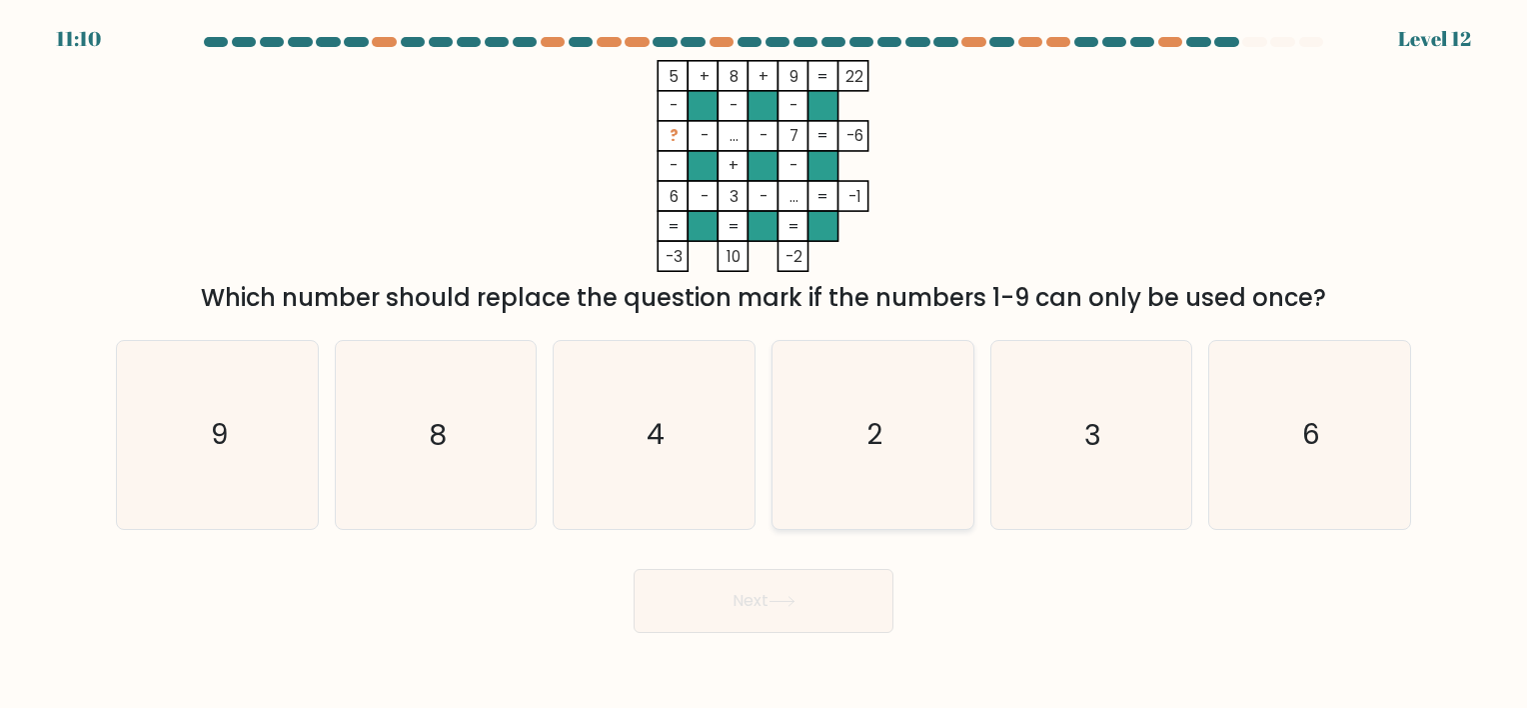
click at [827, 475] on icon "2" at bounding box center [872, 434] width 187 height 187
click at [764, 364] on input "d. 2" at bounding box center [763, 359] width 1 height 10
radio input "true"
click at [723, 605] on button "Next" at bounding box center [764, 601] width 260 height 64
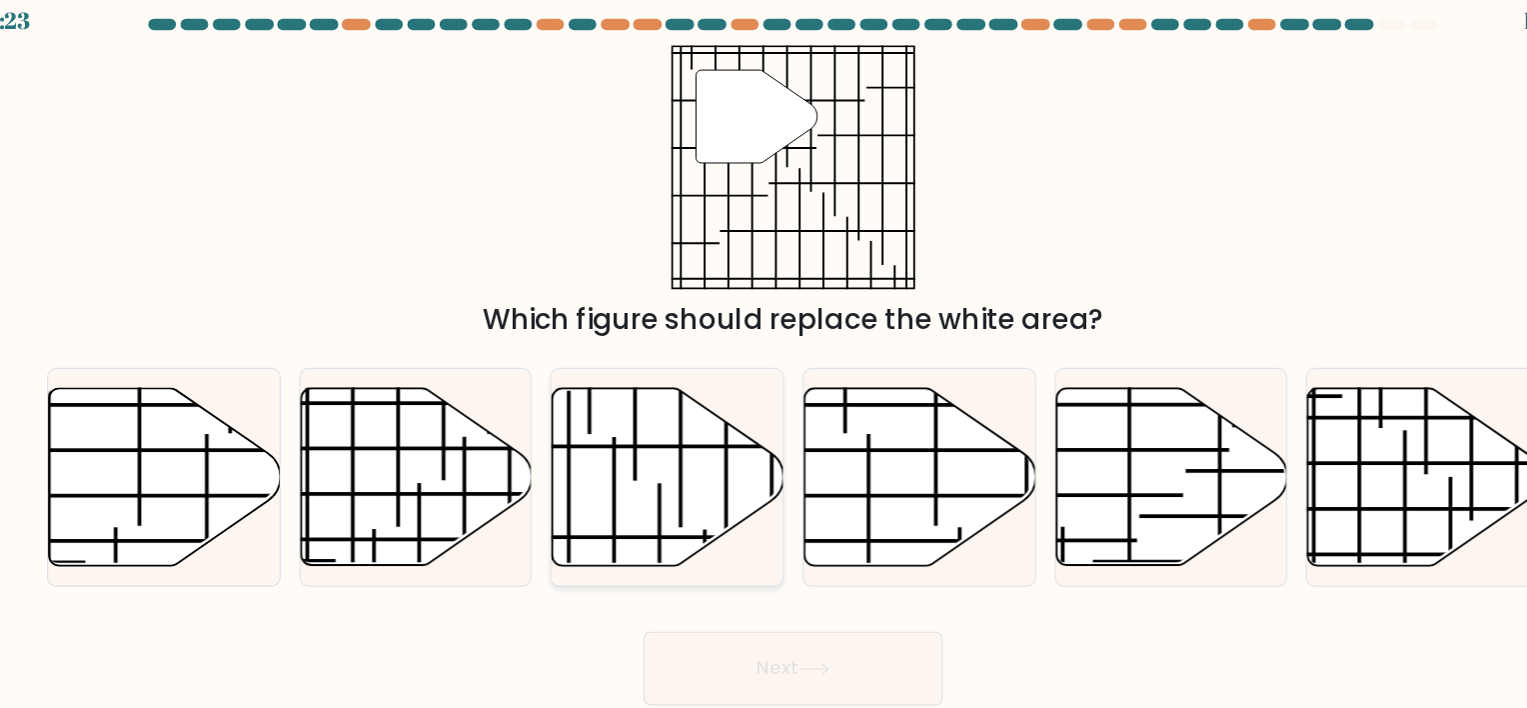
click at [662, 446] on icon at bounding box center [655, 434] width 201 height 154
click at [763, 364] on input "c." at bounding box center [763, 359] width 1 height 10
radio input "true"
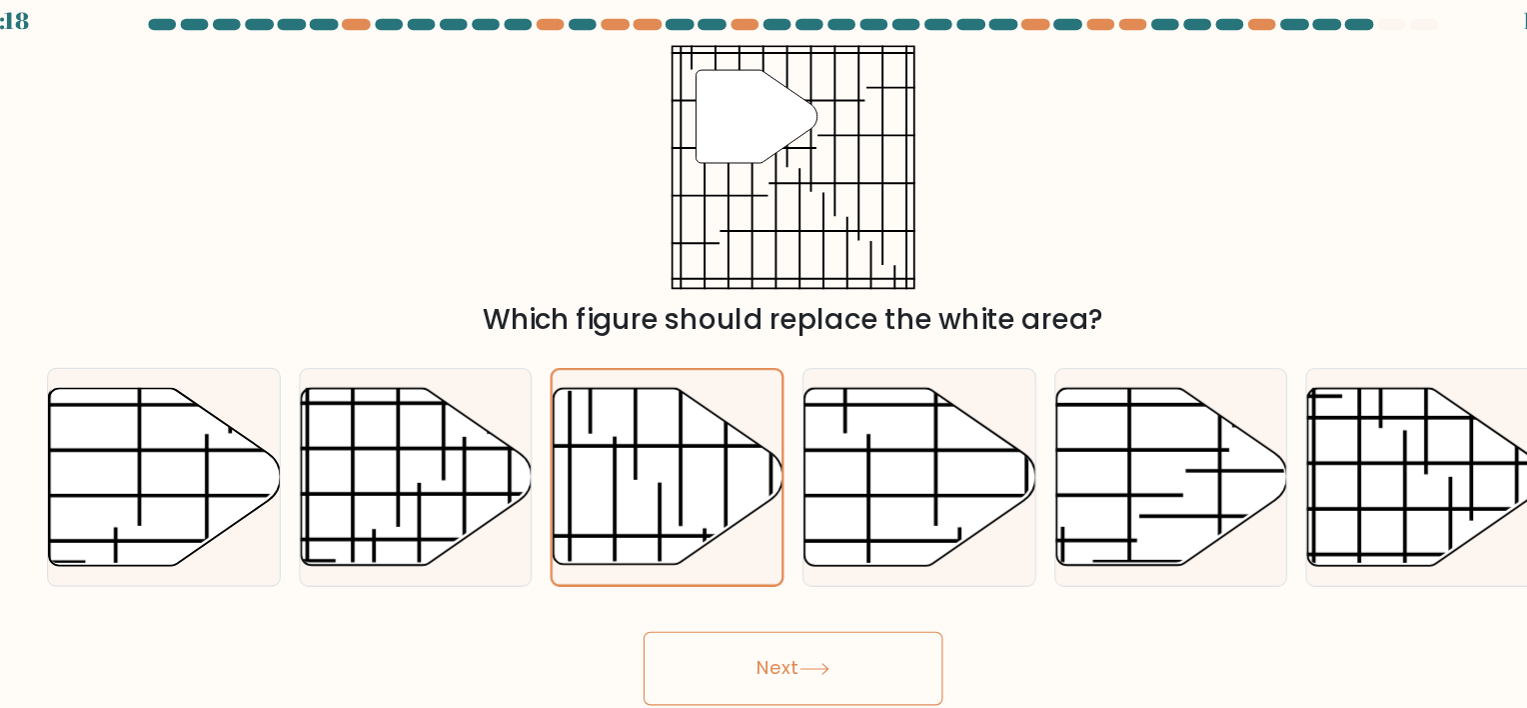
click at [736, 594] on button "Next" at bounding box center [764, 601] width 260 height 64
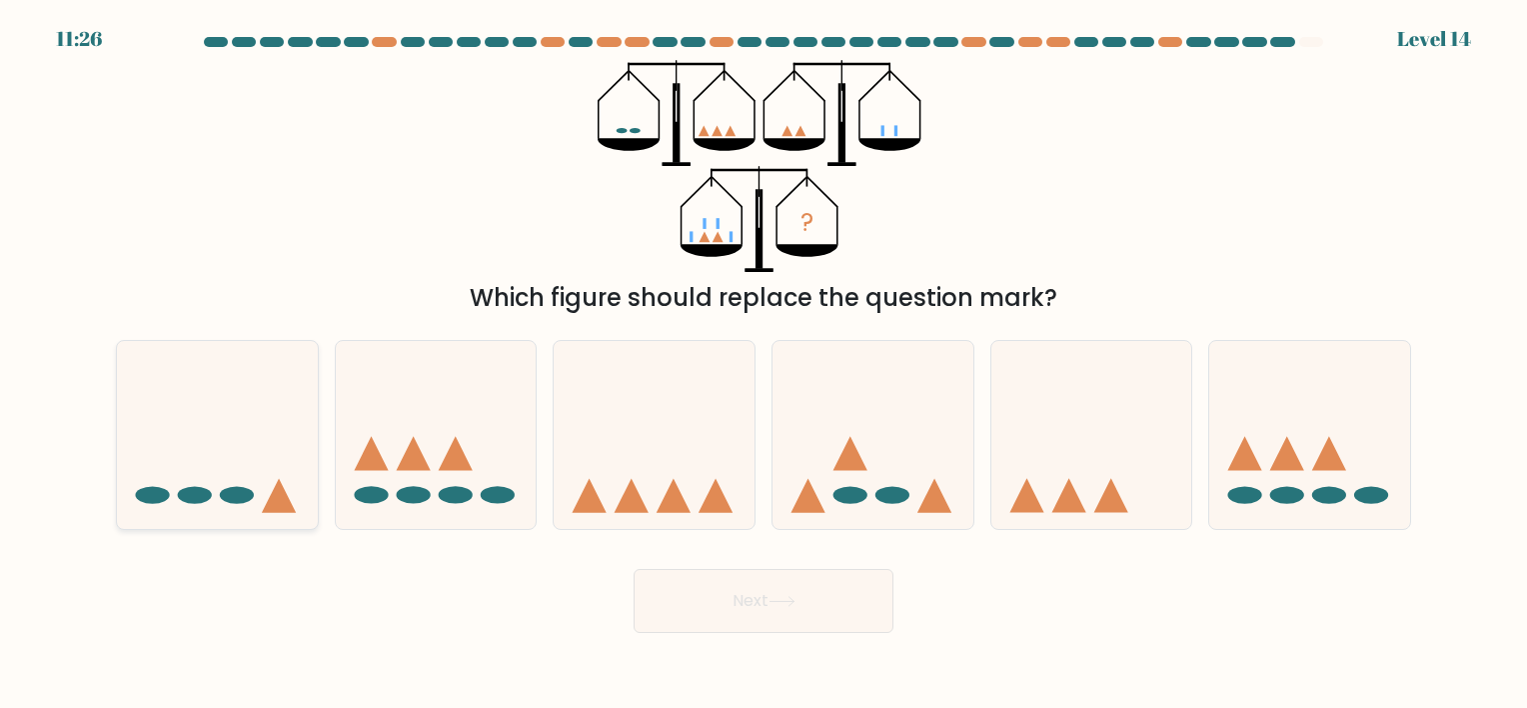
click at [280, 462] on icon at bounding box center [217, 435] width 201 height 166
click at [763, 364] on input "a." at bounding box center [763, 359] width 1 height 10
radio input "true"
click at [701, 600] on button "Next" at bounding box center [764, 601] width 260 height 64
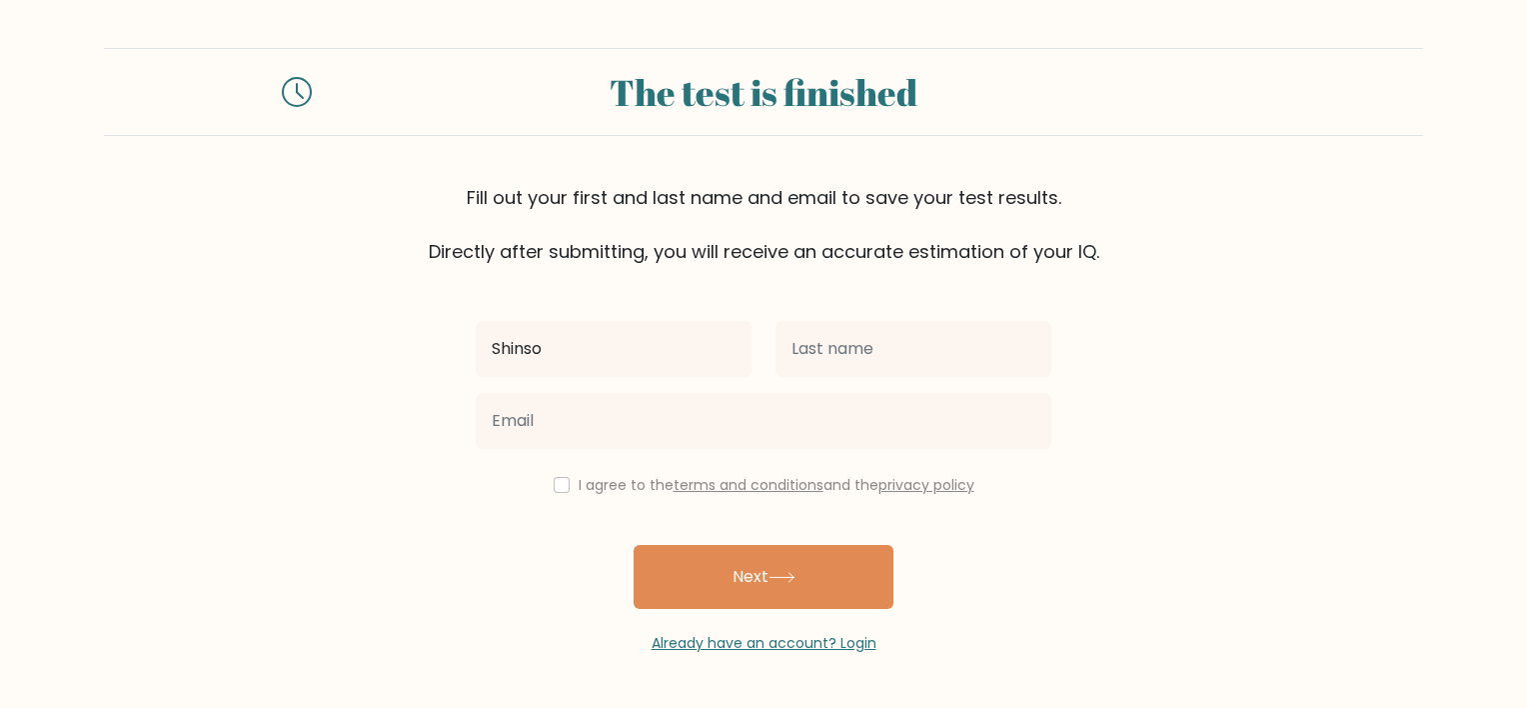
type input "Shinso"
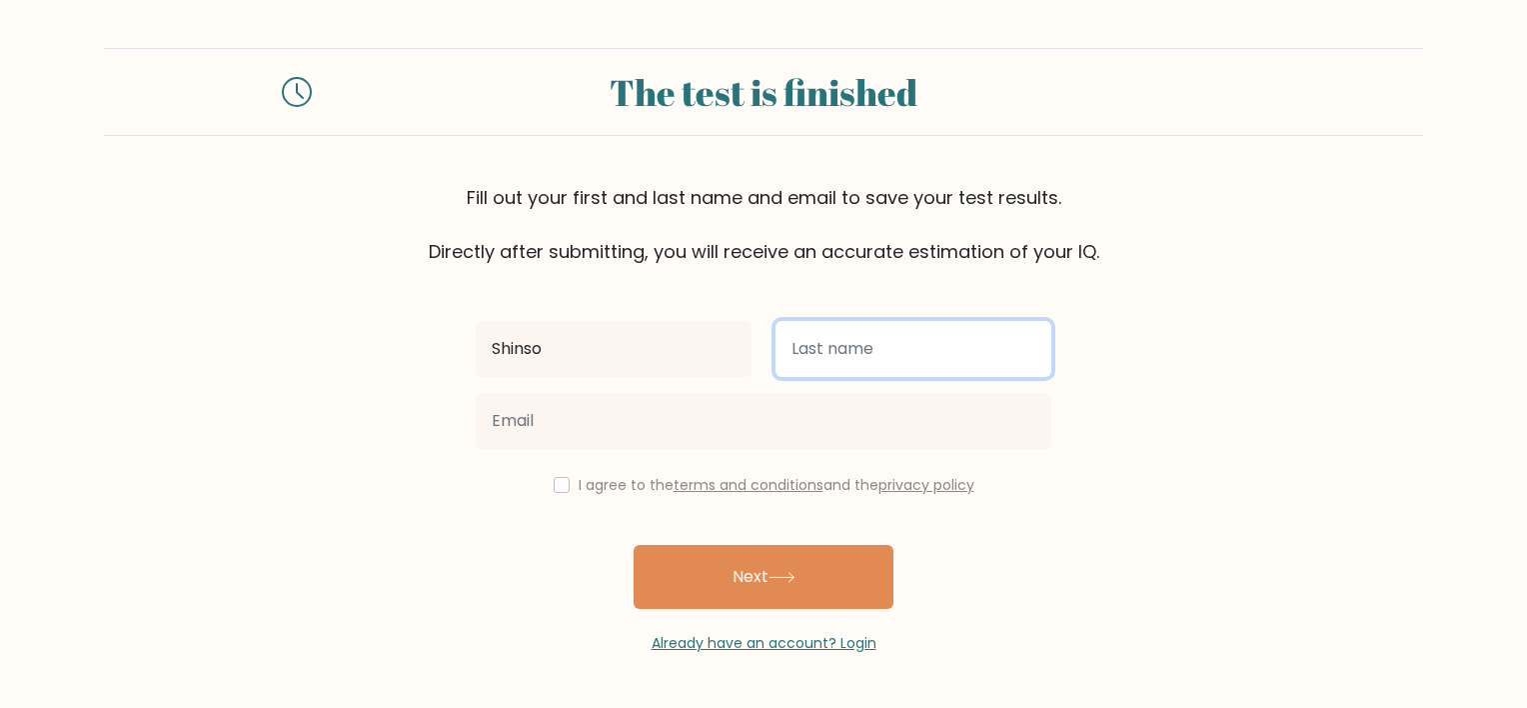
click at [851, 348] on input "text" at bounding box center [913, 349] width 276 height 56
type input "[PERSON_NAME]"
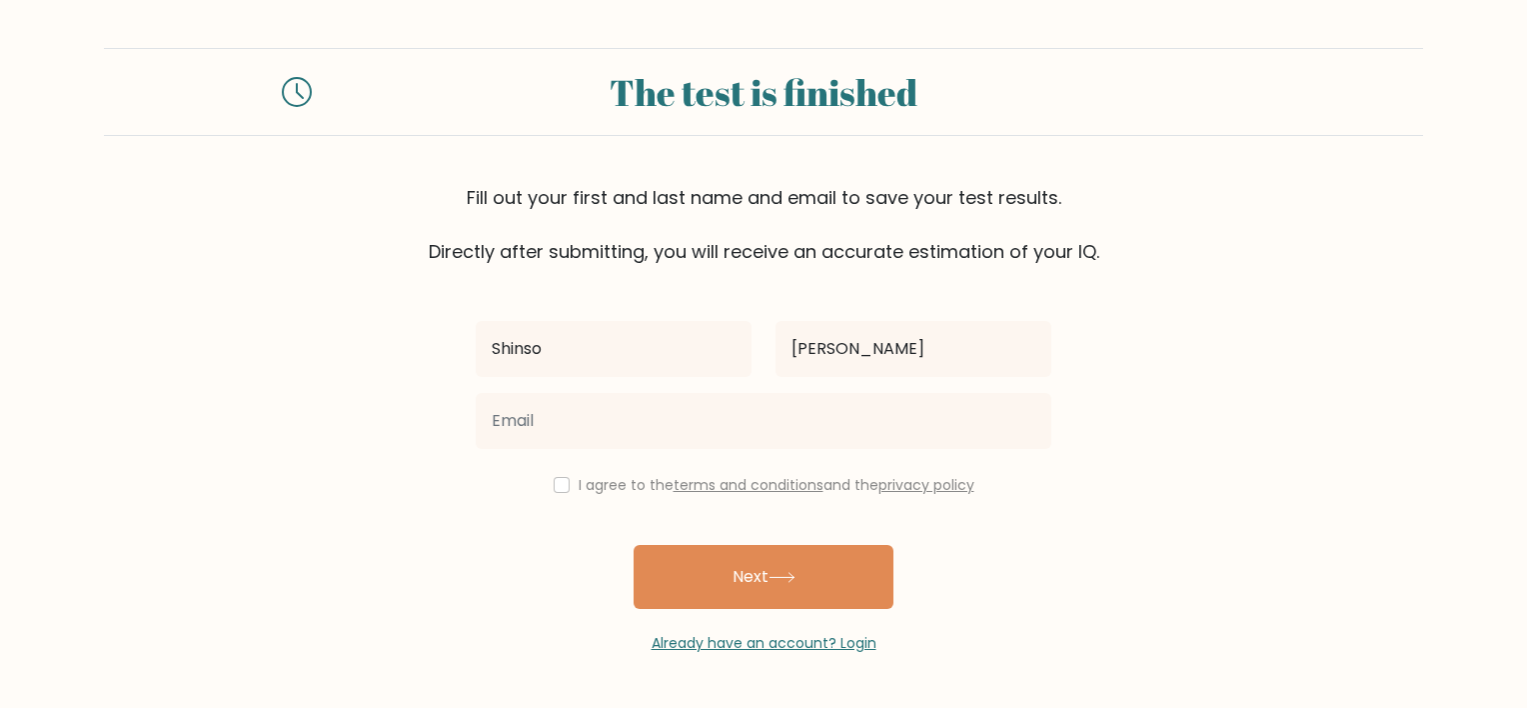
click at [739, 380] on div "Shinso" at bounding box center [614, 349] width 300 height 72
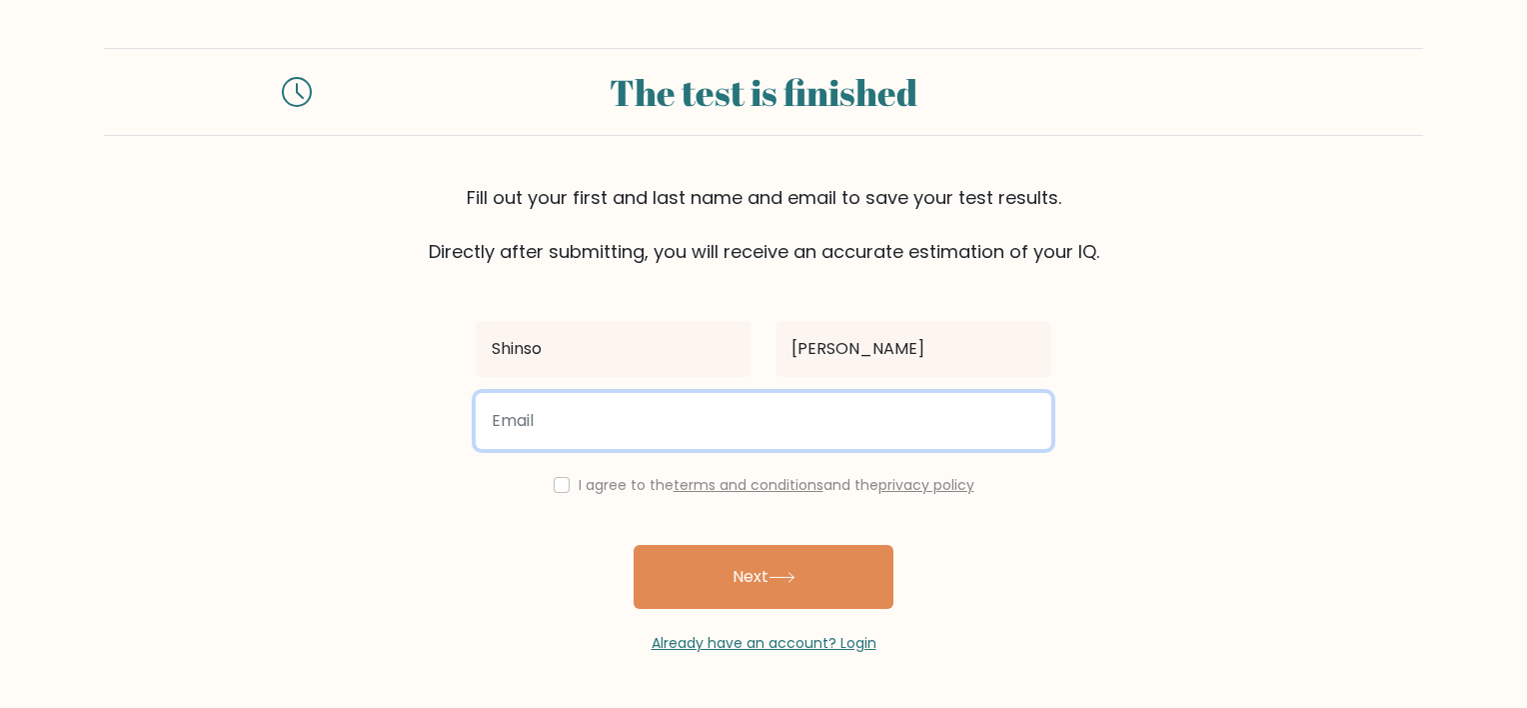
click at [707, 422] on input "email" at bounding box center [764, 421] width 576 height 56
type input "[EMAIL_ADDRESS][DOMAIN_NAME]"
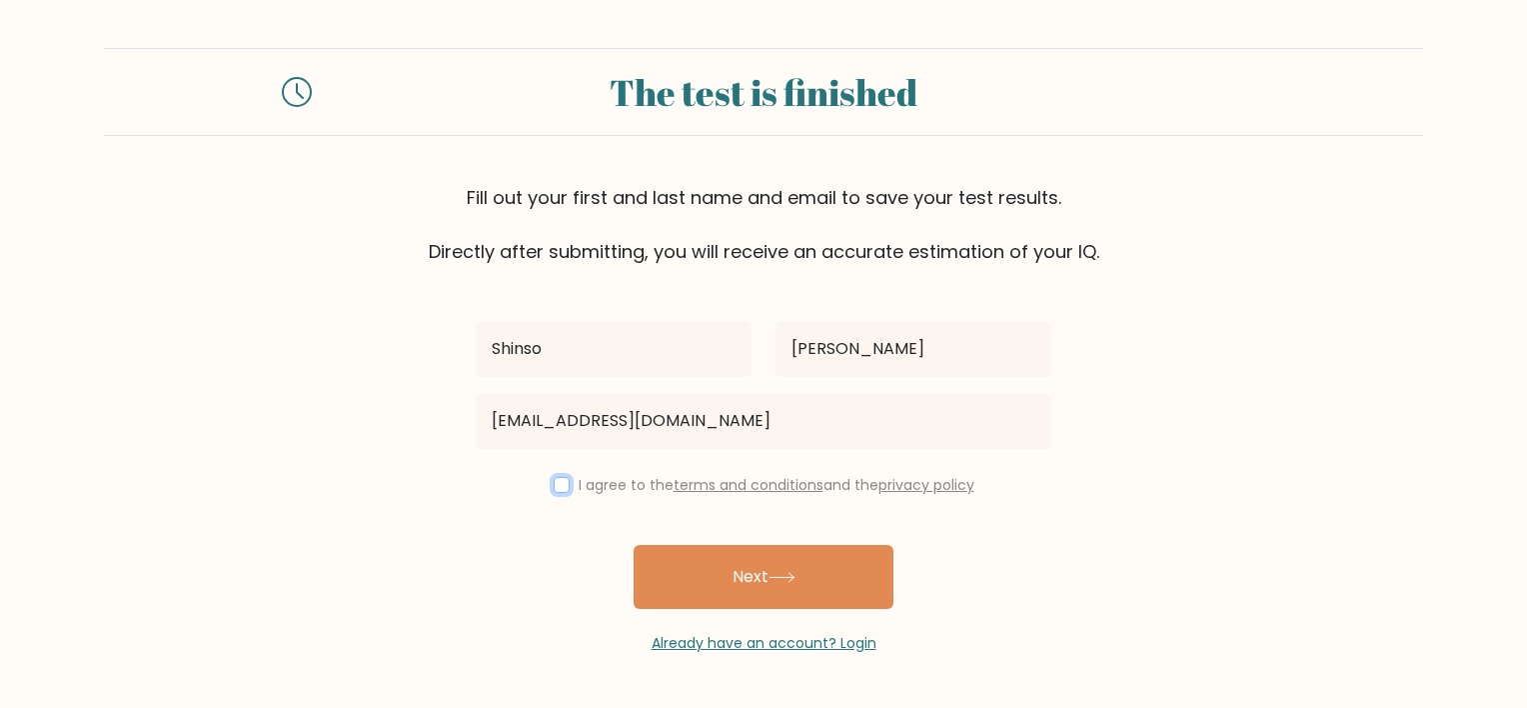
click at [555, 486] on input "checkbox" at bounding box center [562, 485] width 16 height 16
checkbox input "true"
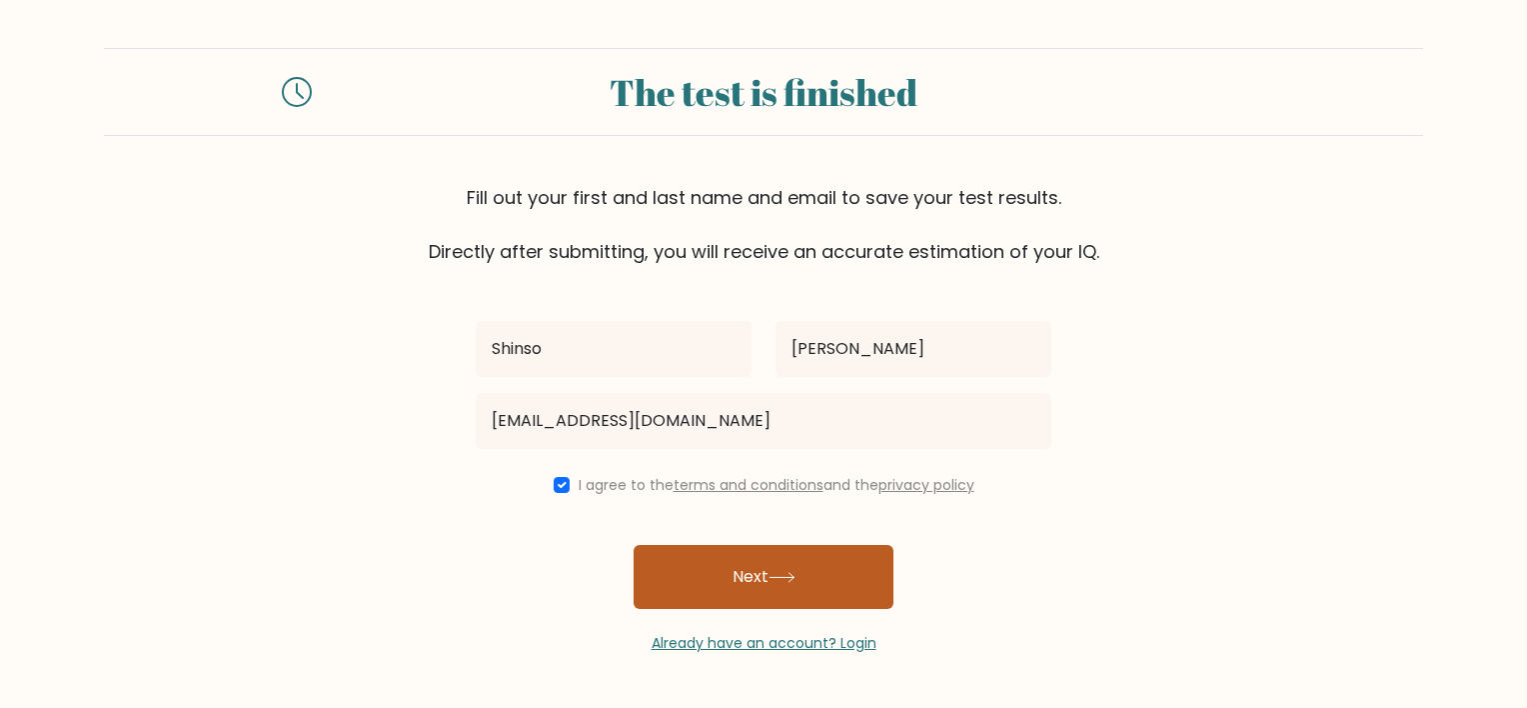
click at [715, 579] on button "Next" at bounding box center [764, 577] width 260 height 64
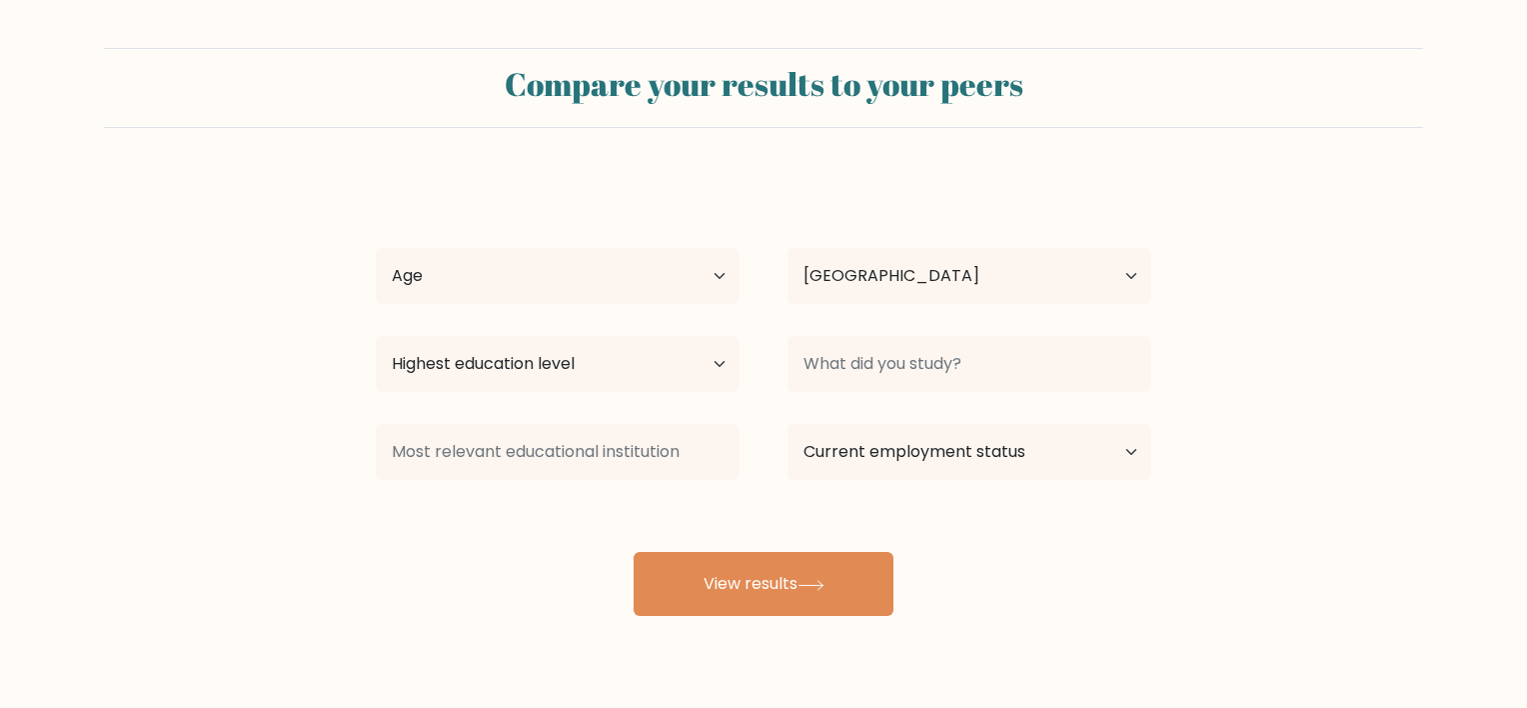
select select "US"
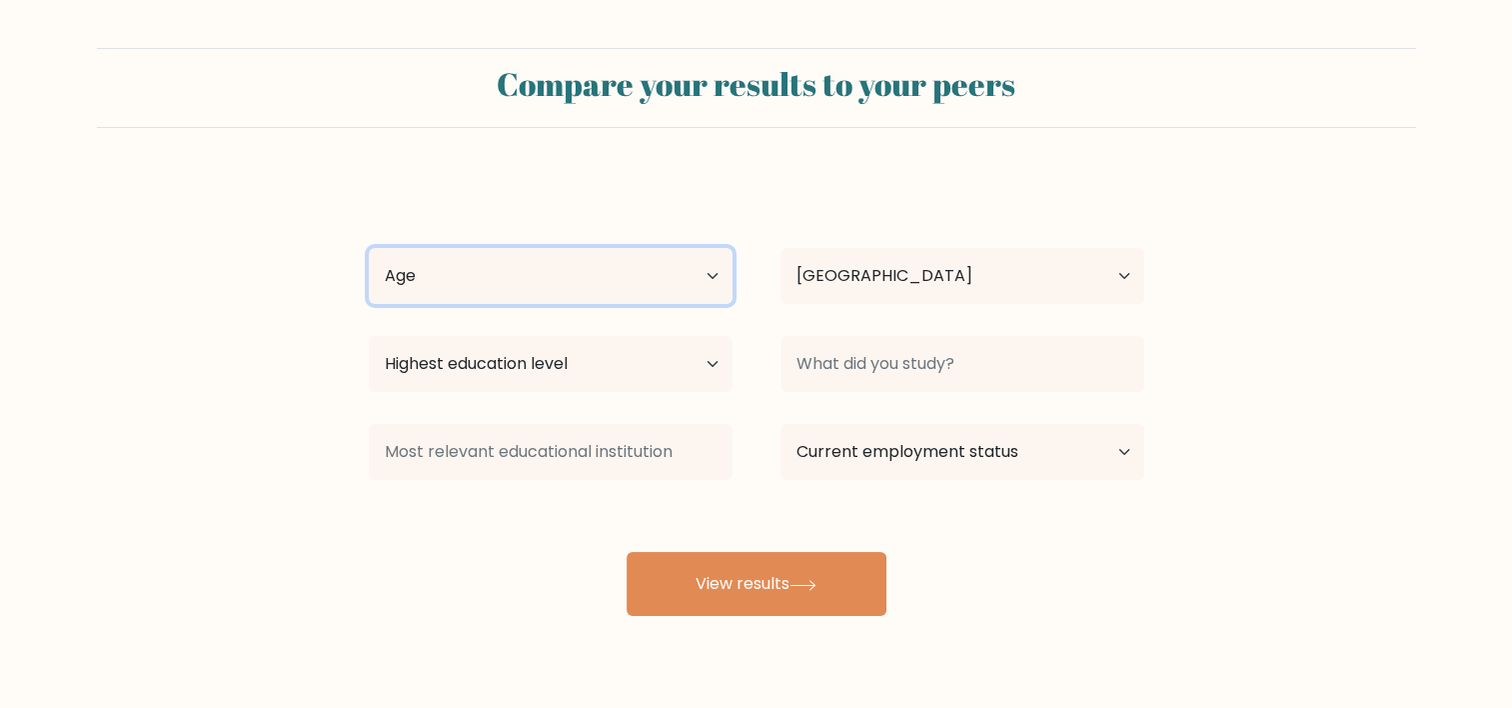
click at [693, 268] on select "Age Under [DEMOGRAPHIC_DATA] [DEMOGRAPHIC_DATA] [DEMOGRAPHIC_DATA] [DEMOGRAPHIC…" at bounding box center [551, 276] width 364 height 56
select select "18_24"
click at [369, 248] on select "Age Under [DEMOGRAPHIC_DATA] [DEMOGRAPHIC_DATA] [DEMOGRAPHIC_DATA] [DEMOGRAPHIC…" at bounding box center [551, 276] width 364 height 56
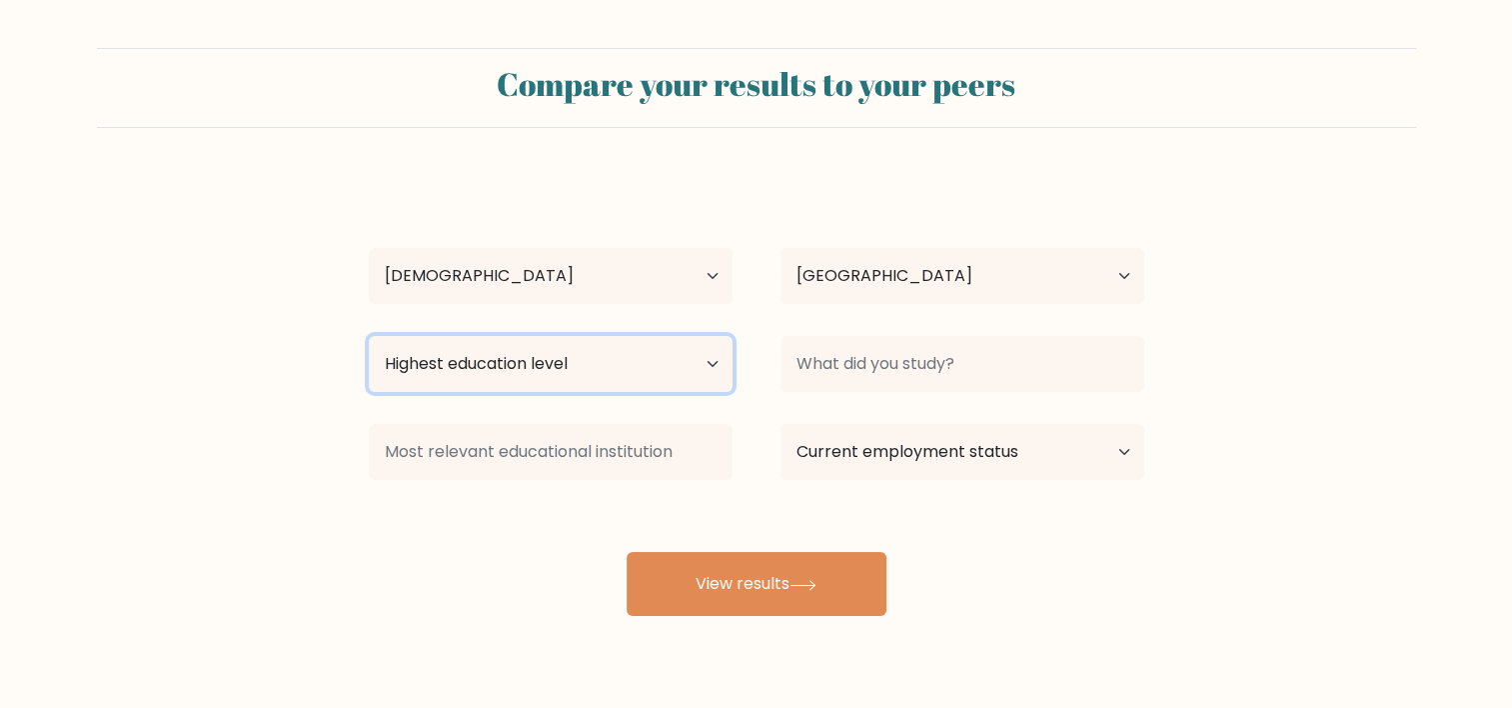
click at [628, 356] on select "Highest education level No schooling Primary Lower Secondary Upper Secondary Oc…" at bounding box center [551, 364] width 364 height 56
select select "upper_secondary"
click at [369, 336] on select "Highest education level No schooling Primary Lower Secondary Upper Secondary Oc…" at bounding box center [551, 364] width 364 height 56
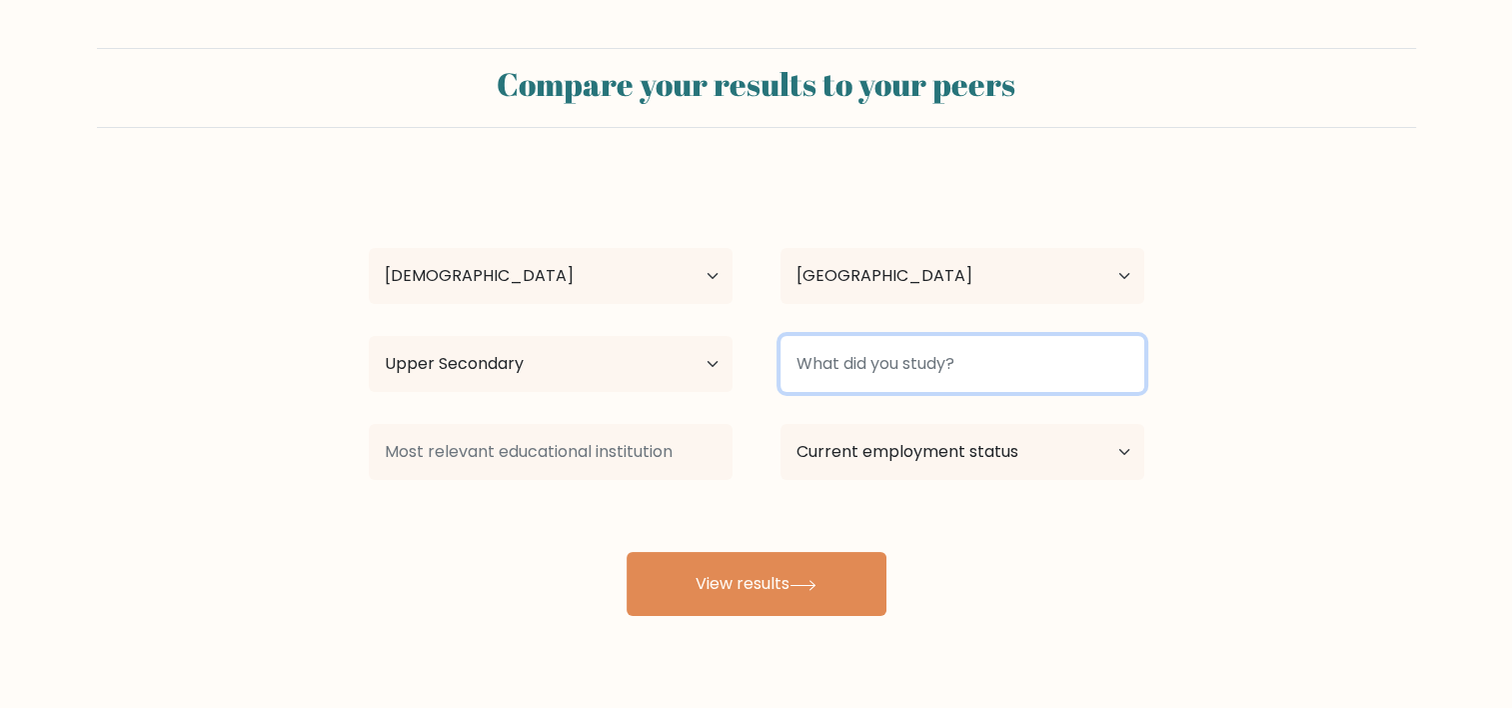
click at [832, 373] on input at bounding box center [962, 364] width 364 height 56
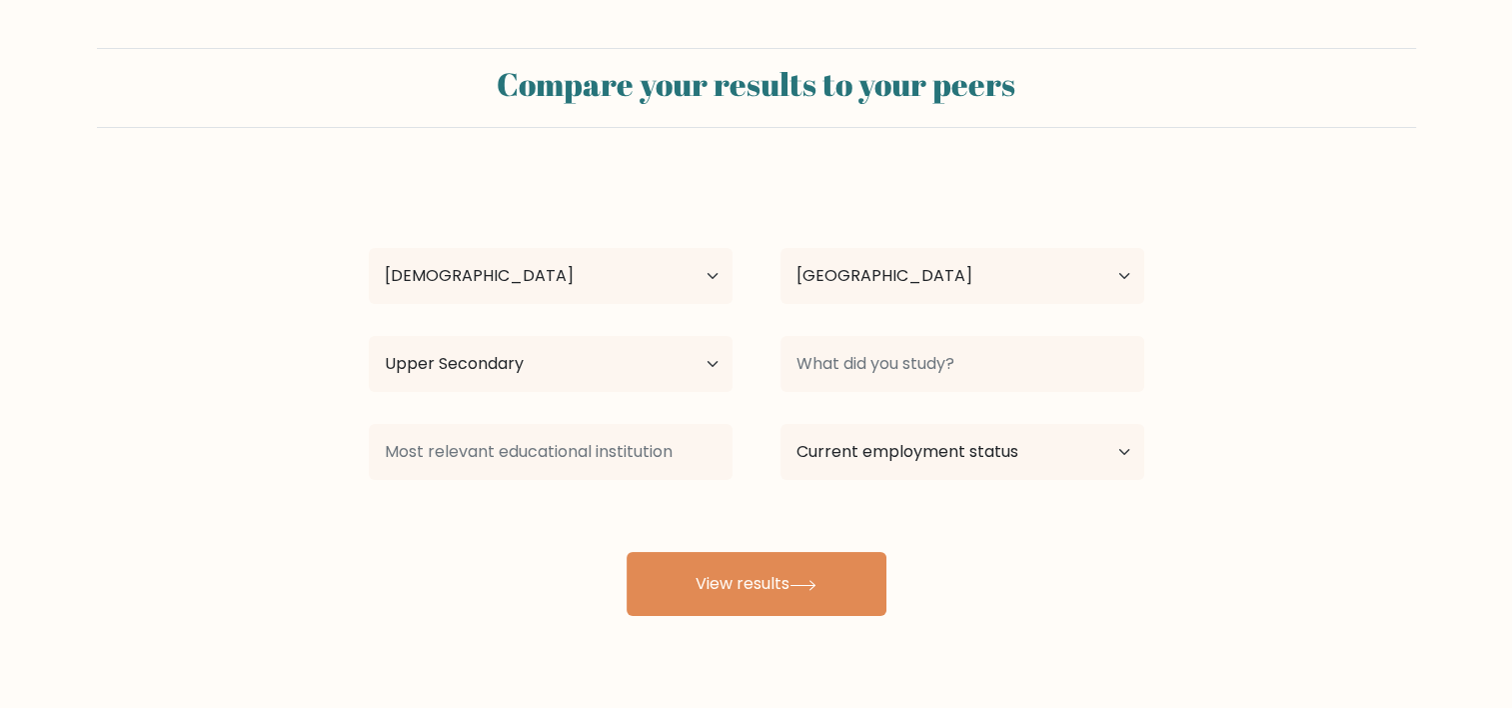
click at [760, 408] on div "Shinso Antons-Shafer Age Under 18 years old 18-24 years old 25-34 years old 35-…" at bounding box center [756, 396] width 799 height 440
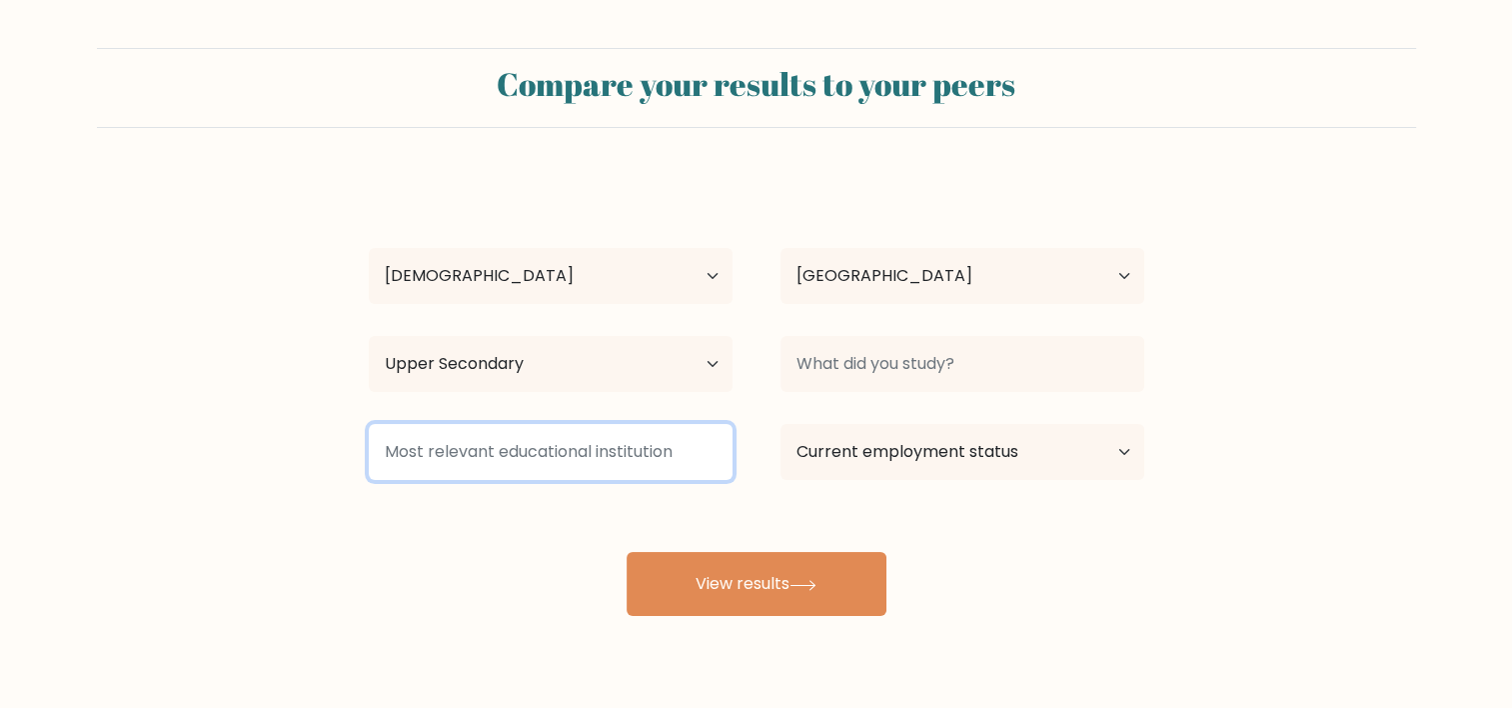
click at [677, 450] on input at bounding box center [551, 452] width 364 height 56
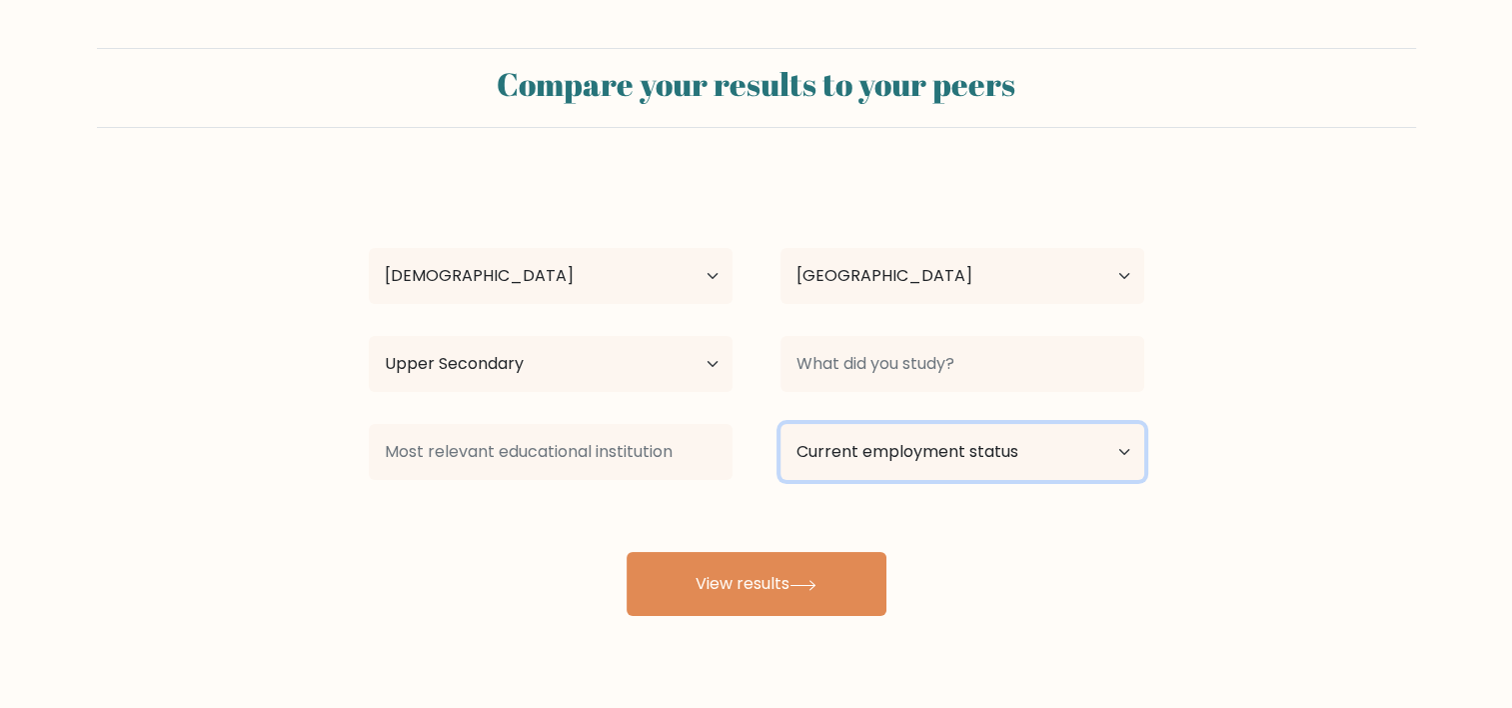
click at [869, 465] on select "Current employment status Employed Student Retired Other / prefer not to answer" at bounding box center [962, 452] width 364 height 56
select select "student"
click at [780, 424] on select "Current employment status Employed Student Retired Other / prefer not to answer" at bounding box center [962, 452] width 364 height 56
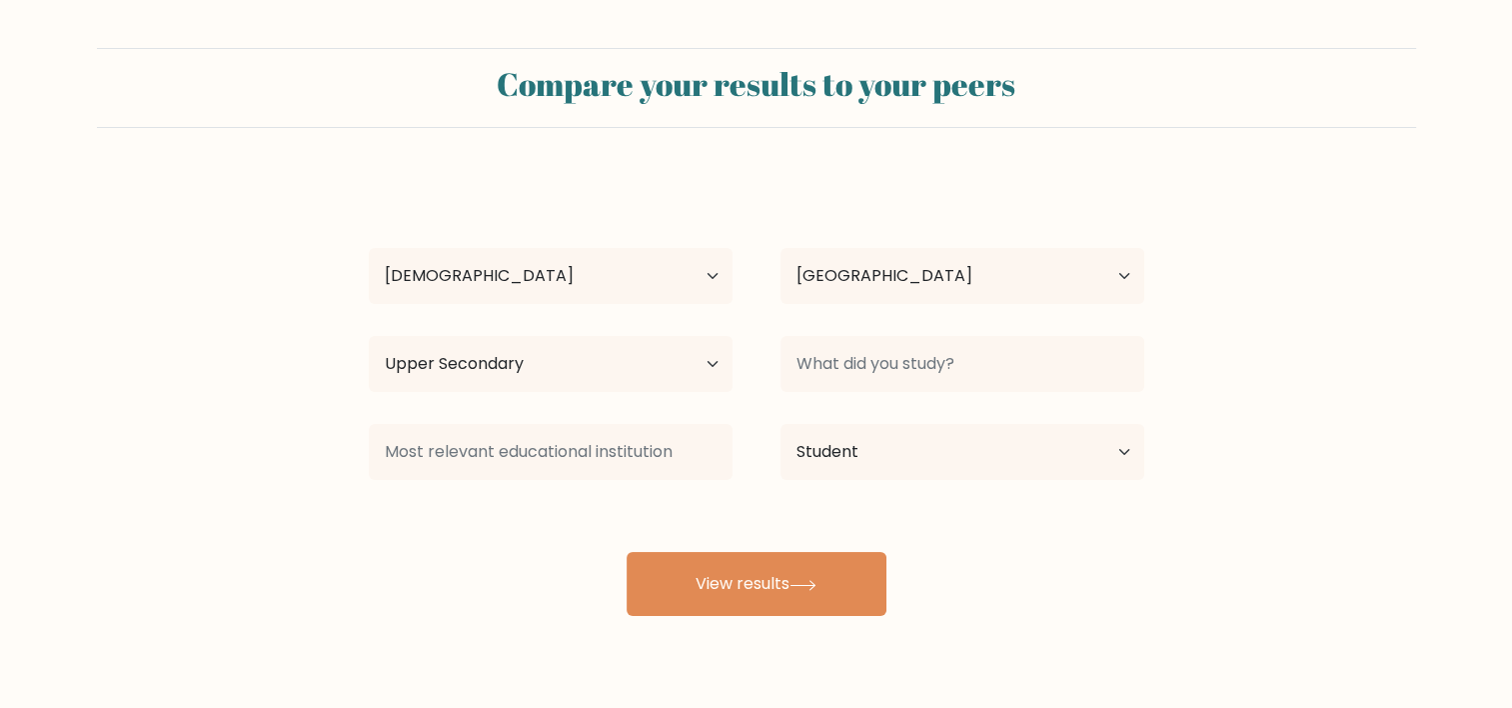
click at [746, 481] on div at bounding box center [551, 452] width 412 height 72
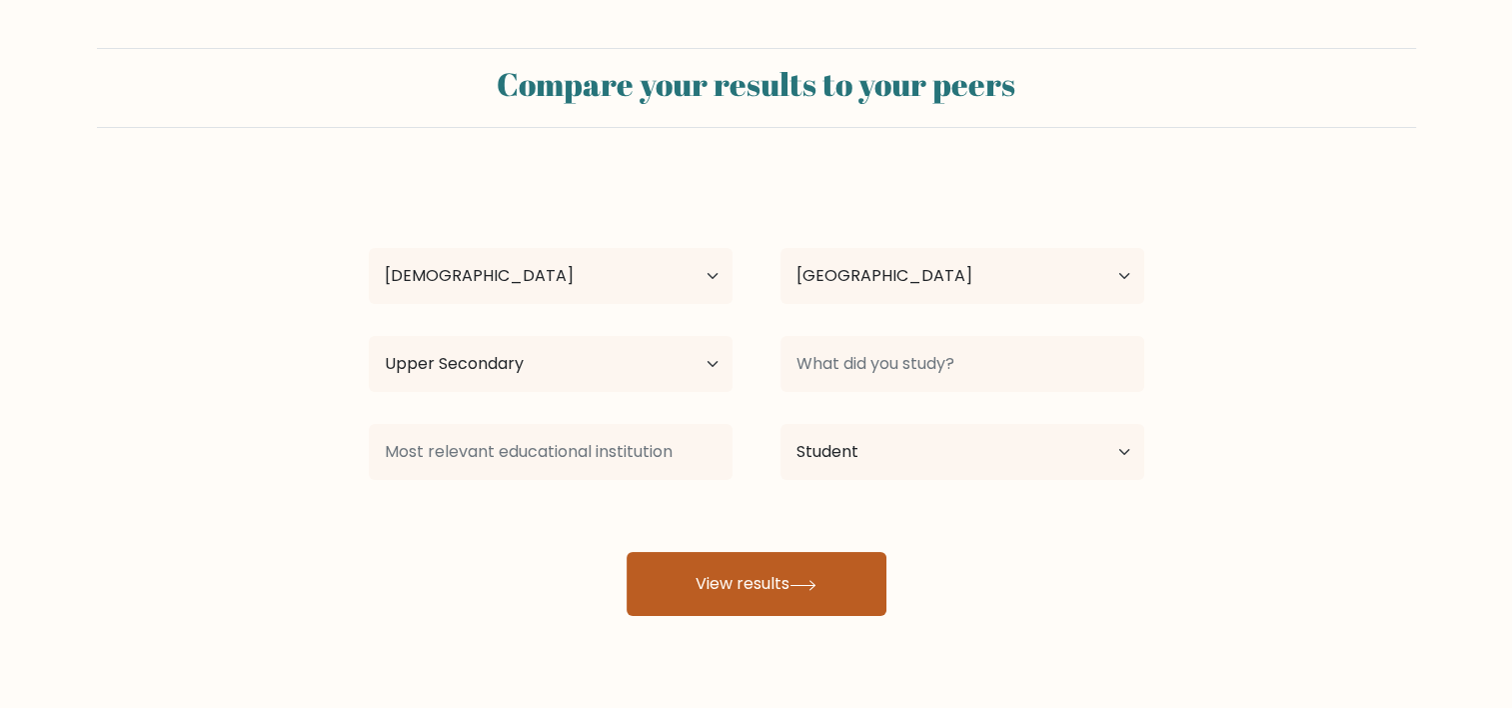
click at [718, 560] on button "View results" at bounding box center [757, 584] width 260 height 64
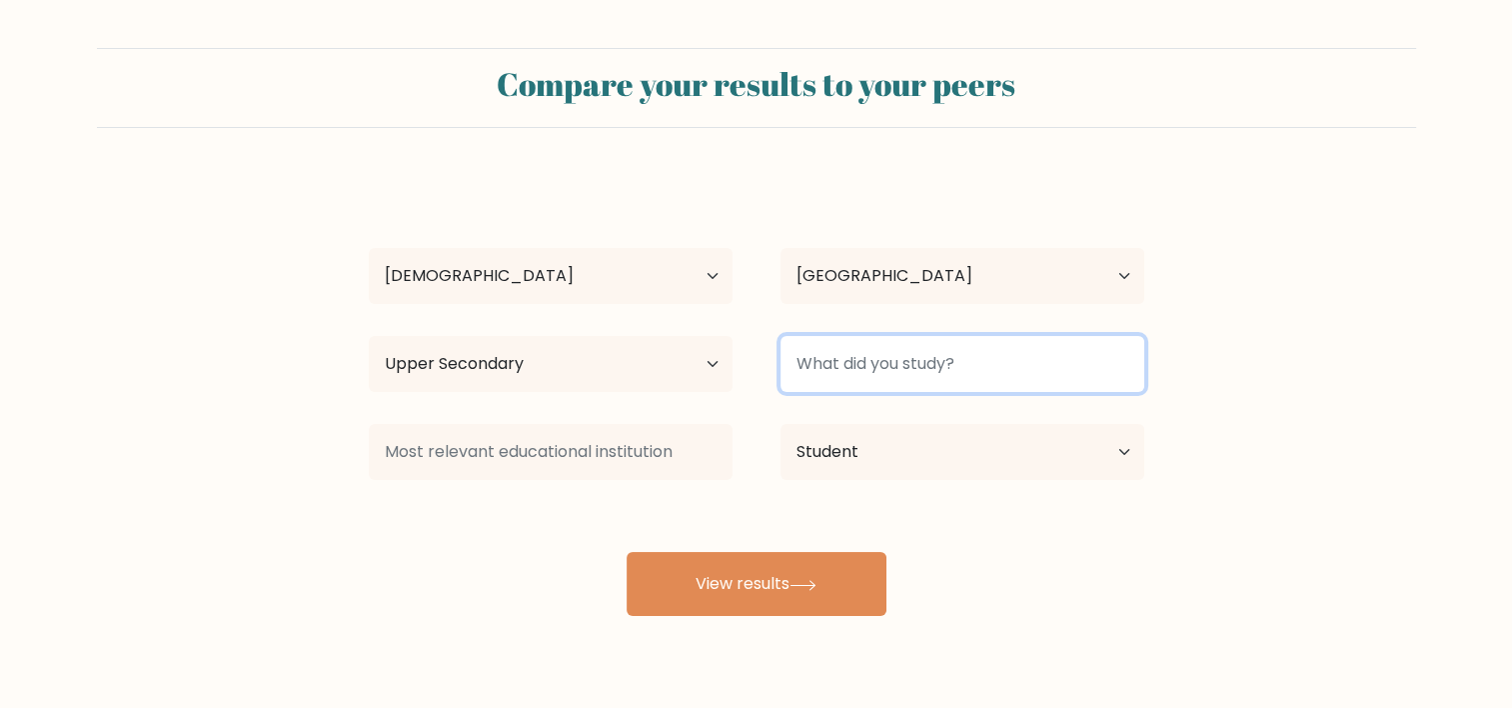
click at [800, 368] on input at bounding box center [962, 364] width 364 height 56
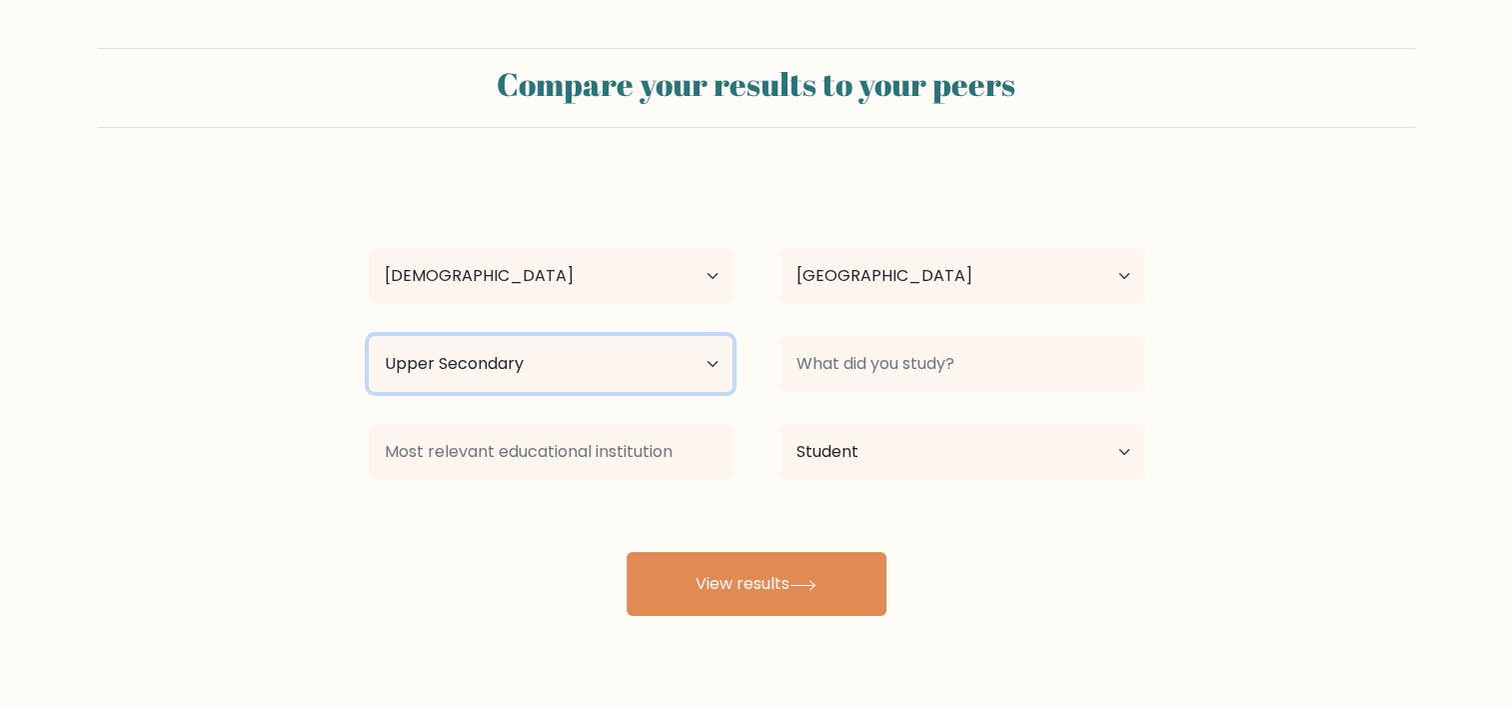
click at [671, 363] on select "Highest education level No schooling Primary Lower Secondary Upper Secondary Oc…" at bounding box center [551, 364] width 364 height 56
click at [369, 336] on select "Highest education level No schooling Primary Lower Secondary Upper Secondary Oc…" at bounding box center [551, 364] width 364 height 56
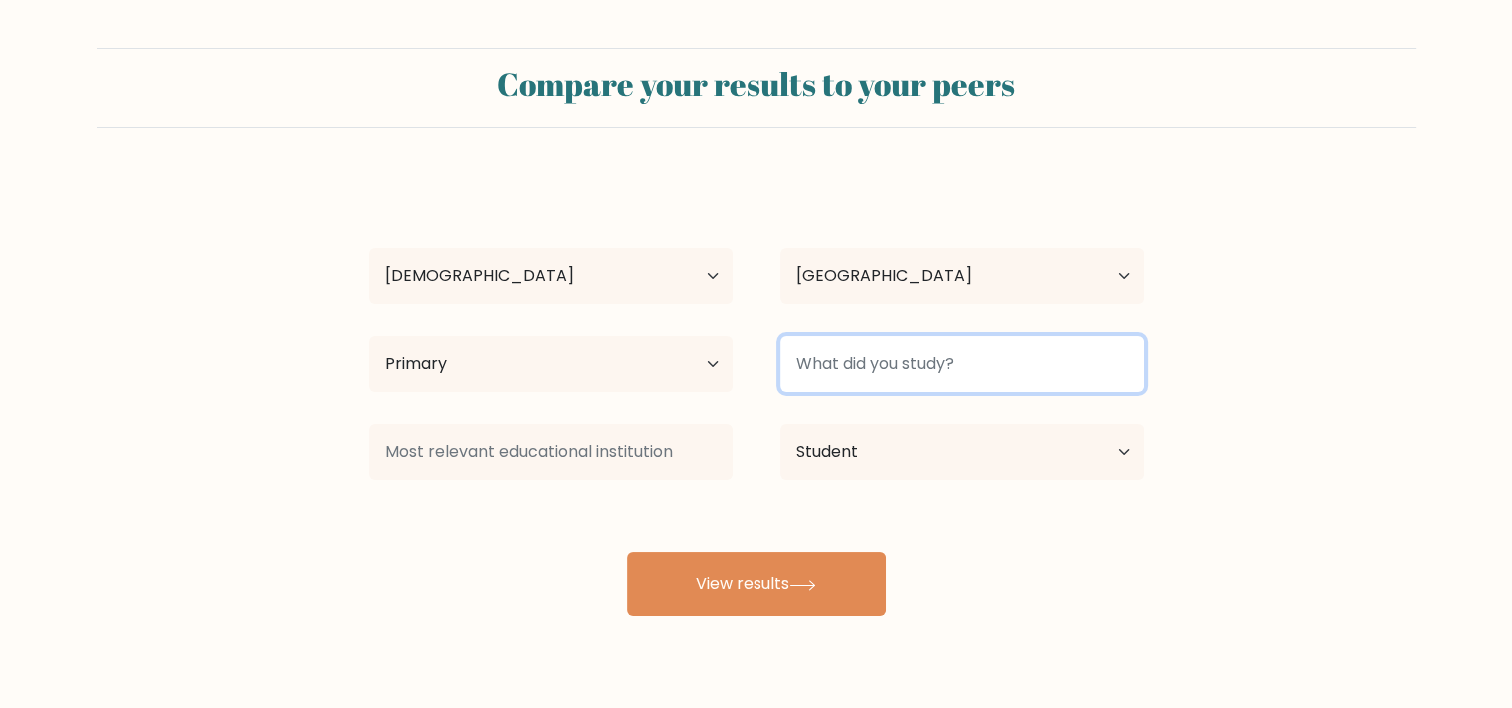
click at [815, 364] on input at bounding box center [962, 364] width 364 height 56
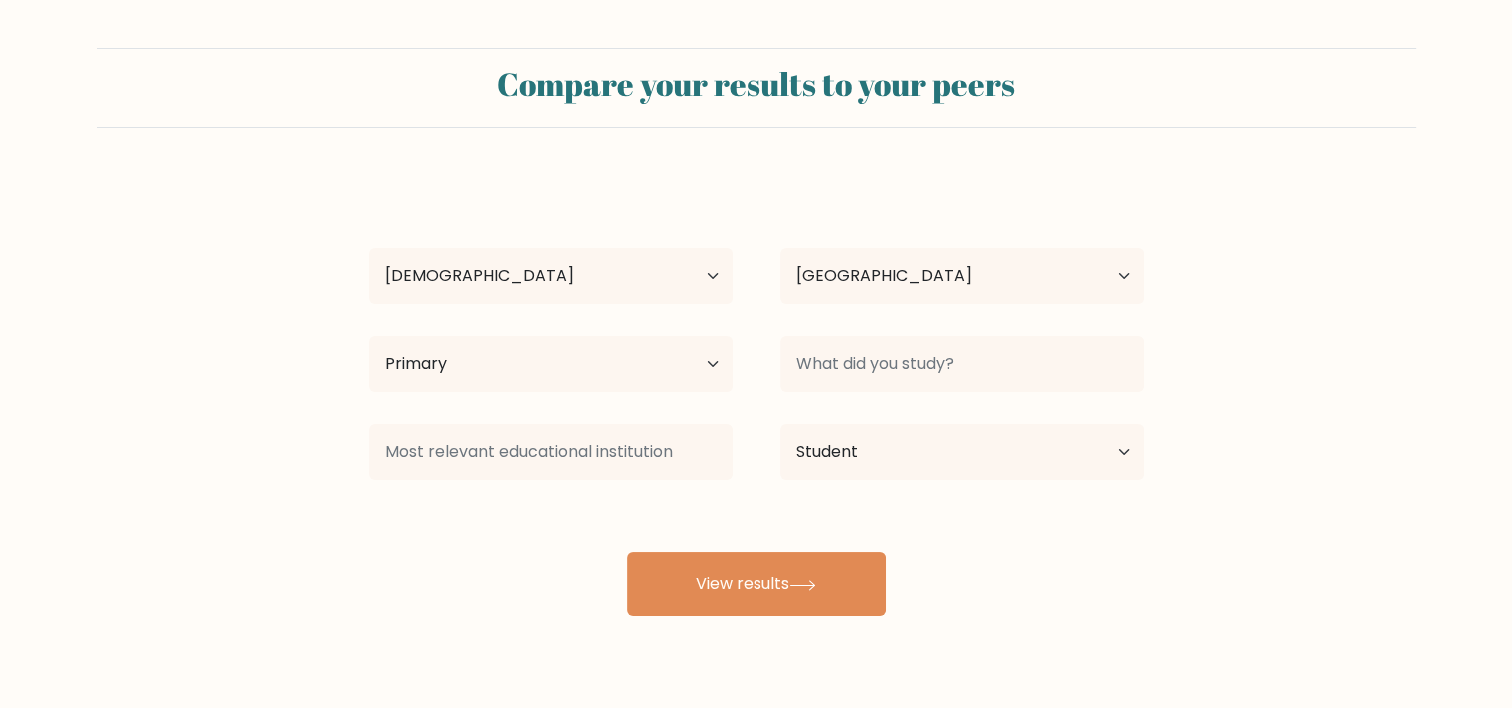
click at [759, 376] on div at bounding box center [962, 364] width 412 height 72
click at [646, 368] on select "Highest education level No schooling Primary Lower Secondary Upper Secondary Oc…" at bounding box center [551, 364] width 364 height 56
select select "upper_secondary"
click at [369, 336] on select "Highest education level No schooling Primary Lower Secondary Upper Secondary Oc…" at bounding box center [551, 364] width 364 height 56
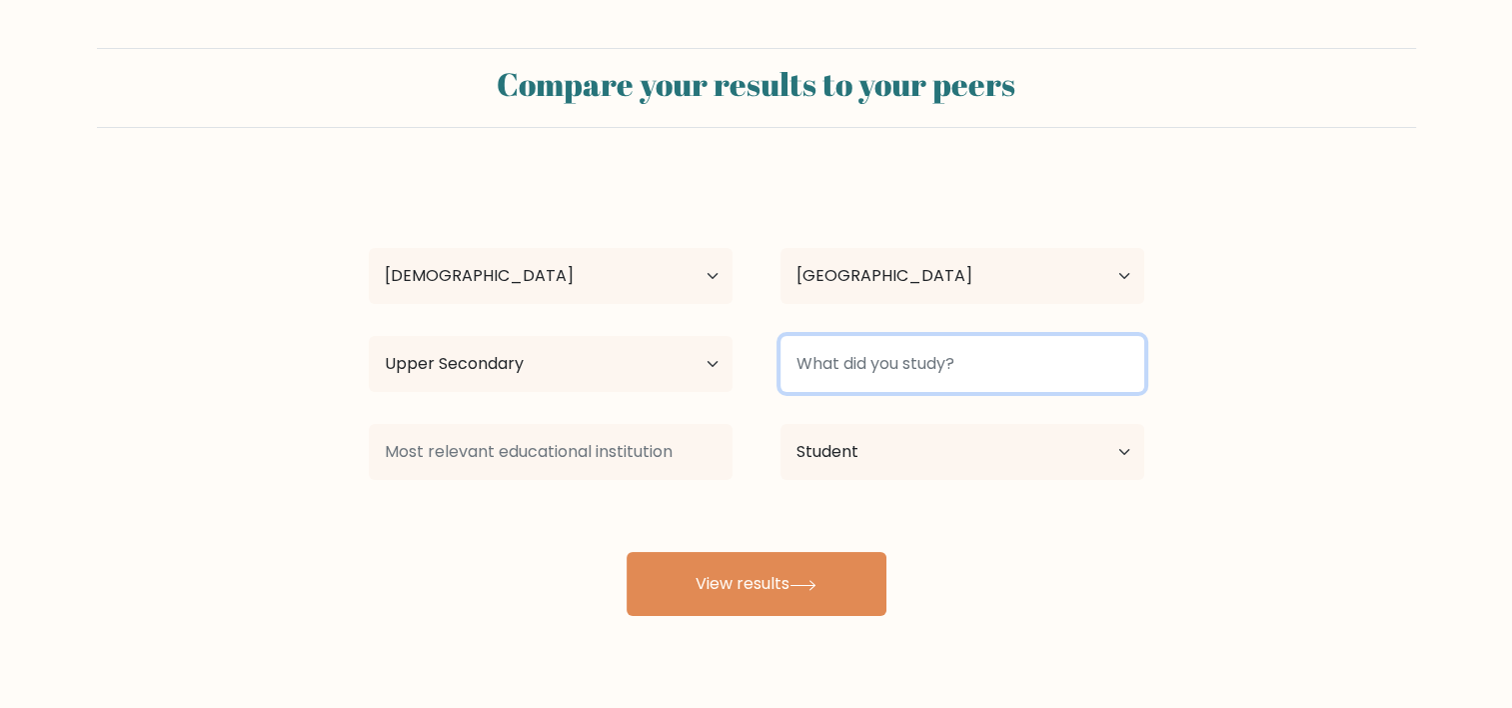
click at [818, 352] on input at bounding box center [962, 364] width 364 height 56
click at [818, 352] on input "H" at bounding box center [962, 364] width 364 height 56
type input "Highschool"
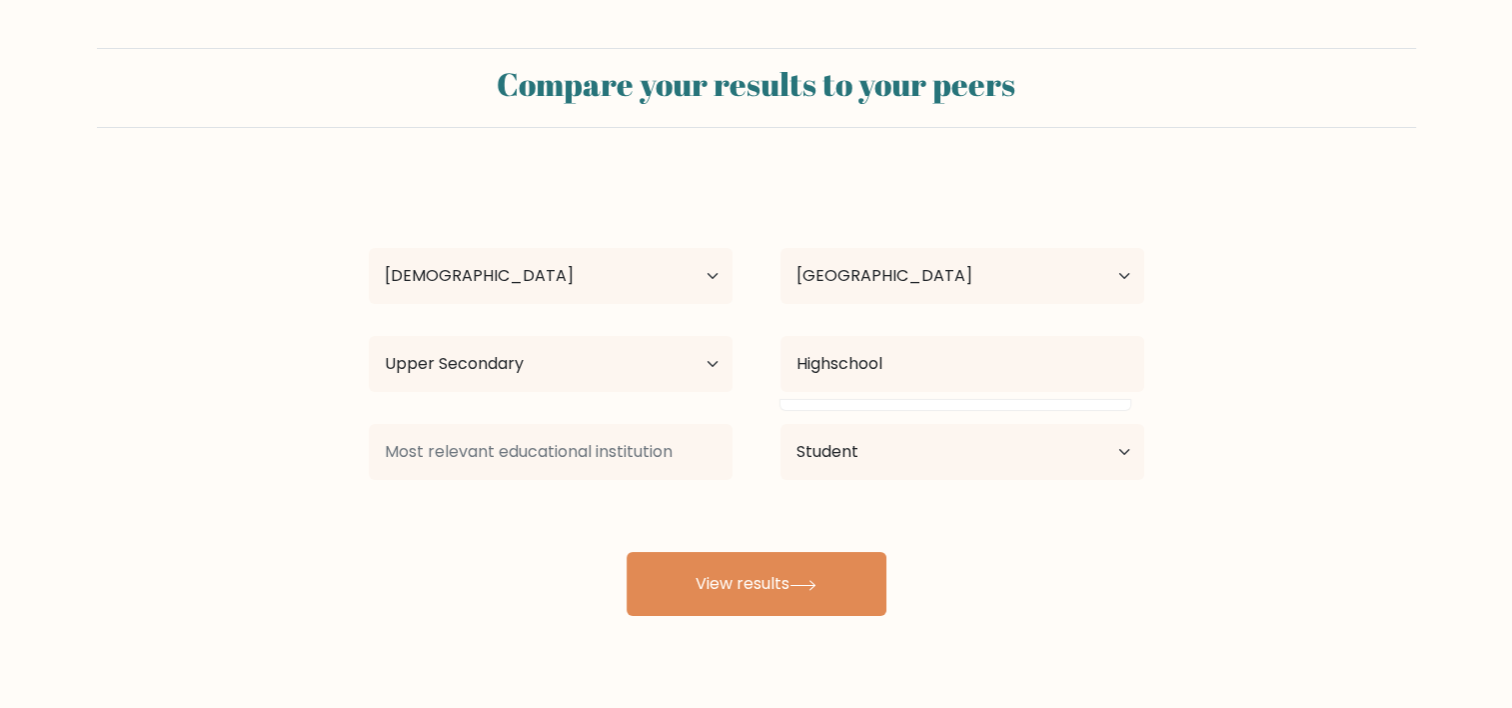
click at [767, 401] on div "Shinso Antons-Shafer Age Under 18 years old 18-24 years old 25-34 years old 35-…" at bounding box center [756, 396] width 799 height 440
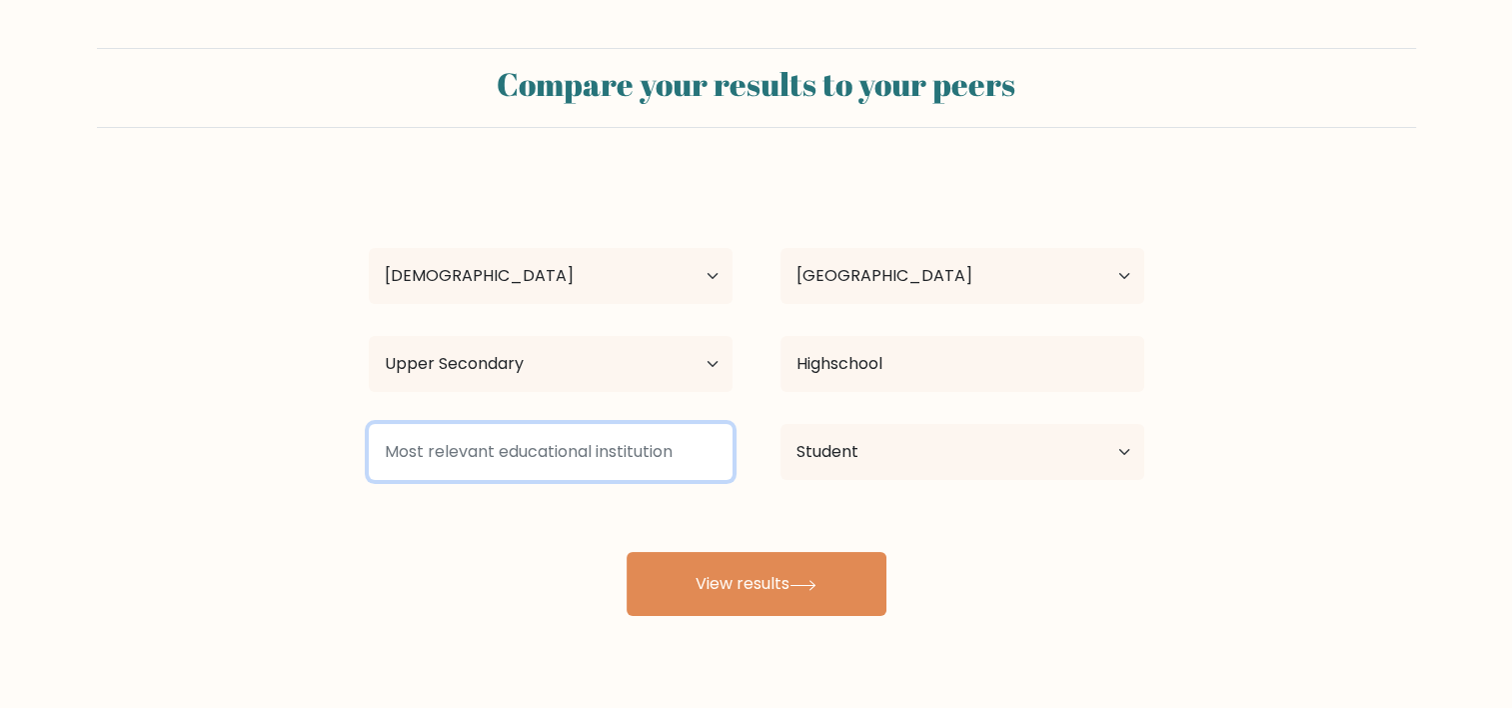
click at [599, 464] on input at bounding box center [551, 452] width 364 height 56
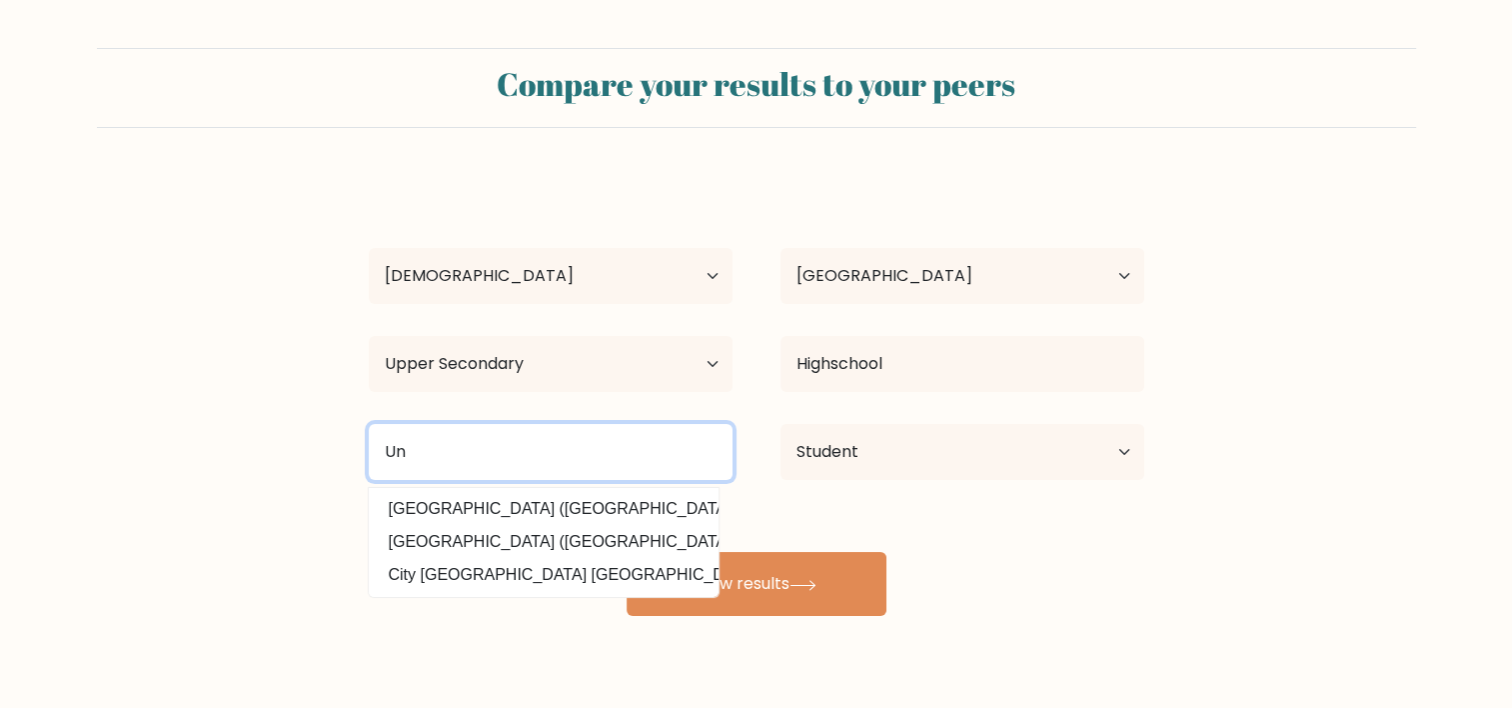
type input "U"
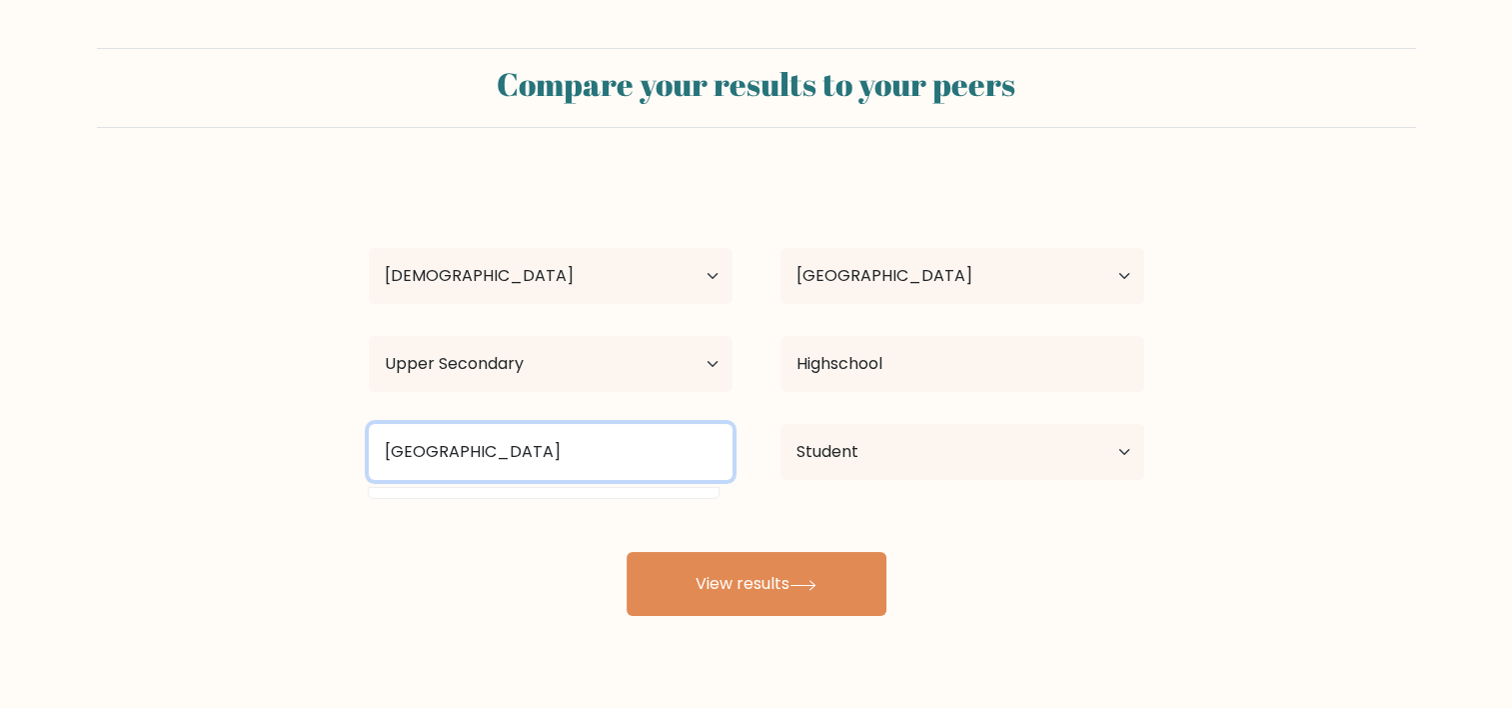
type input "Roseburg Highschool"
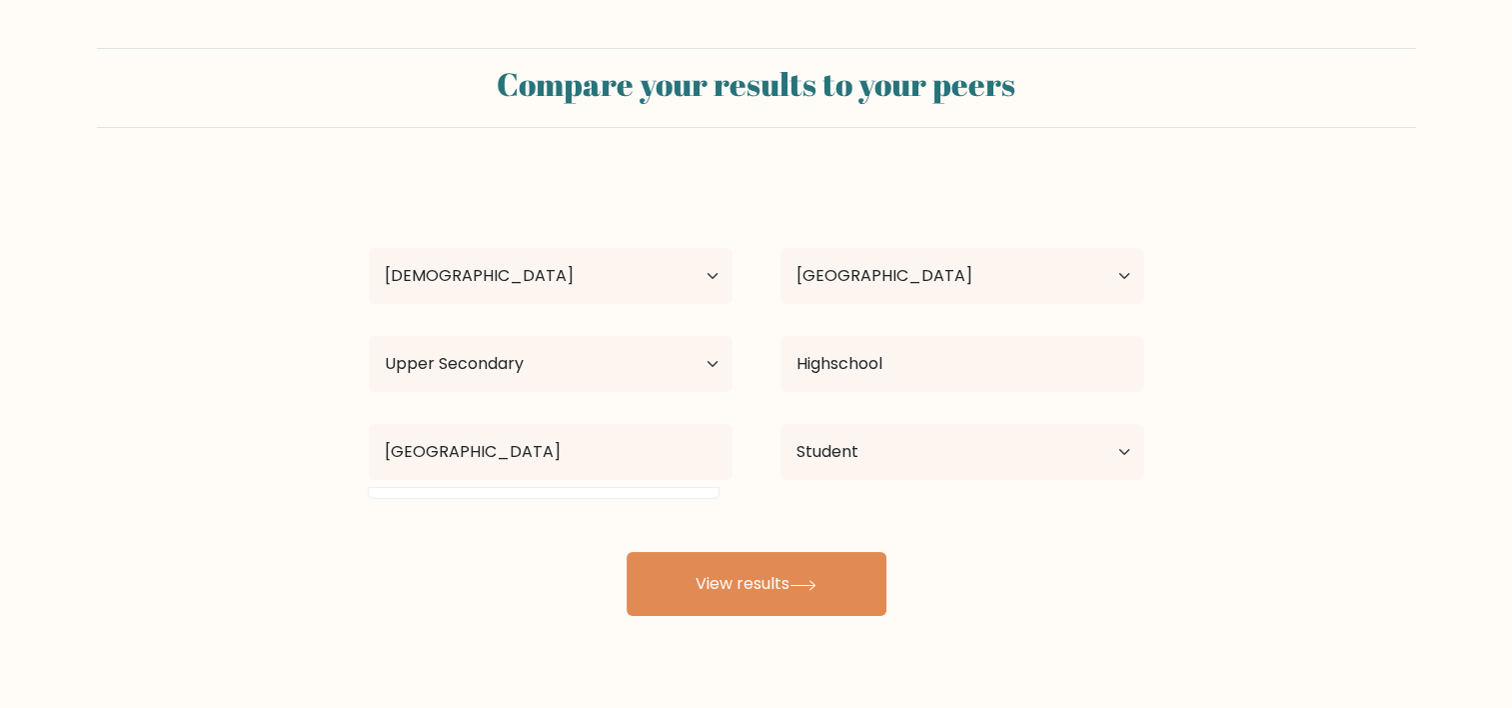
click at [562, 556] on div "Shinso Antons-Shafer Age Under 18 years old 18-24 years old 25-34 years old 35-…" at bounding box center [756, 396] width 799 height 440
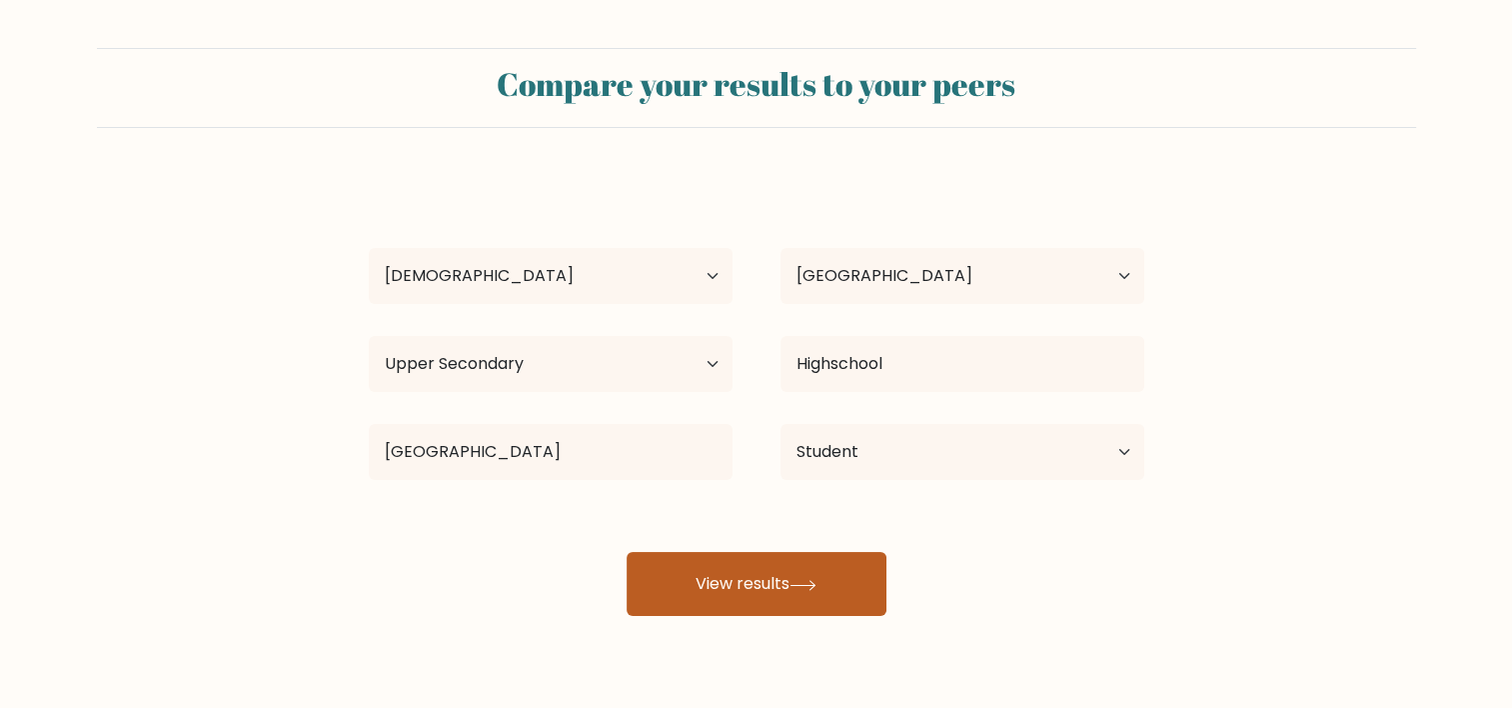
click at [759, 590] on button "View results" at bounding box center [757, 584] width 260 height 64
